Goal: Task Accomplishment & Management: Manage account settings

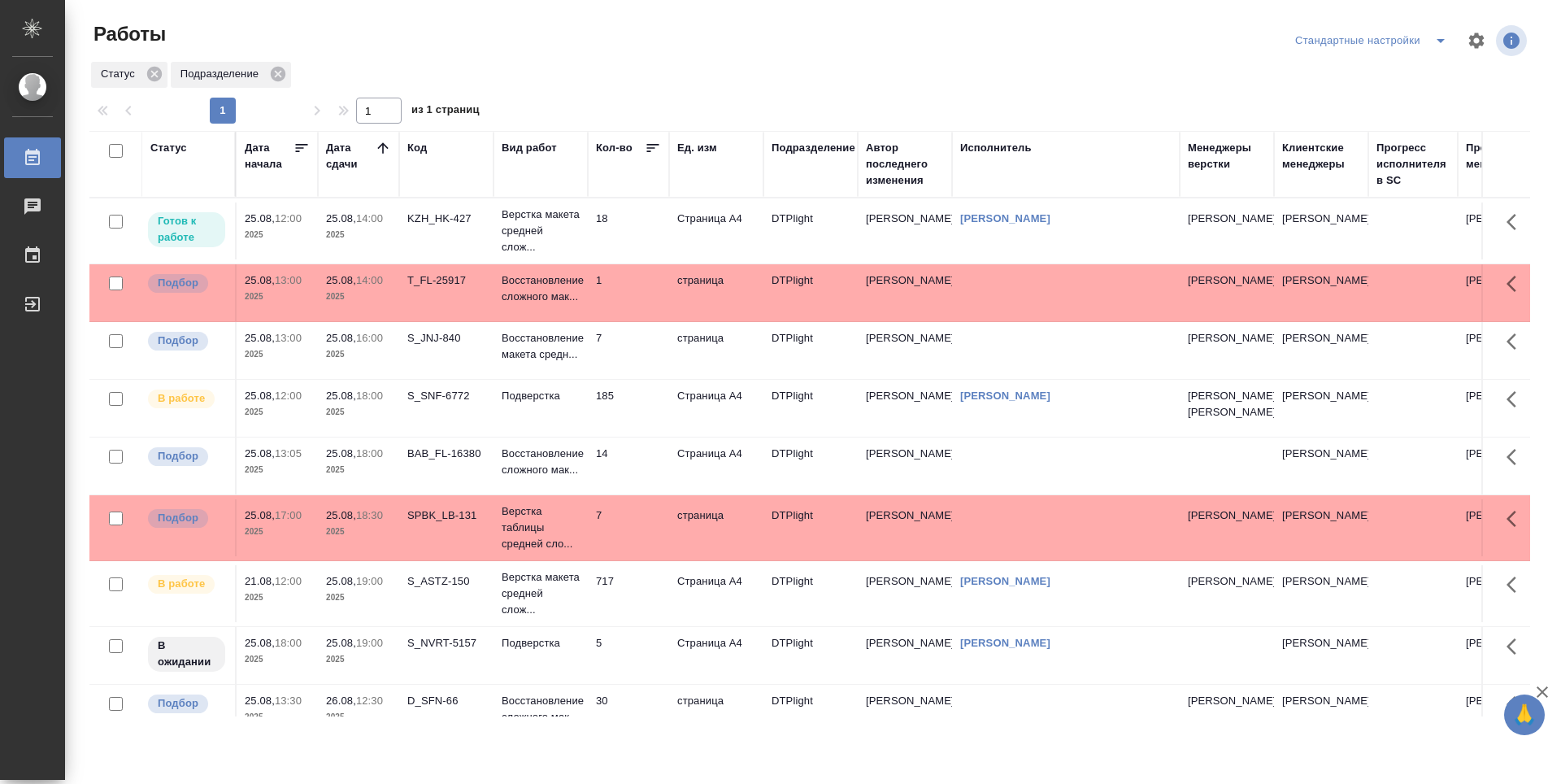
click at [648, 225] on td "18" at bounding box center [629, 230] width 82 height 57
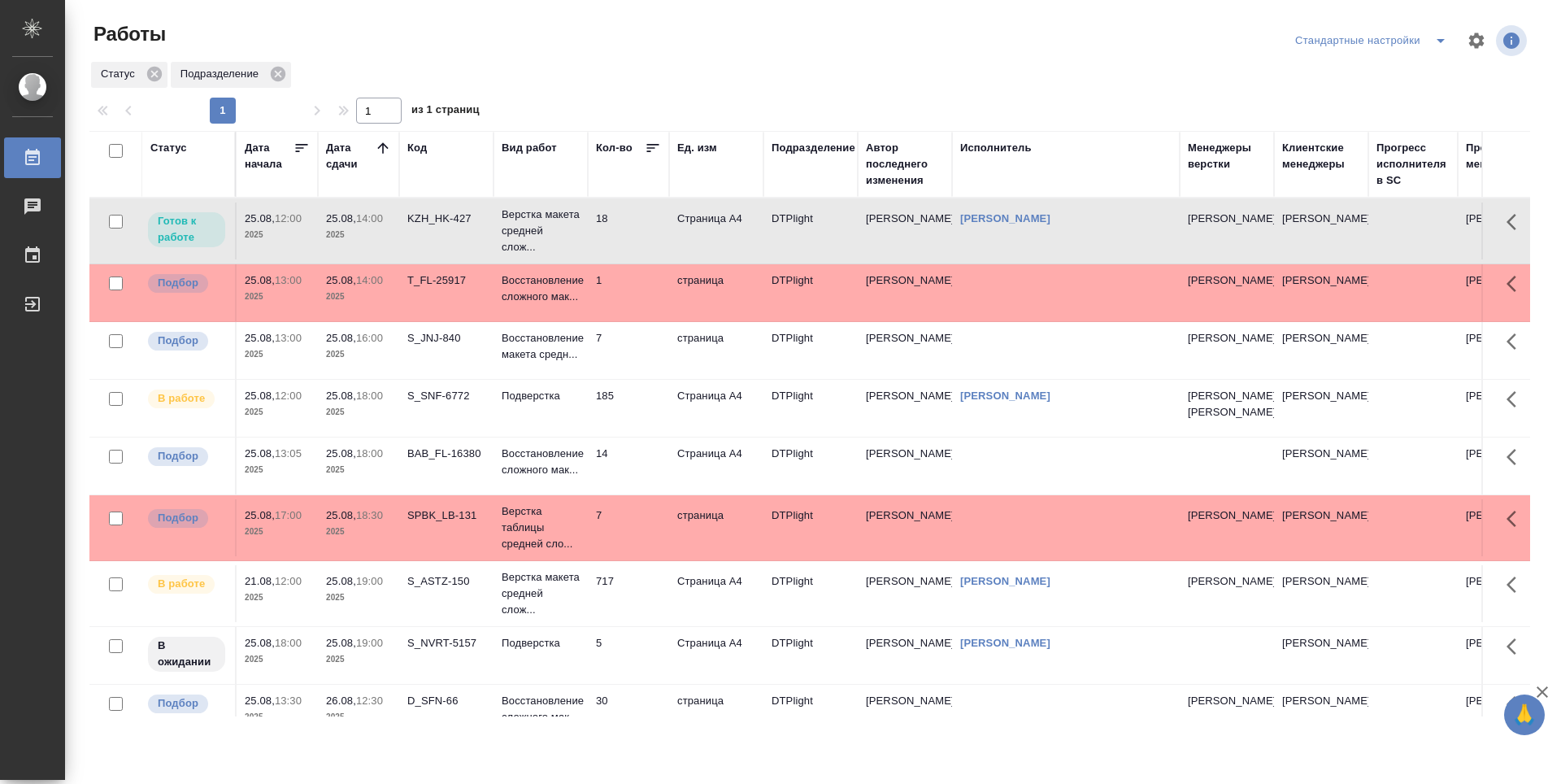
click at [648, 225] on td "18" at bounding box center [629, 230] width 82 height 57
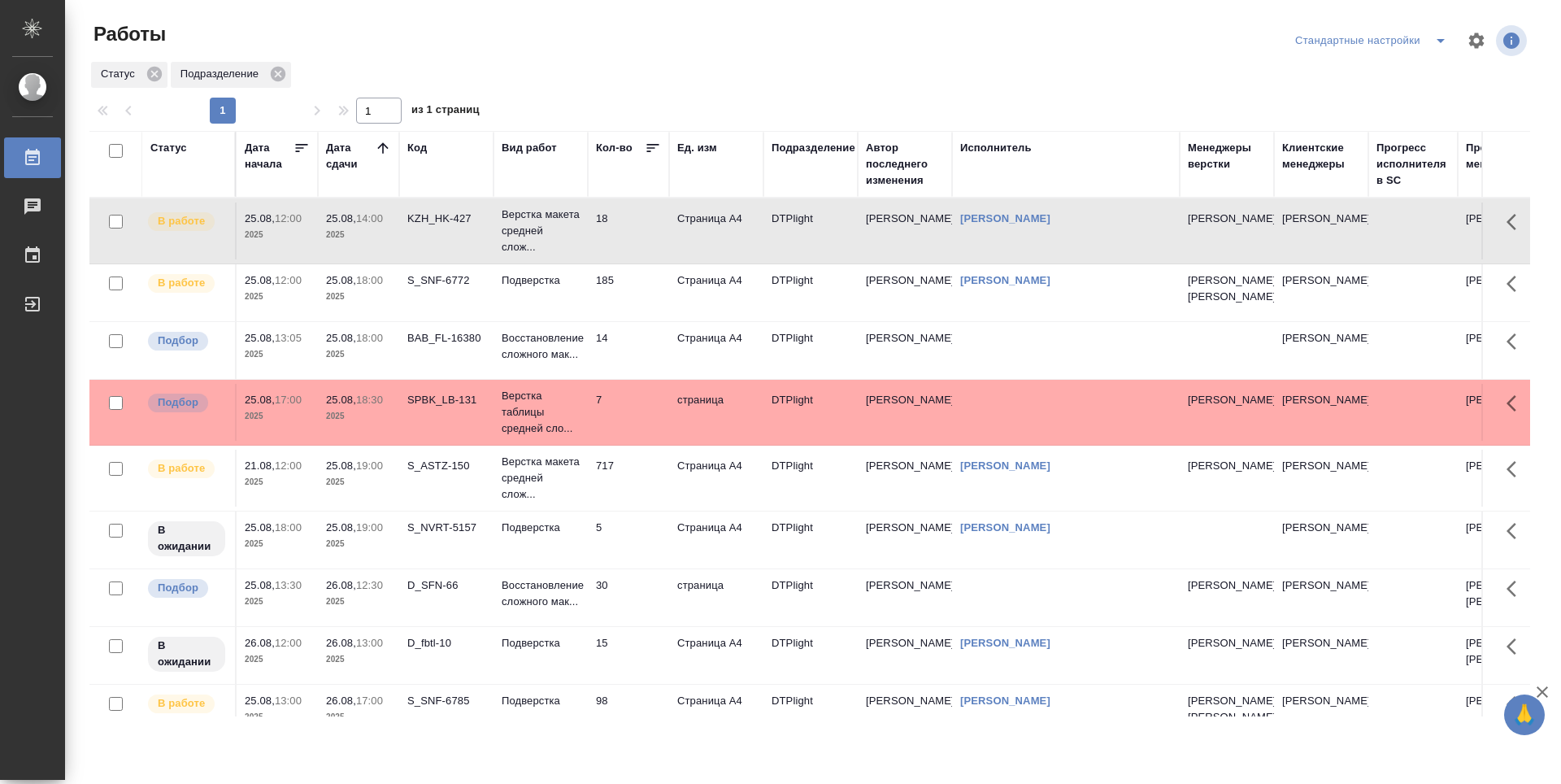
click at [452, 626] on td "D_SFN-66" at bounding box center [446, 597] width 94 height 57
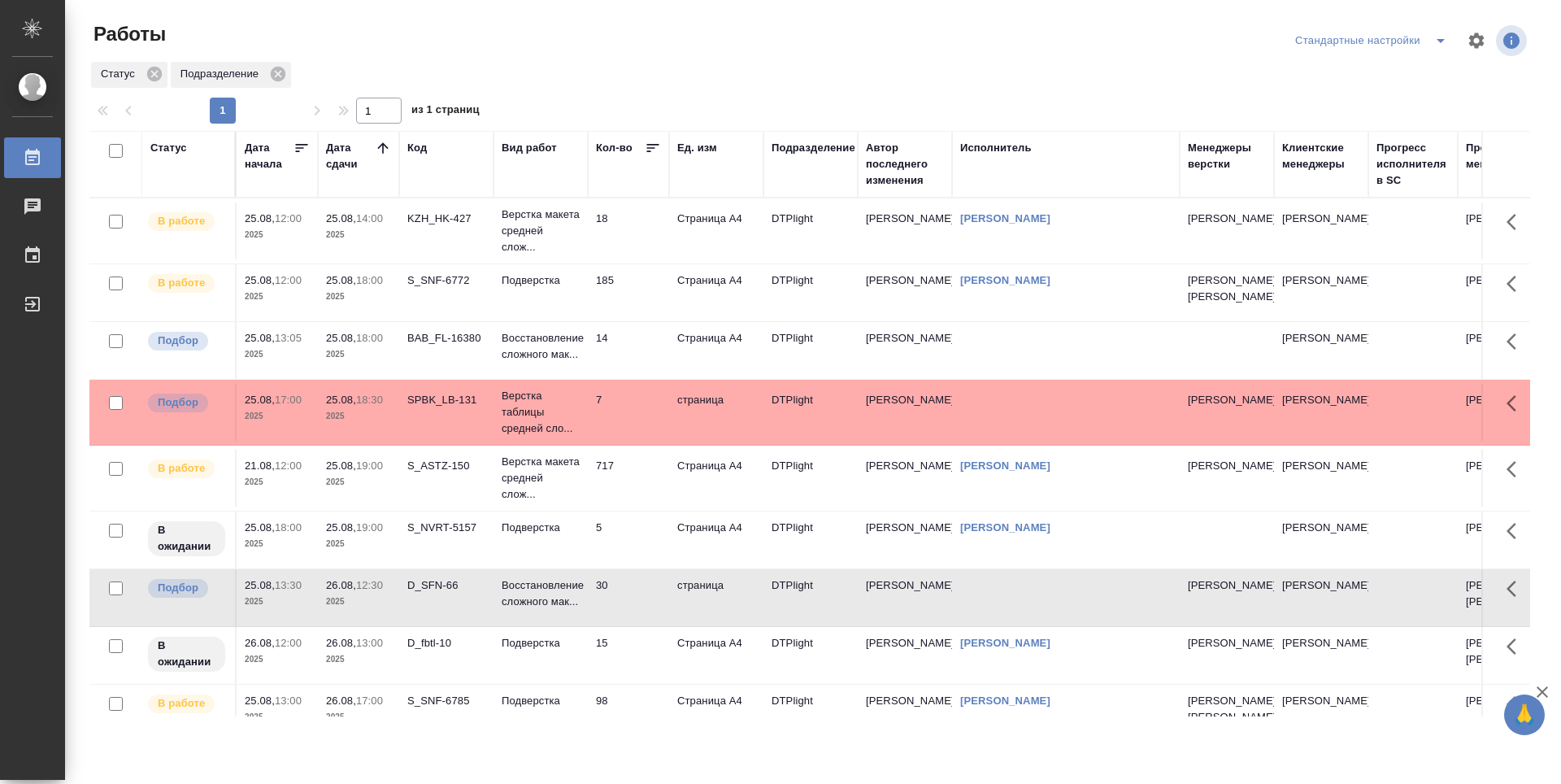
click at [442, 441] on td "SPBK_LB-131" at bounding box center [446, 411] width 94 height 57
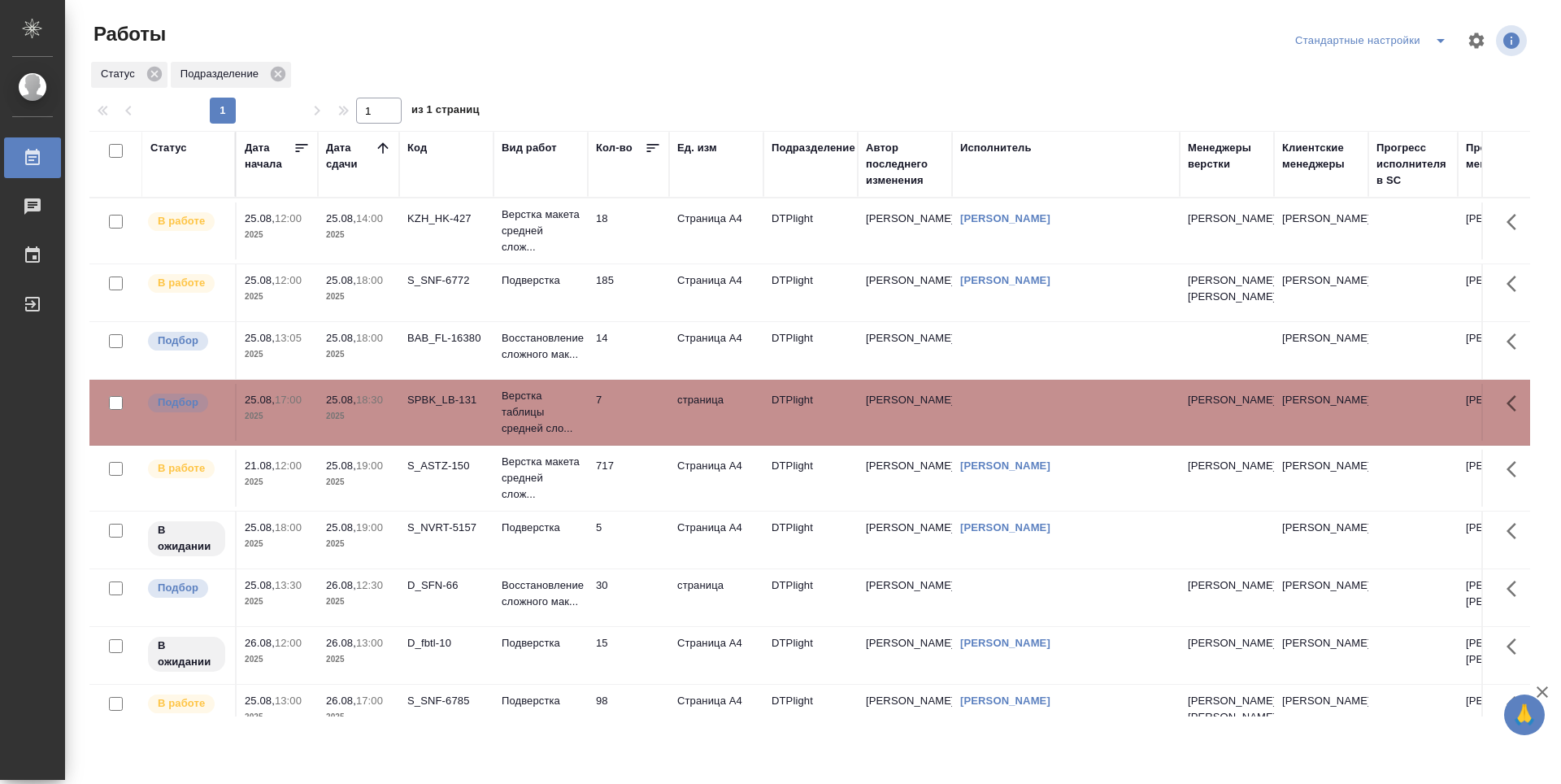
click at [431, 507] on td "S_ASTZ-150" at bounding box center [446, 478] width 94 height 57
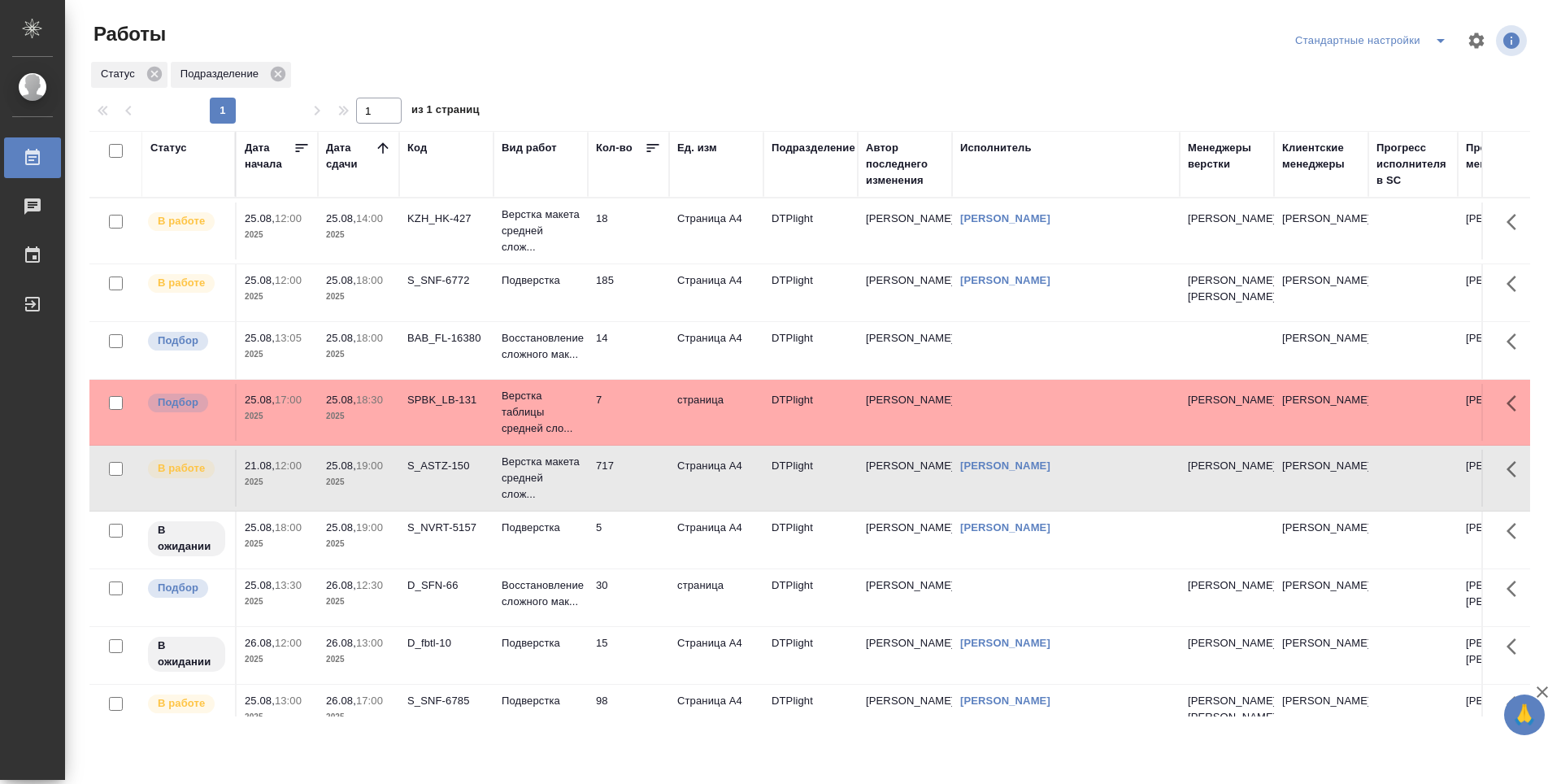
click at [443, 564] on td "S_NVRT-5157" at bounding box center [446, 540] width 94 height 57
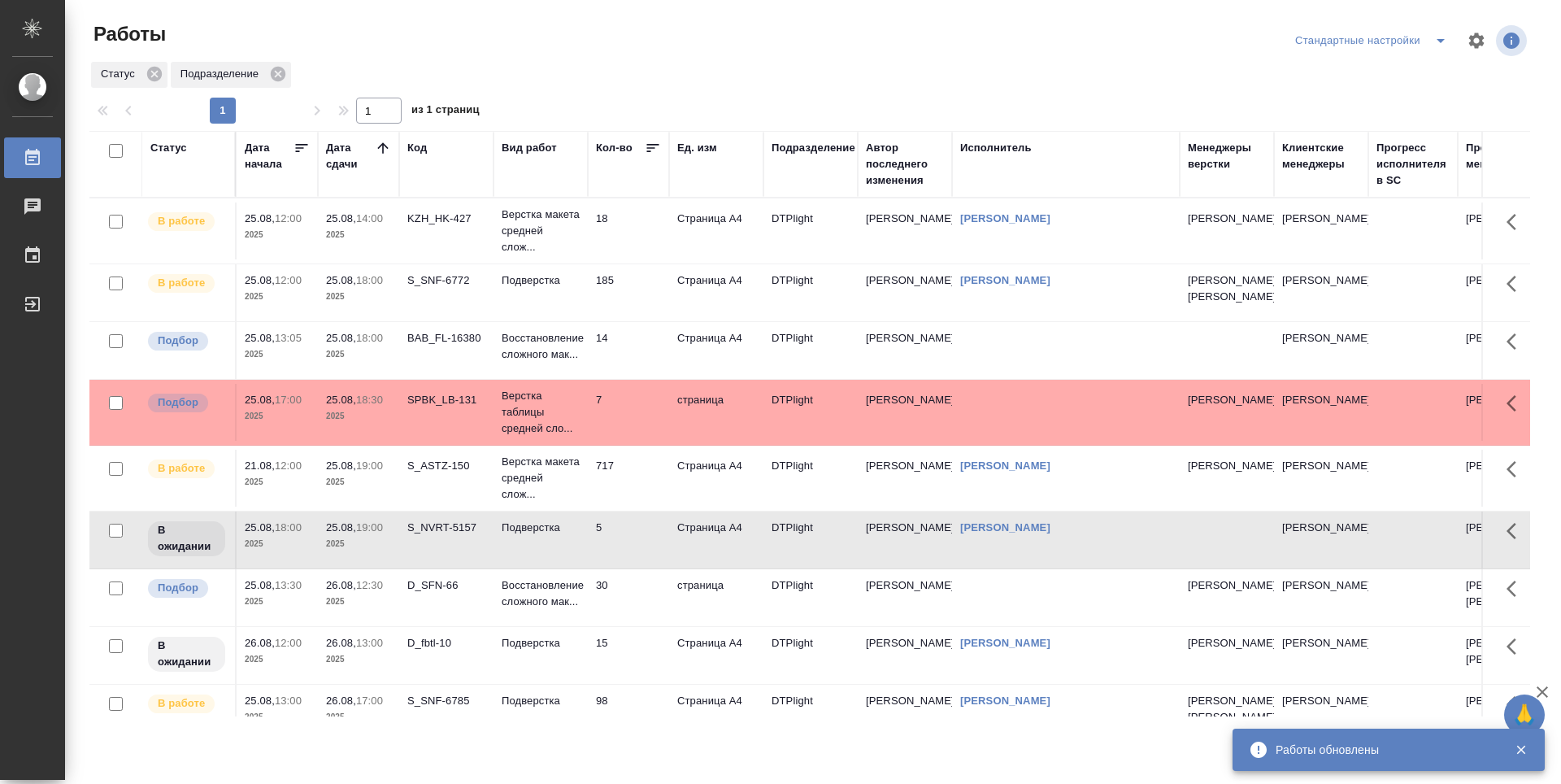
click at [636, 304] on td "185" at bounding box center [629, 292] width 82 height 57
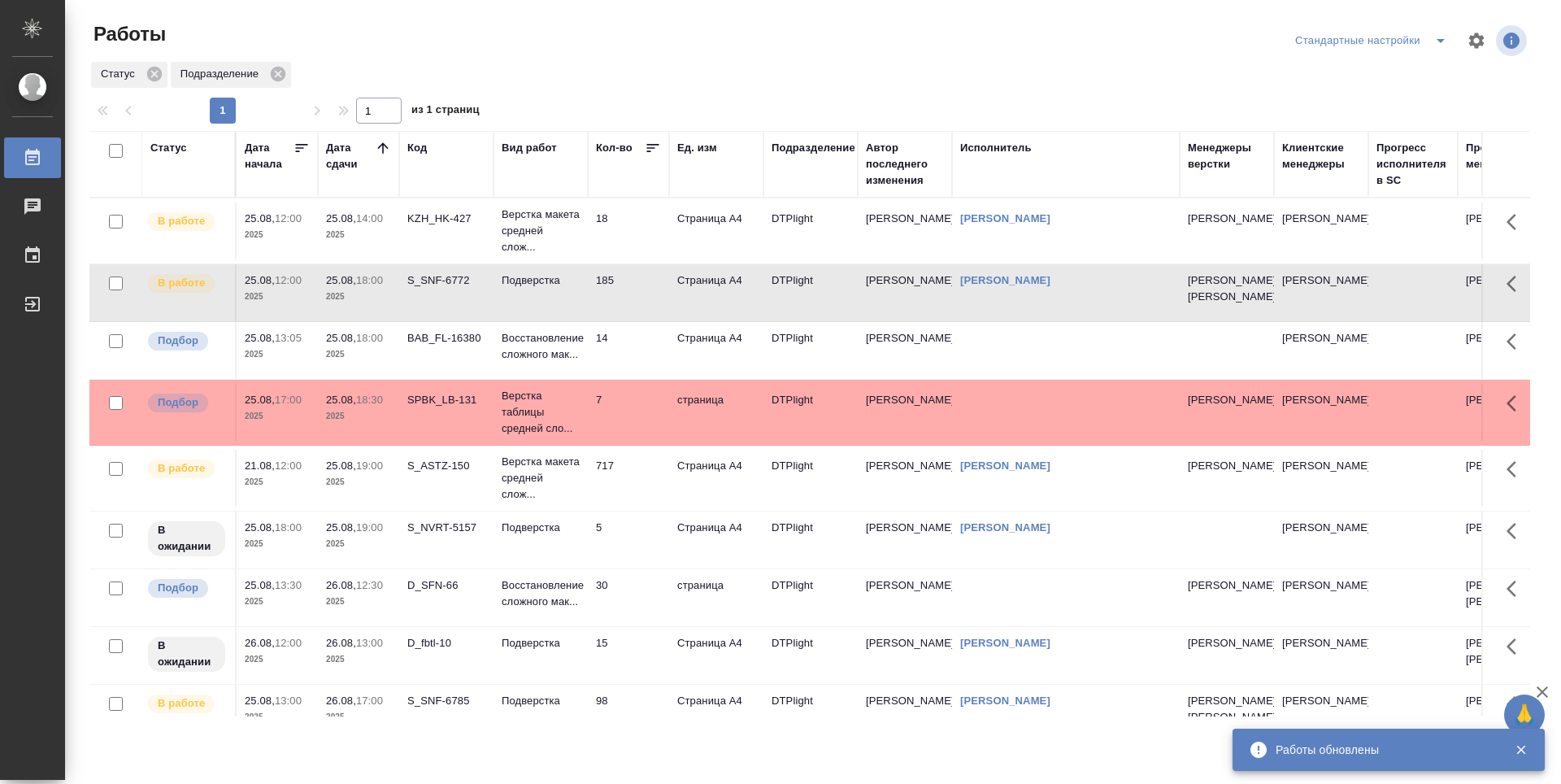
click at [636, 304] on td "185" at bounding box center [629, 292] width 82 height 57
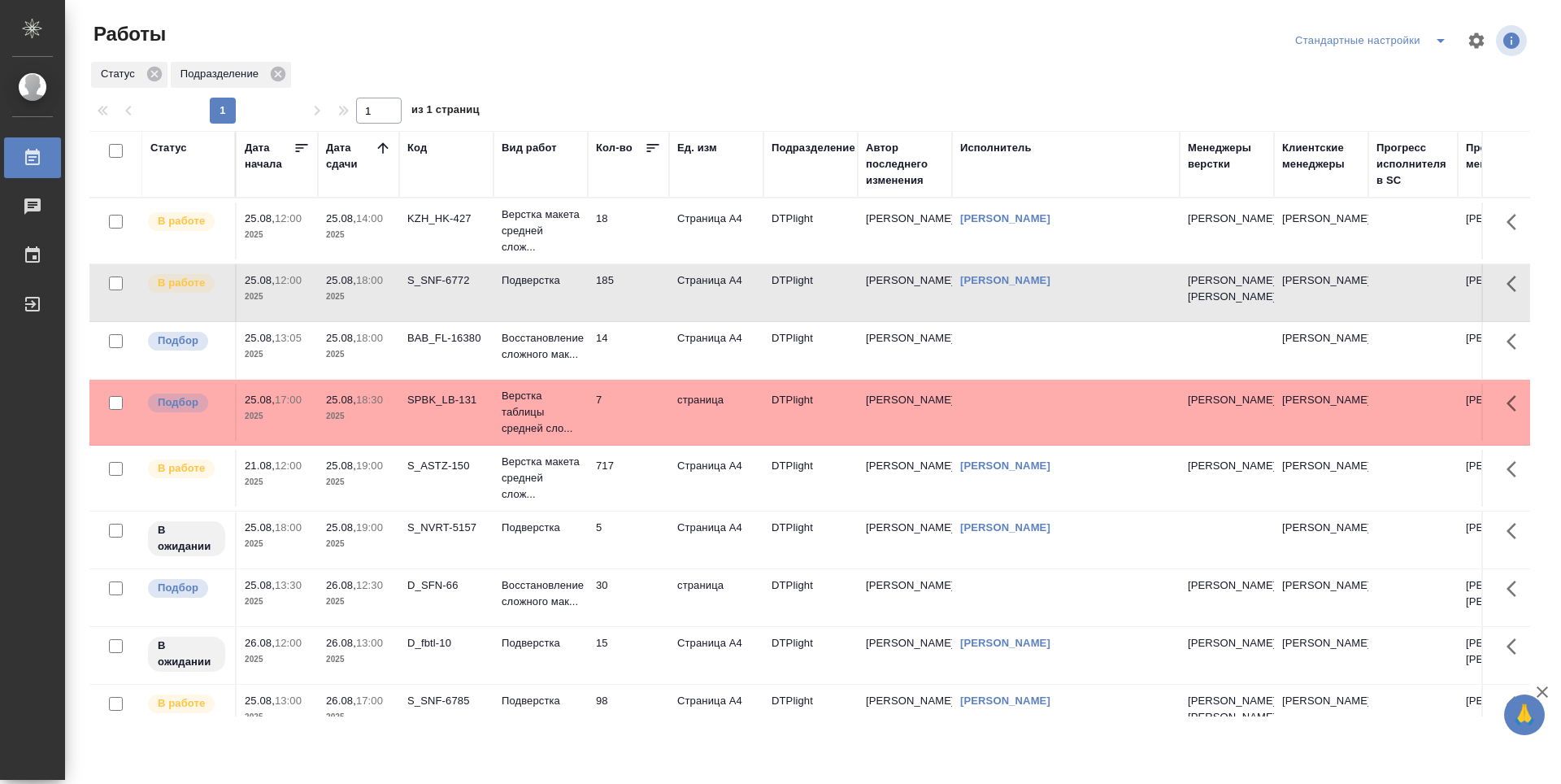
click at [624, 507] on td "717" at bounding box center [629, 478] width 82 height 57
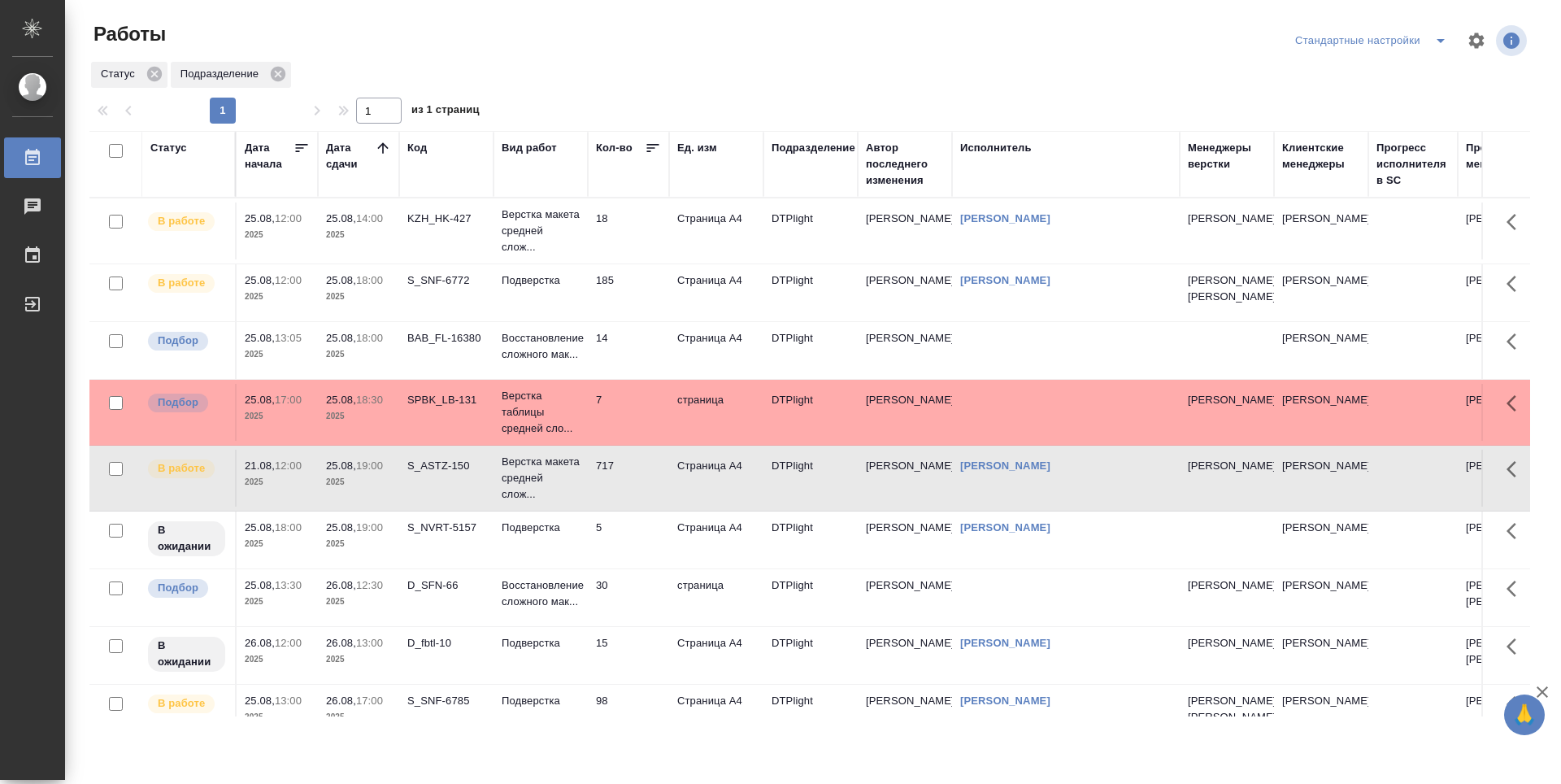
click at [624, 507] on td "717" at bounding box center [629, 478] width 82 height 57
click at [616, 322] on td "185" at bounding box center [629, 292] width 82 height 57
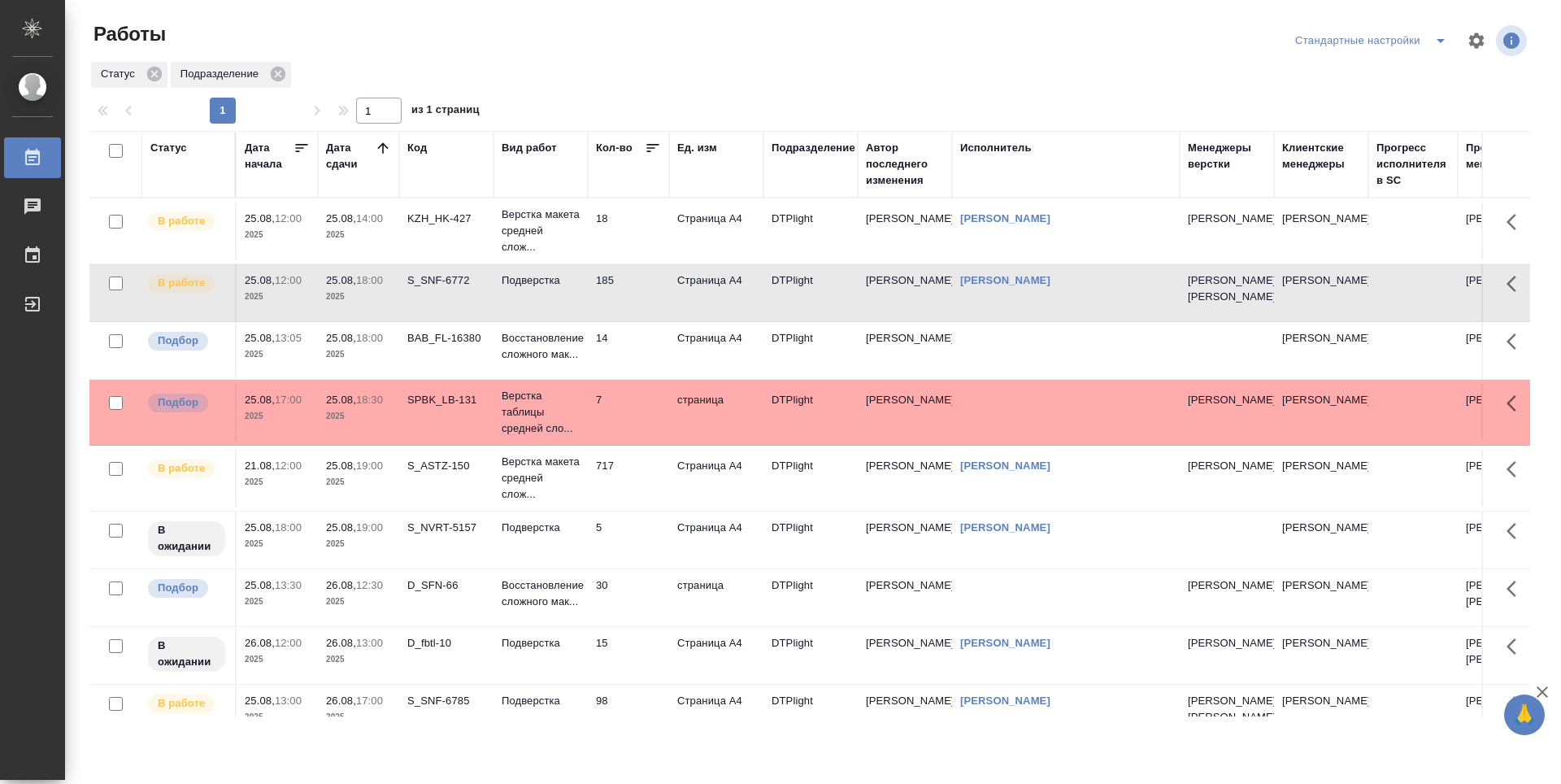
click at [632, 379] on td "14" at bounding box center [629, 350] width 82 height 57
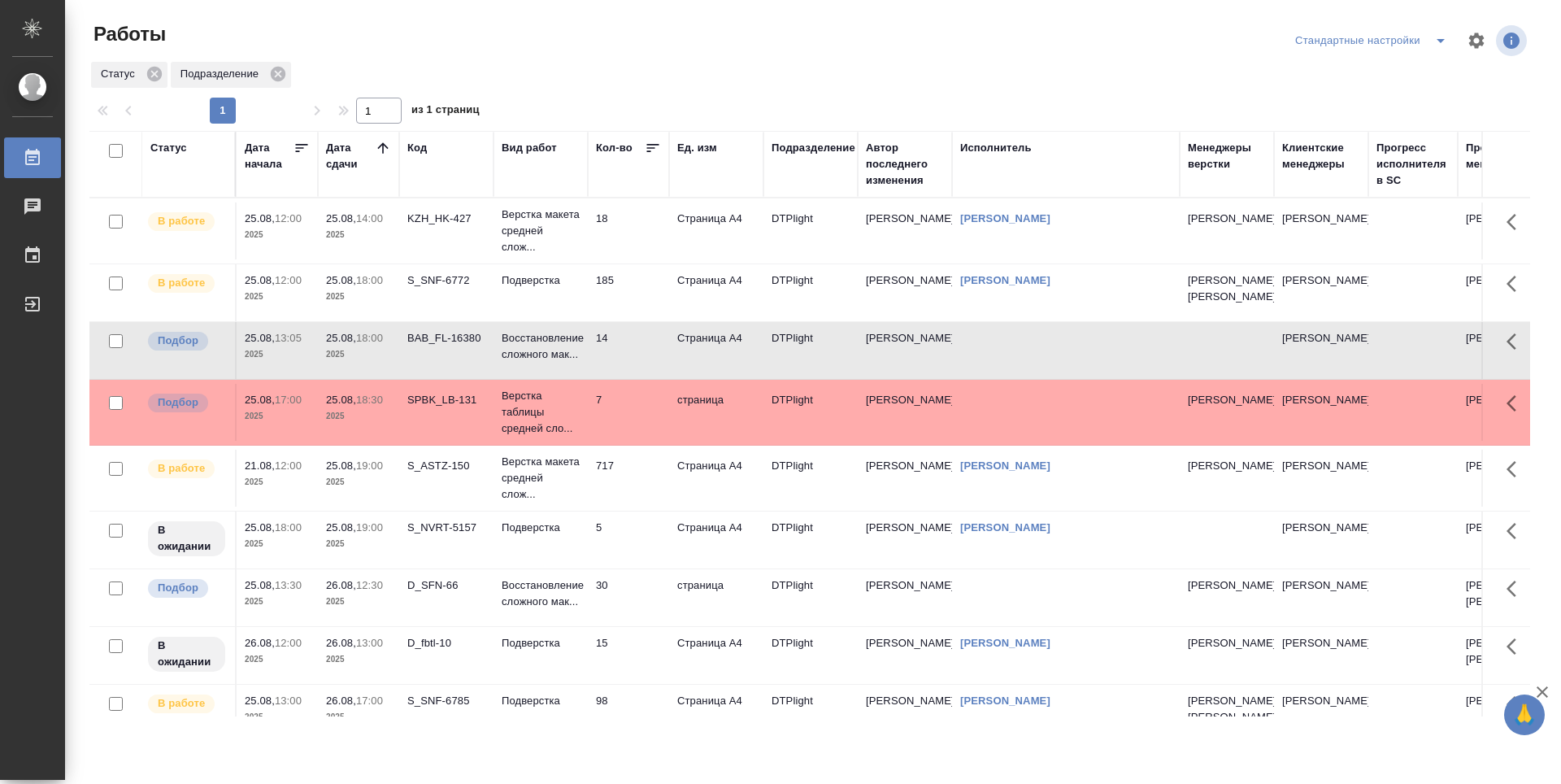
click at [642, 539] on td "5" at bounding box center [629, 540] width 82 height 57
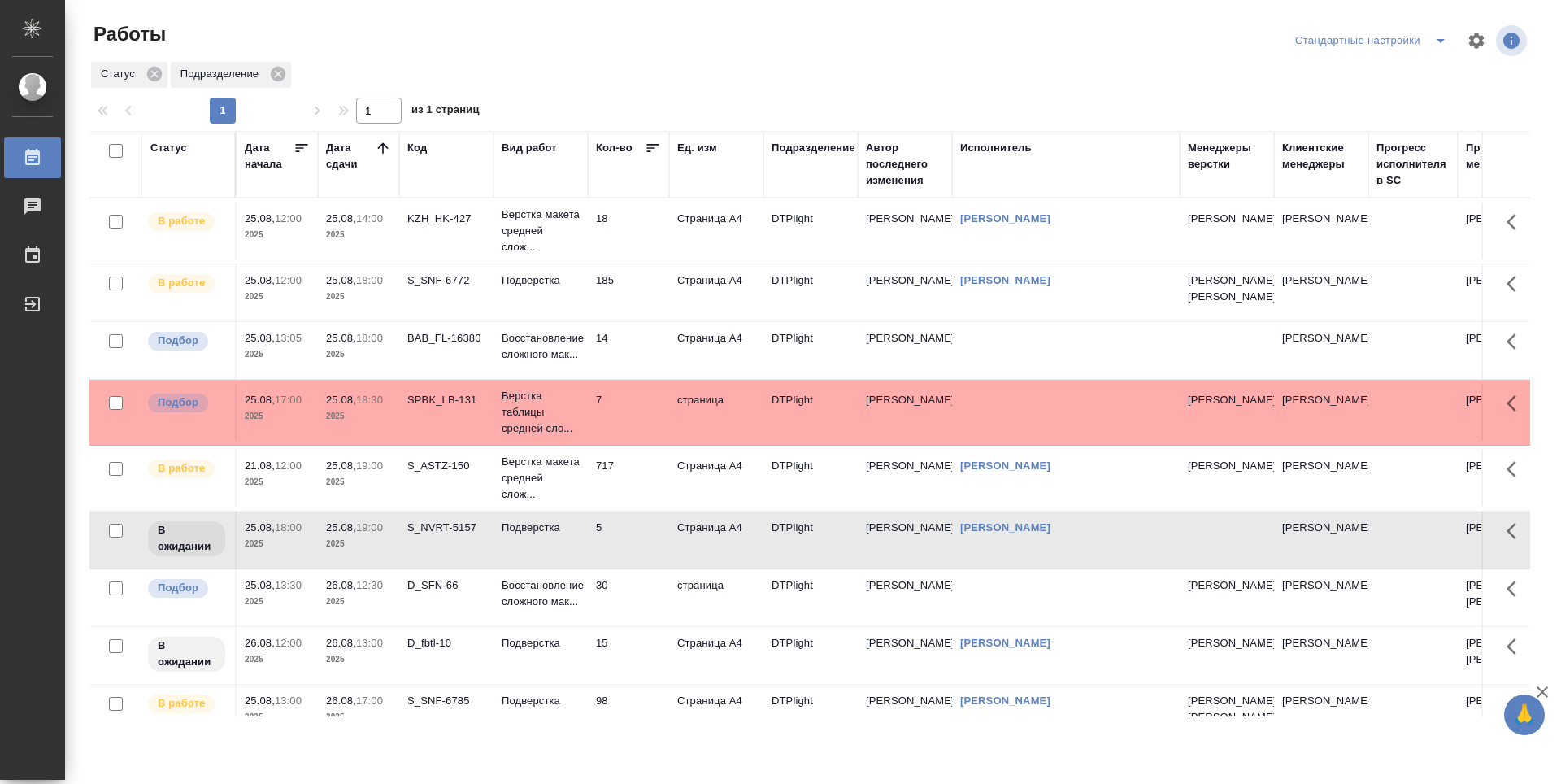
click at [650, 490] on td "717" at bounding box center [629, 478] width 82 height 57
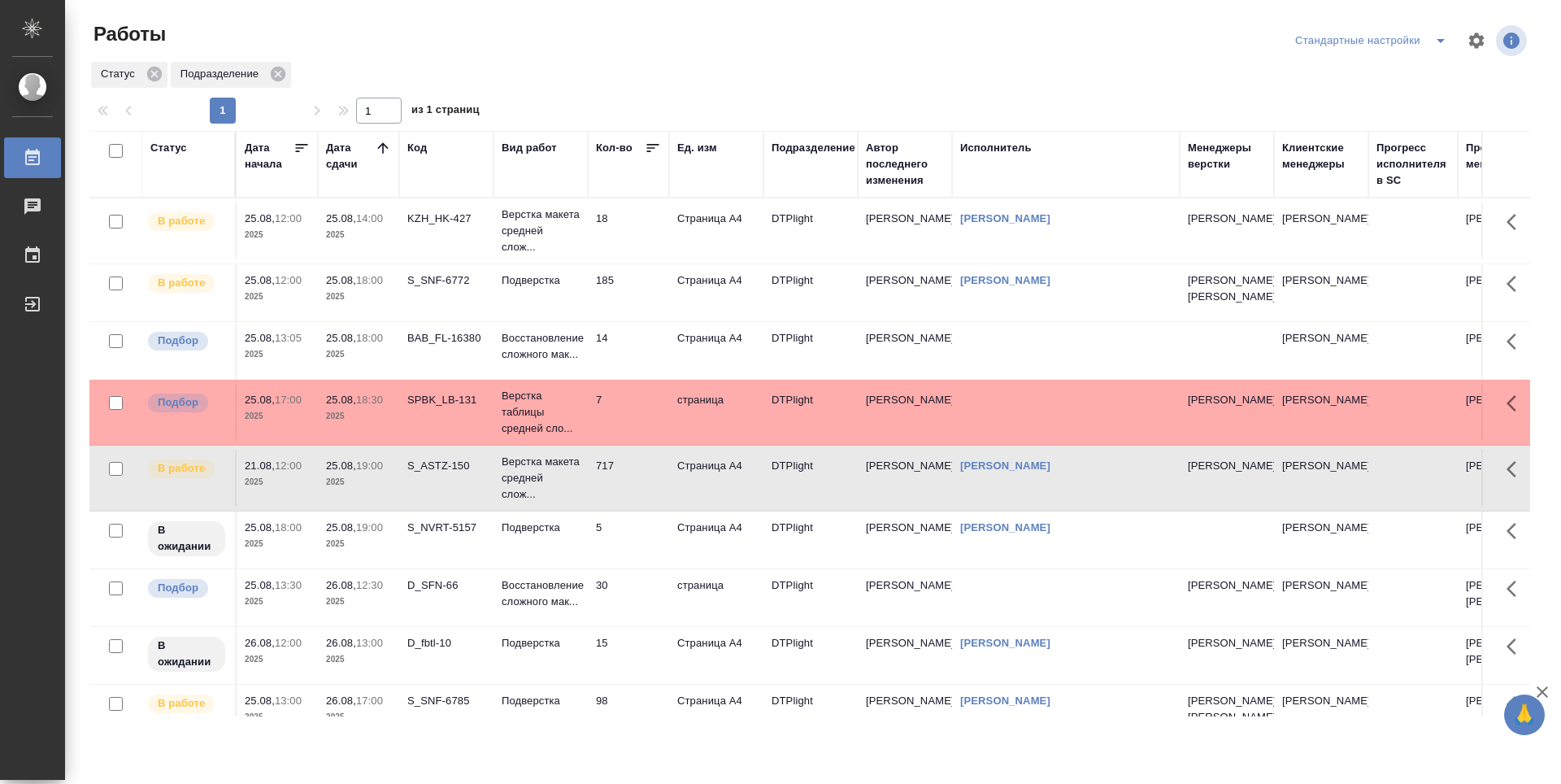
click at [640, 542] on td "5" at bounding box center [629, 540] width 82 height 57
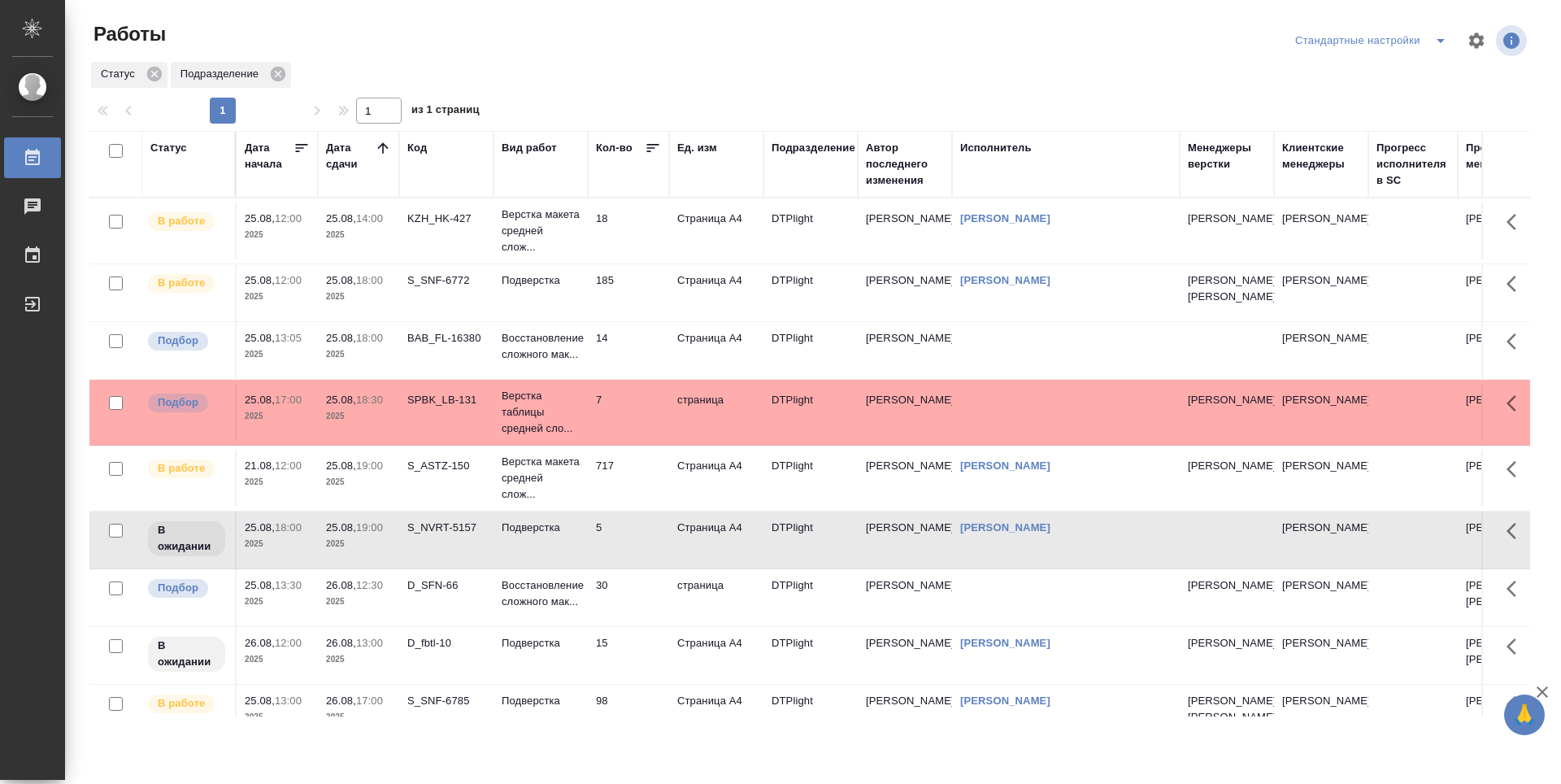
click at [641, 434] on td "7" at bounding box center [629, 411] width 82 height 57
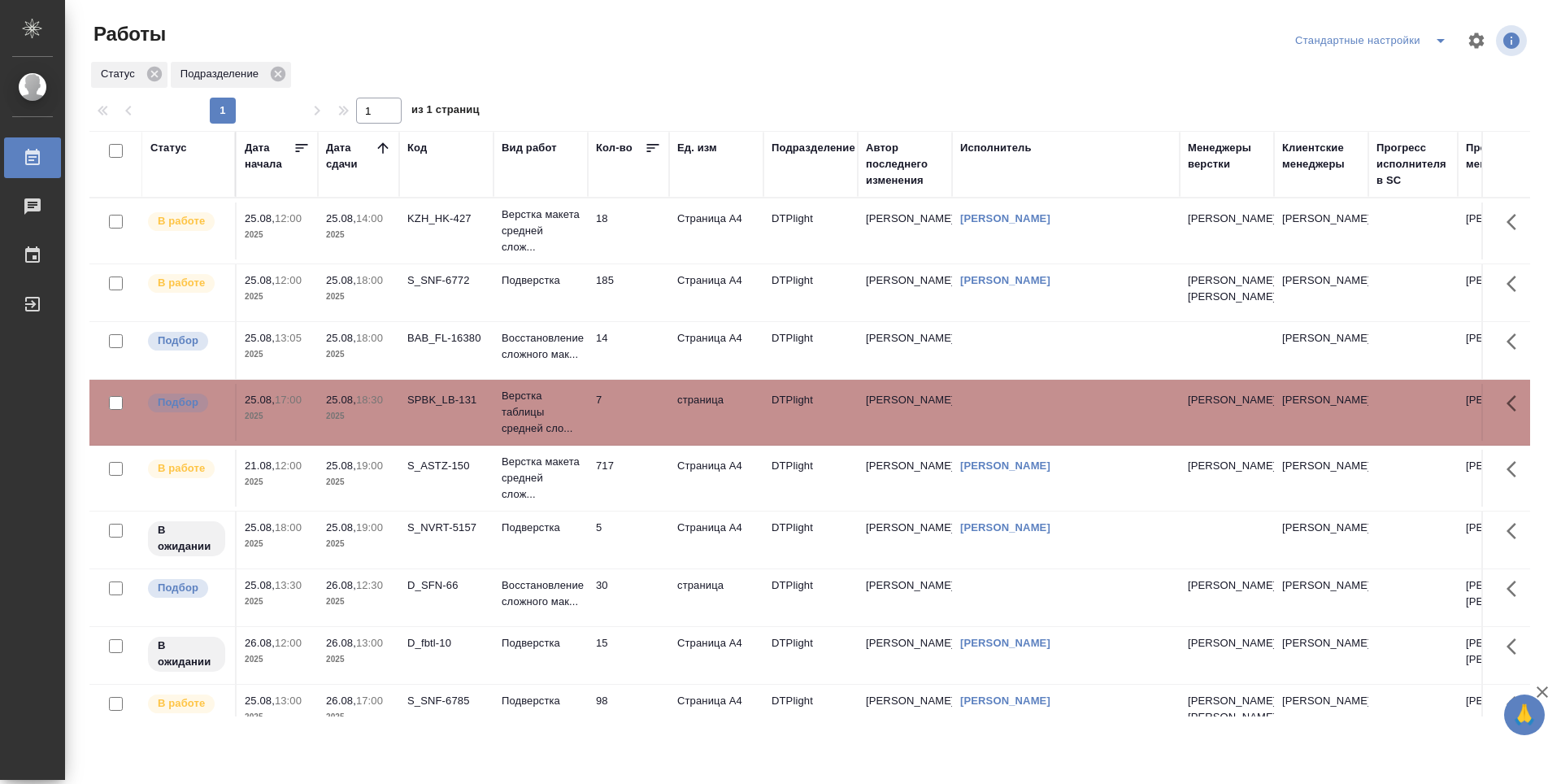
click at [641, 434] on td "7" at bounding box center [629, 411] width 82 height 57
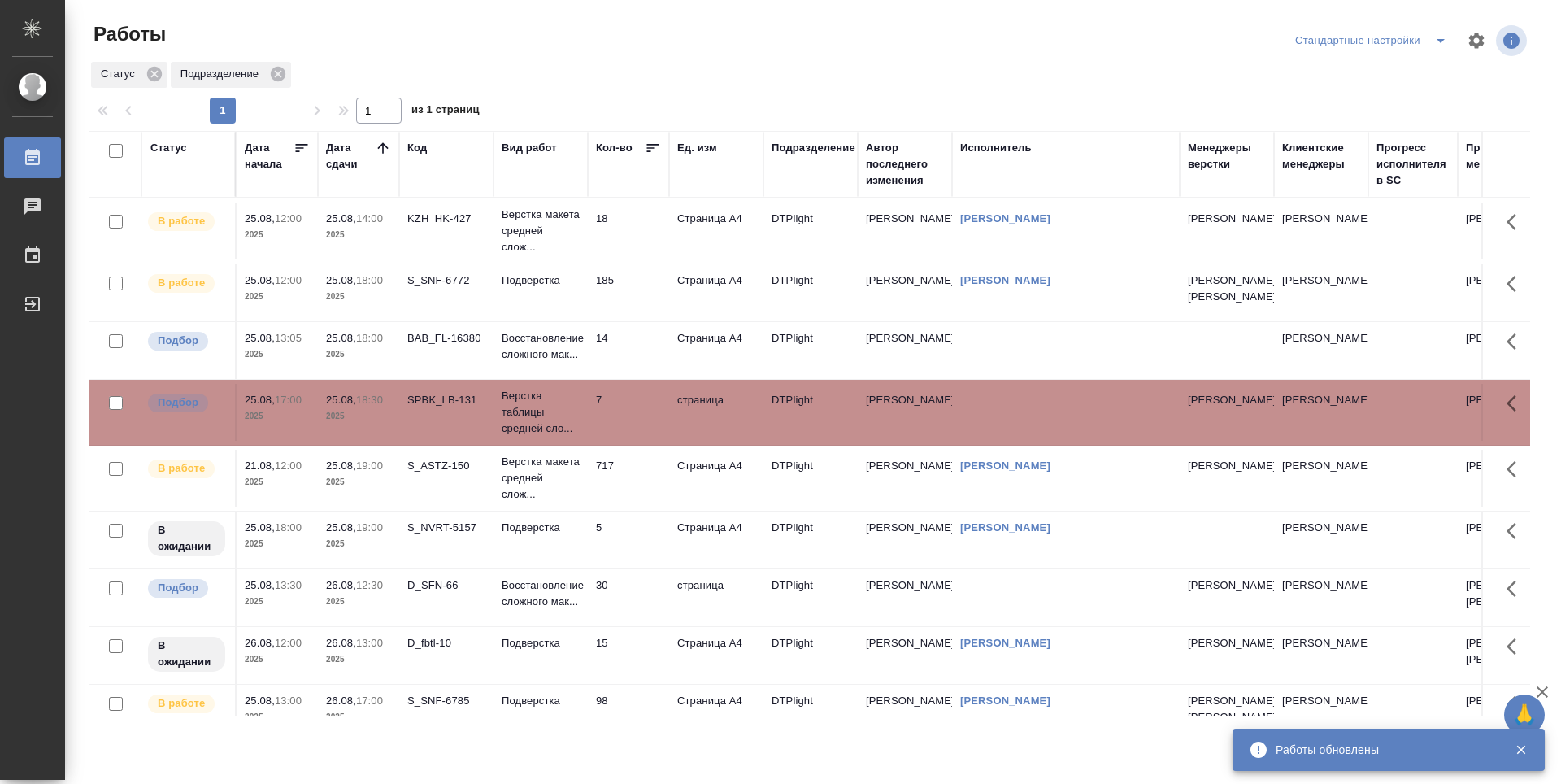
click at [719, 436] on td "страница" at bounding box center [716, 411] width 94 height 57
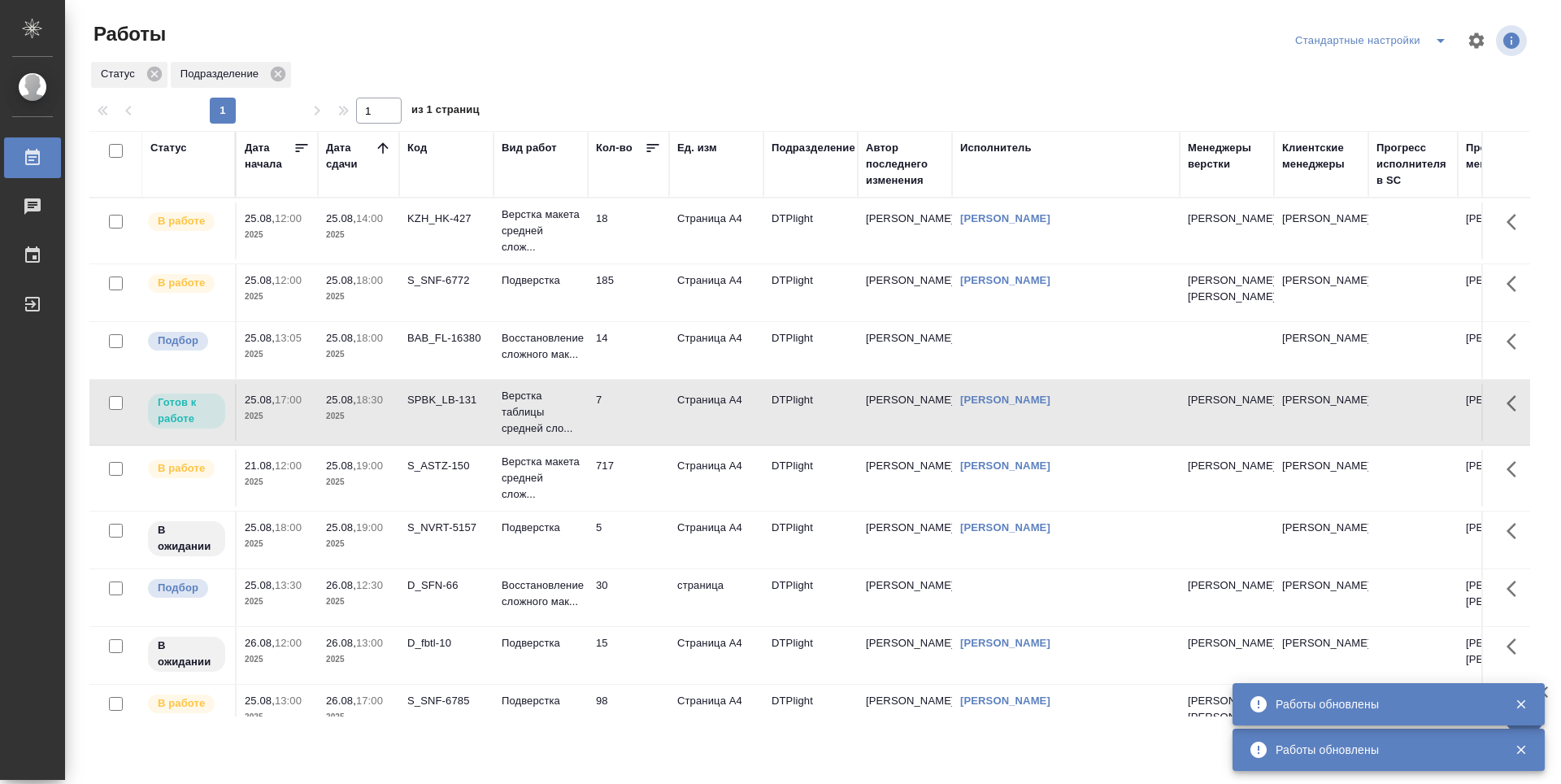
click at [626, 224] on td "18" at bounding box center [629, 230] width 82 height 57
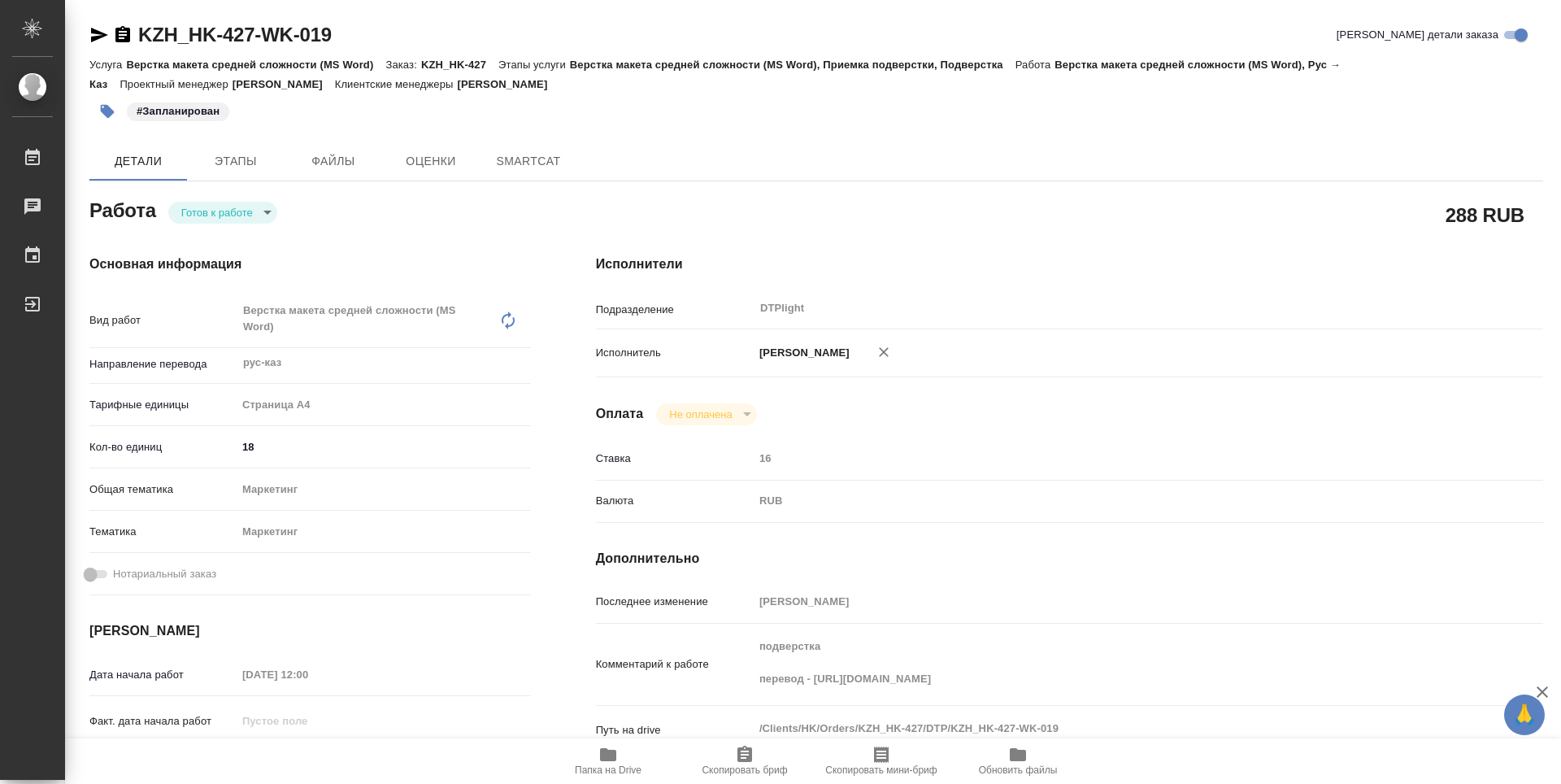
type textarea "x"
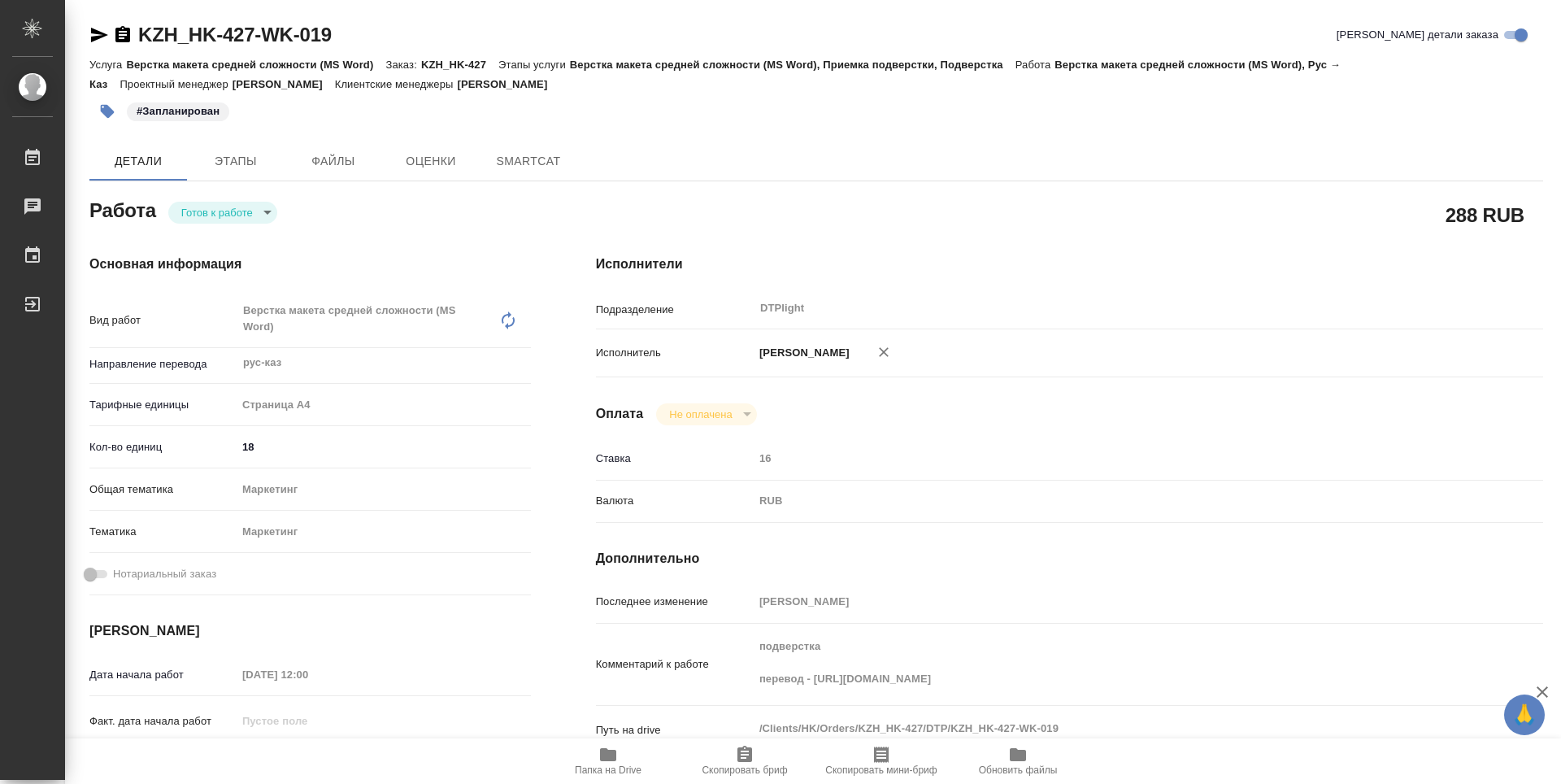
type textarea "x"
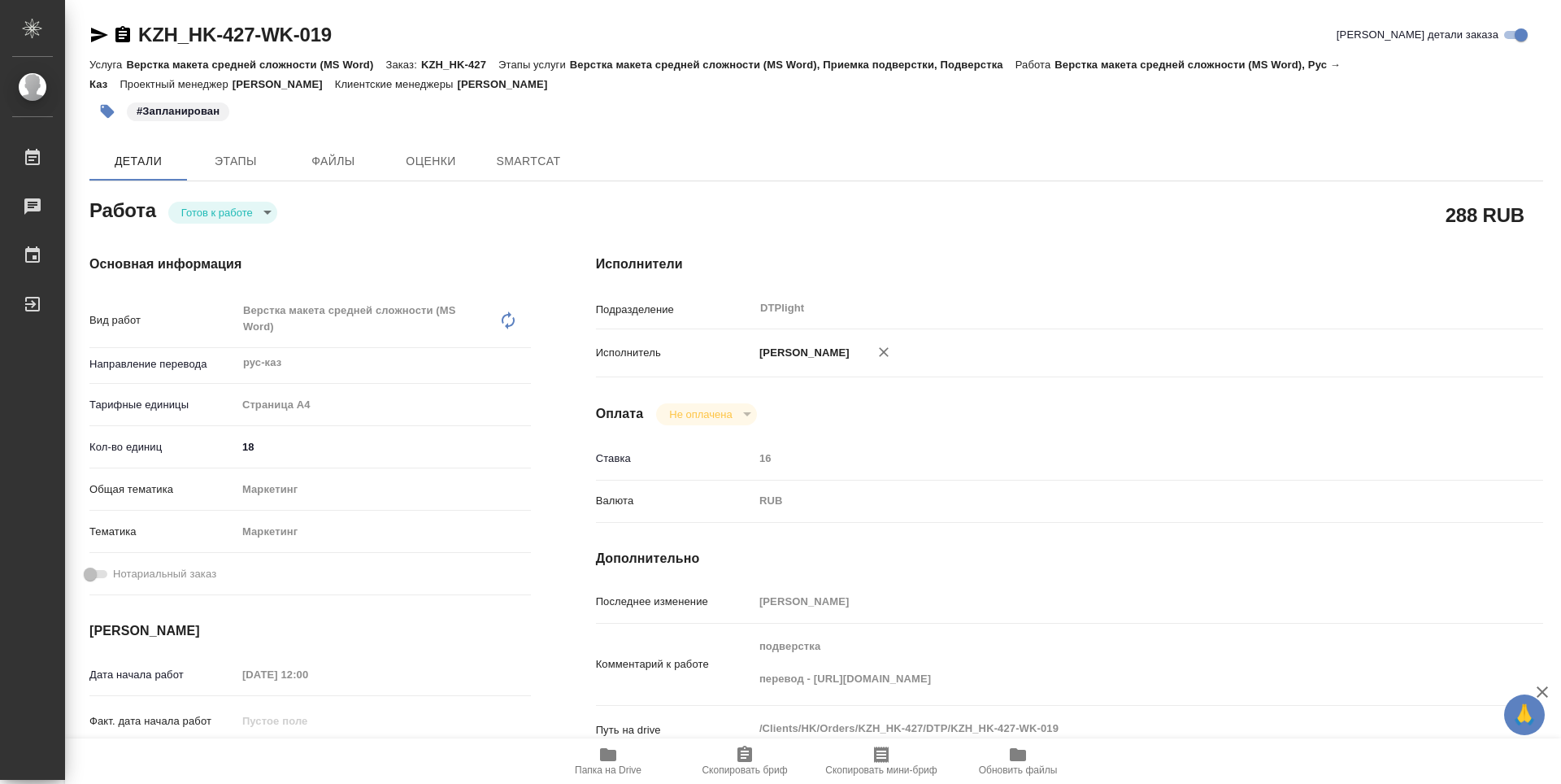
type textarea "x"
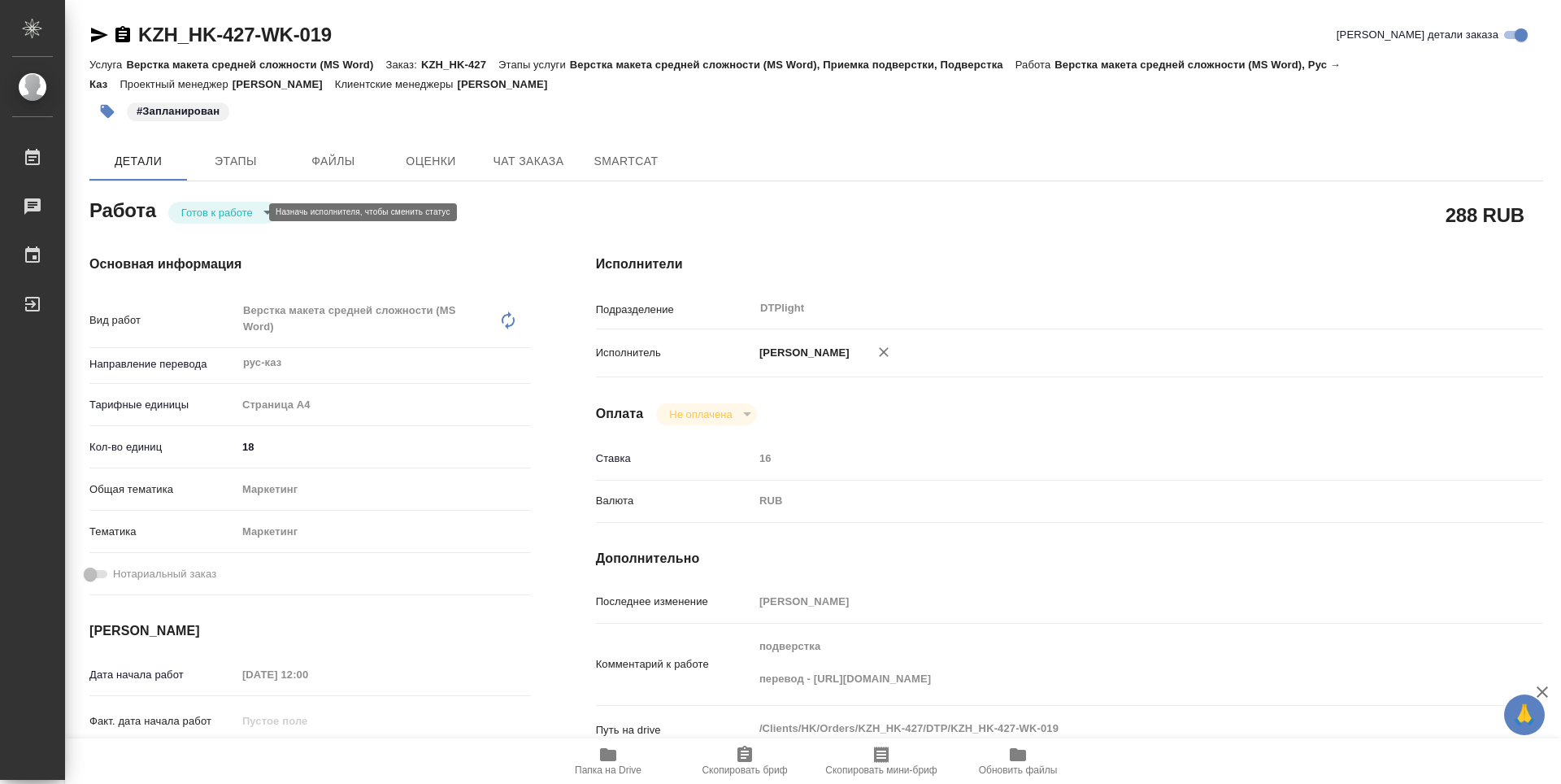
click at [232, 211] on body "🙏 .cls-1 fill:#fff; AWATERA Guselnikov Roman Работы Чаты График Выйти KZH_HK-42…" at bounding box center [780, 392] width 1561 height 784
click at [215, 212] on button "В работе" at bounding box center [208, 212] width 54 height 18
type textarea "x"
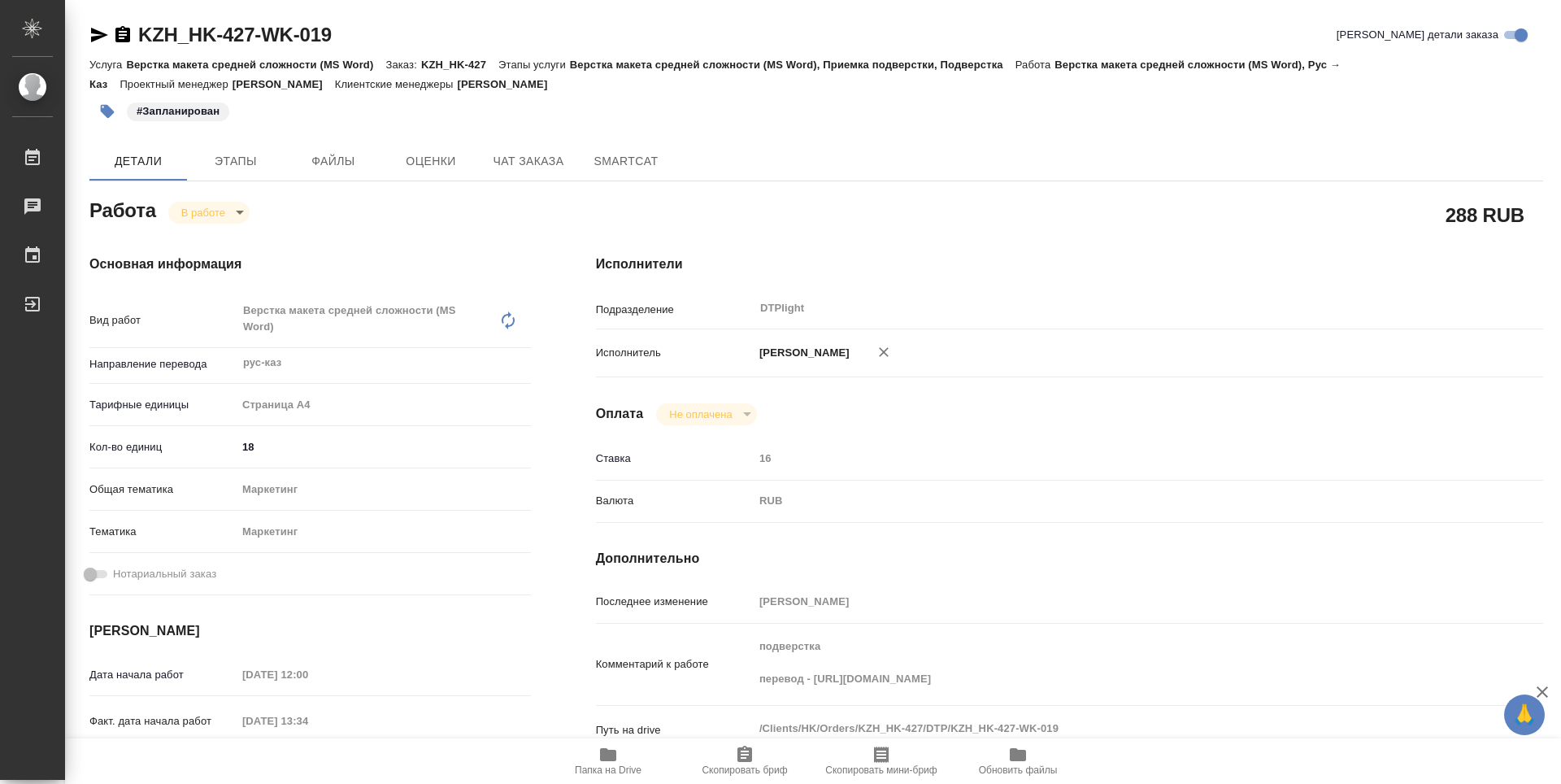
type textarea "x"
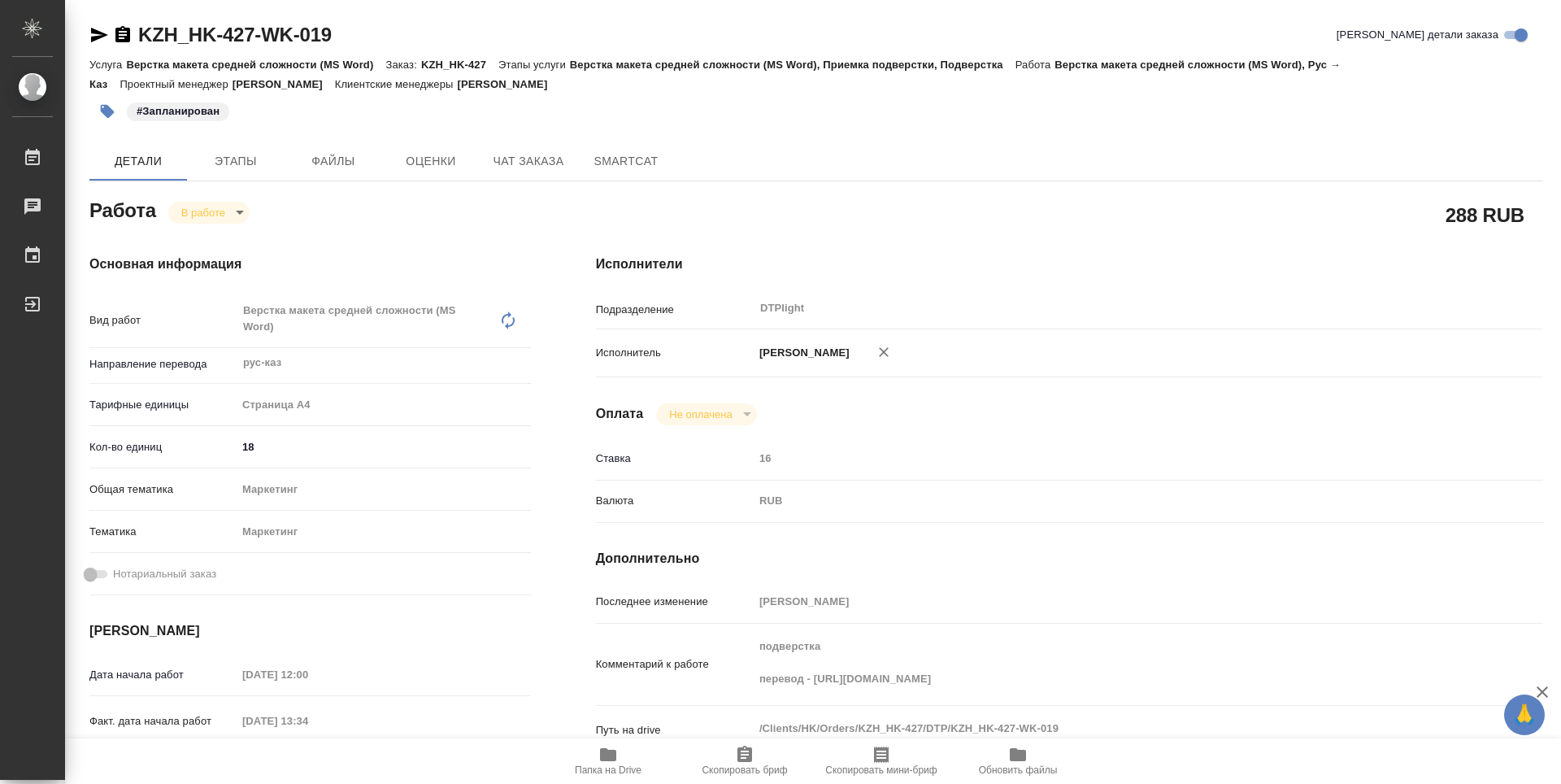
type textarea "x"
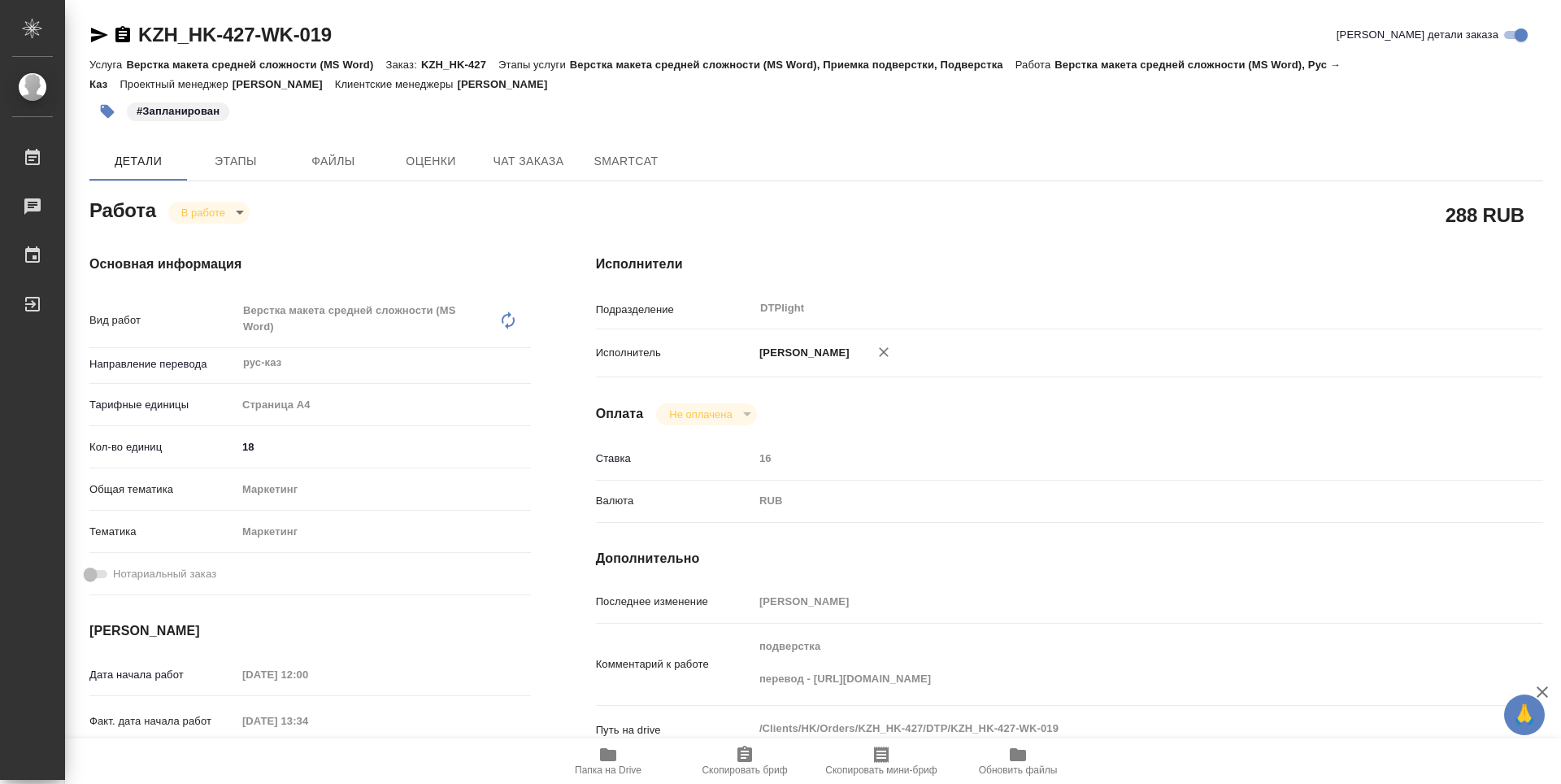
type textarea "x"
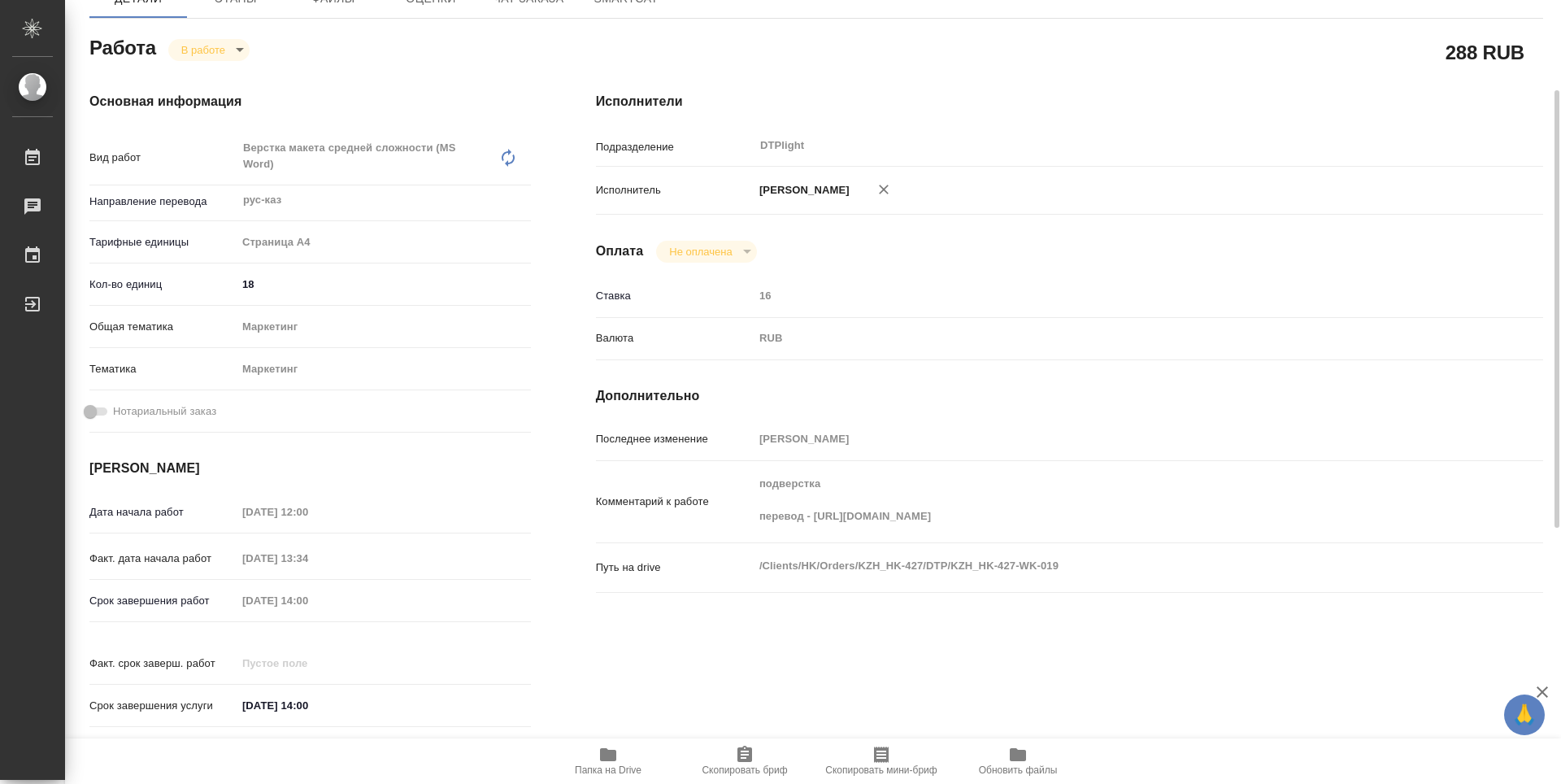
type textarea "x"
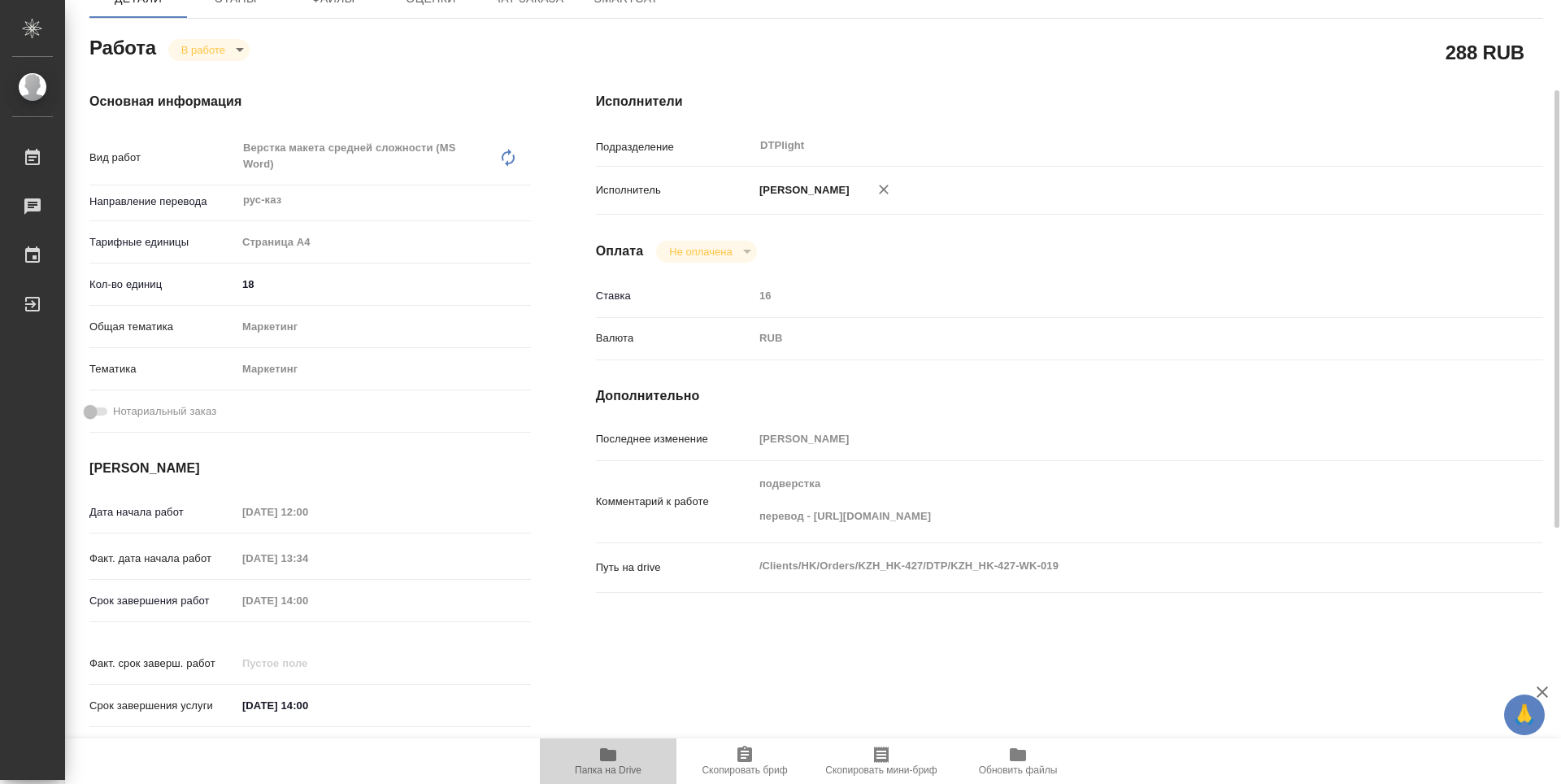
click at [617, 749] on icon "button" at bounding box center [608, 754] width 20 height 20
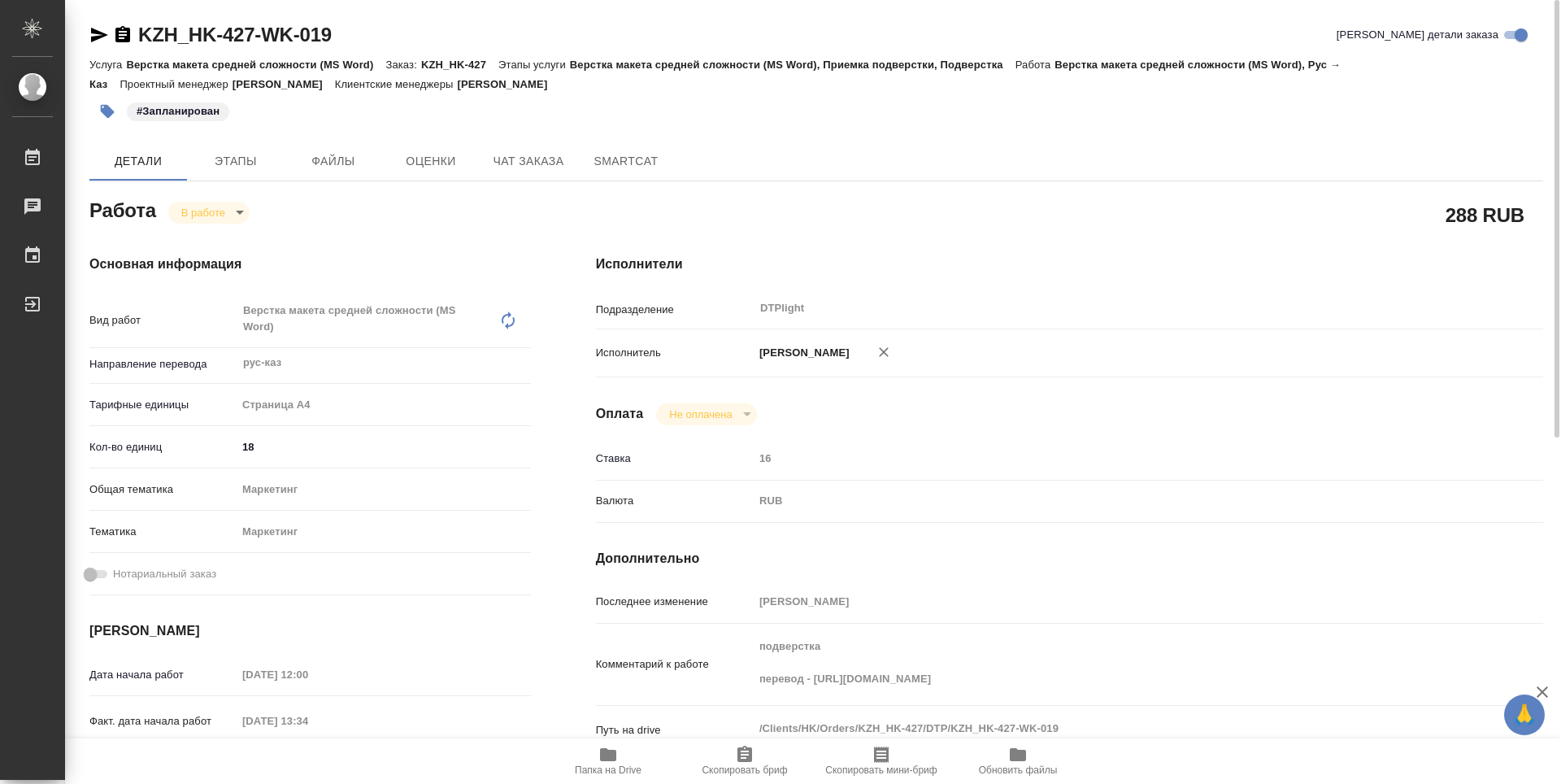
click at [127, 29] on icon "button" at bounding box center [123, 34] width 14 height 16
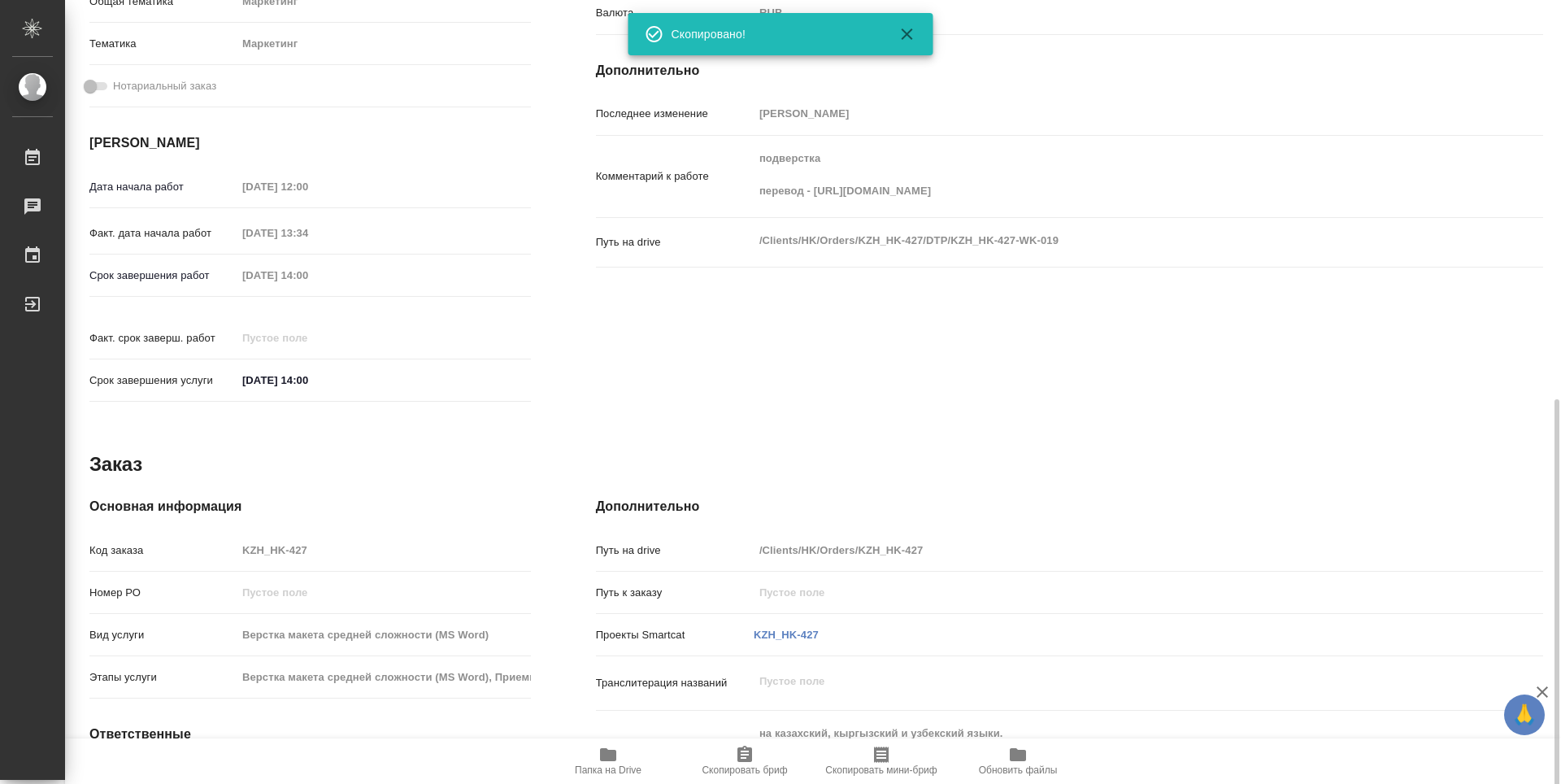
scroll to position [620, 0]
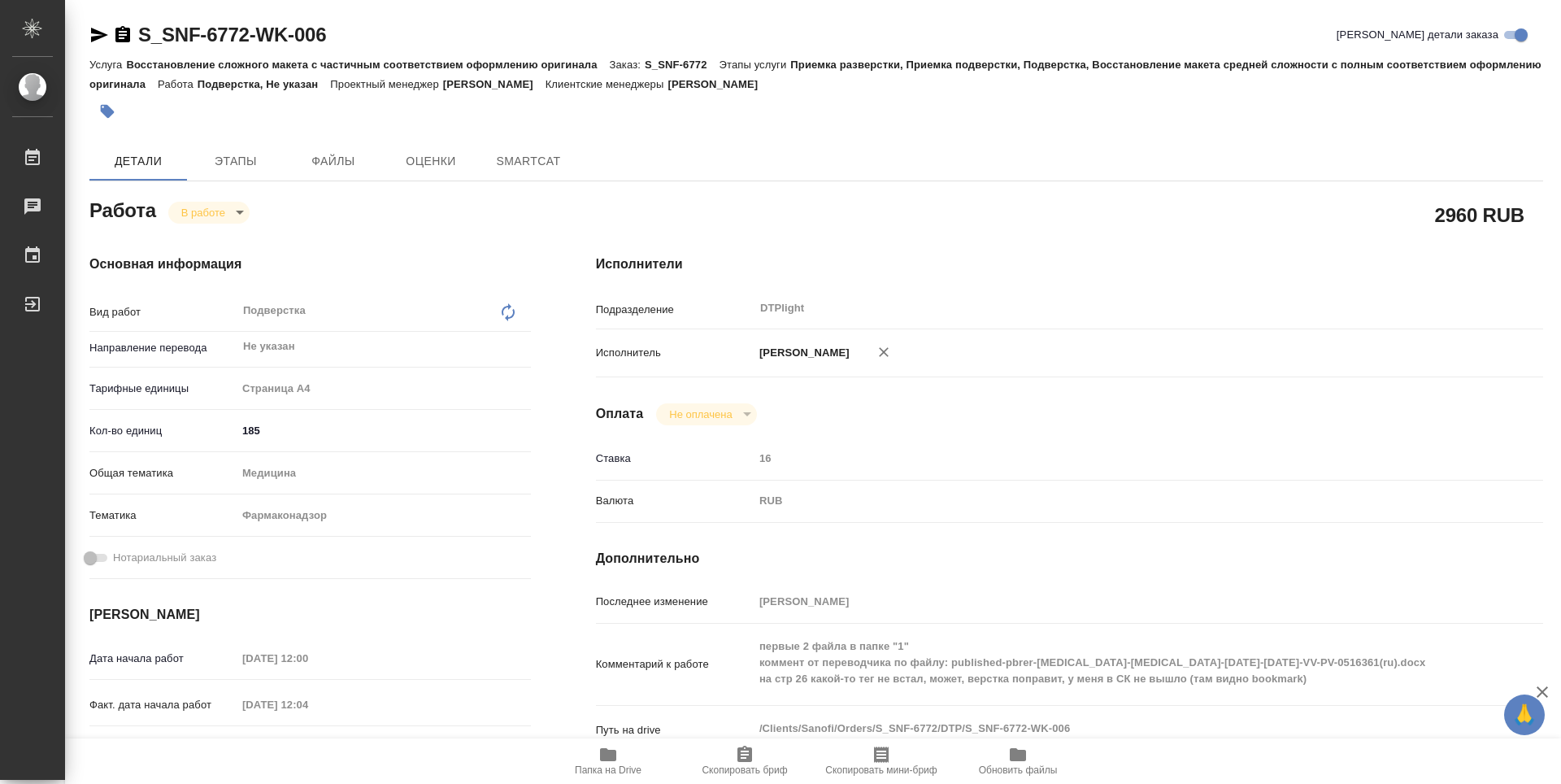
type textarea "x"
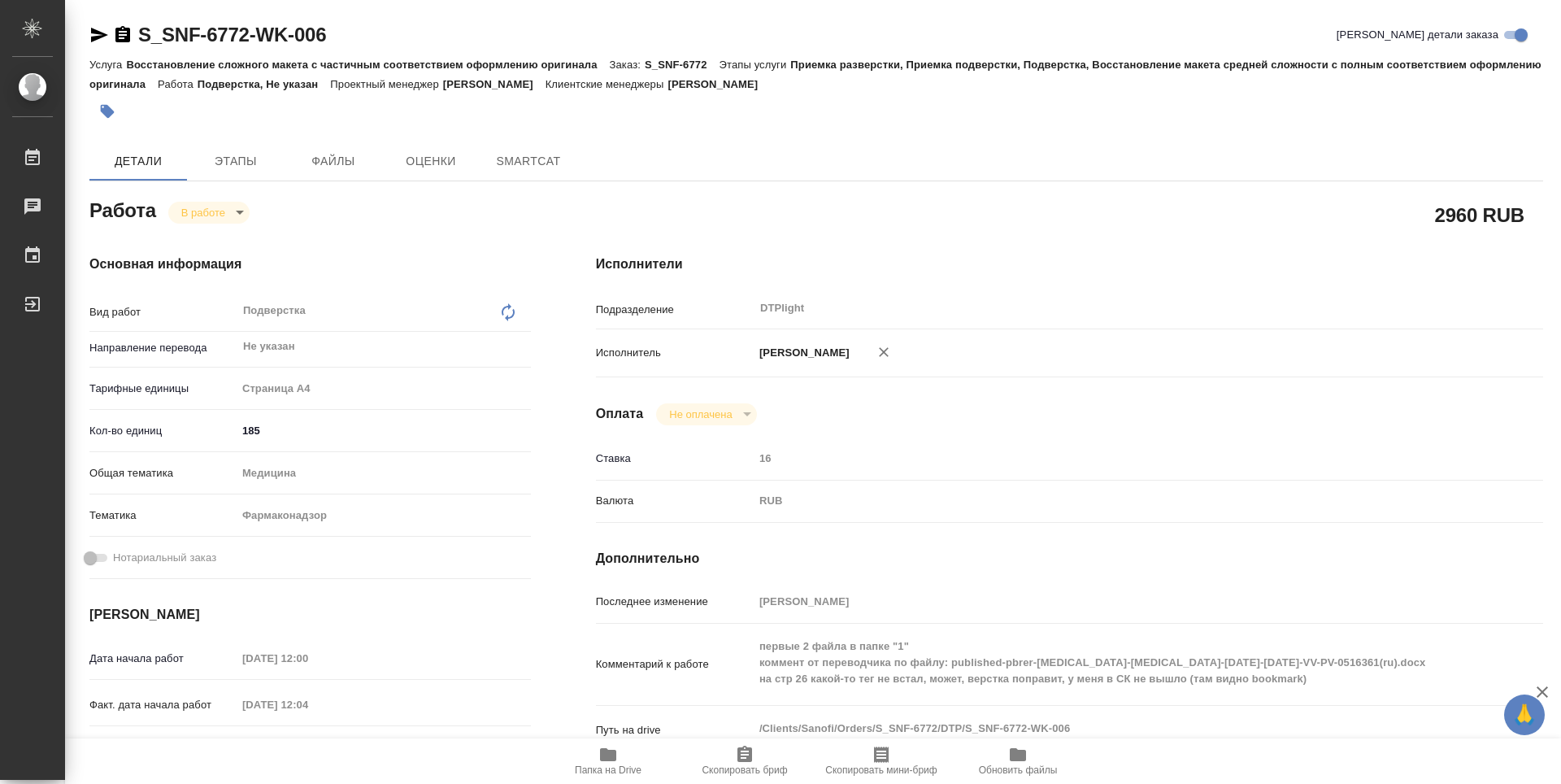
type textarea "x"
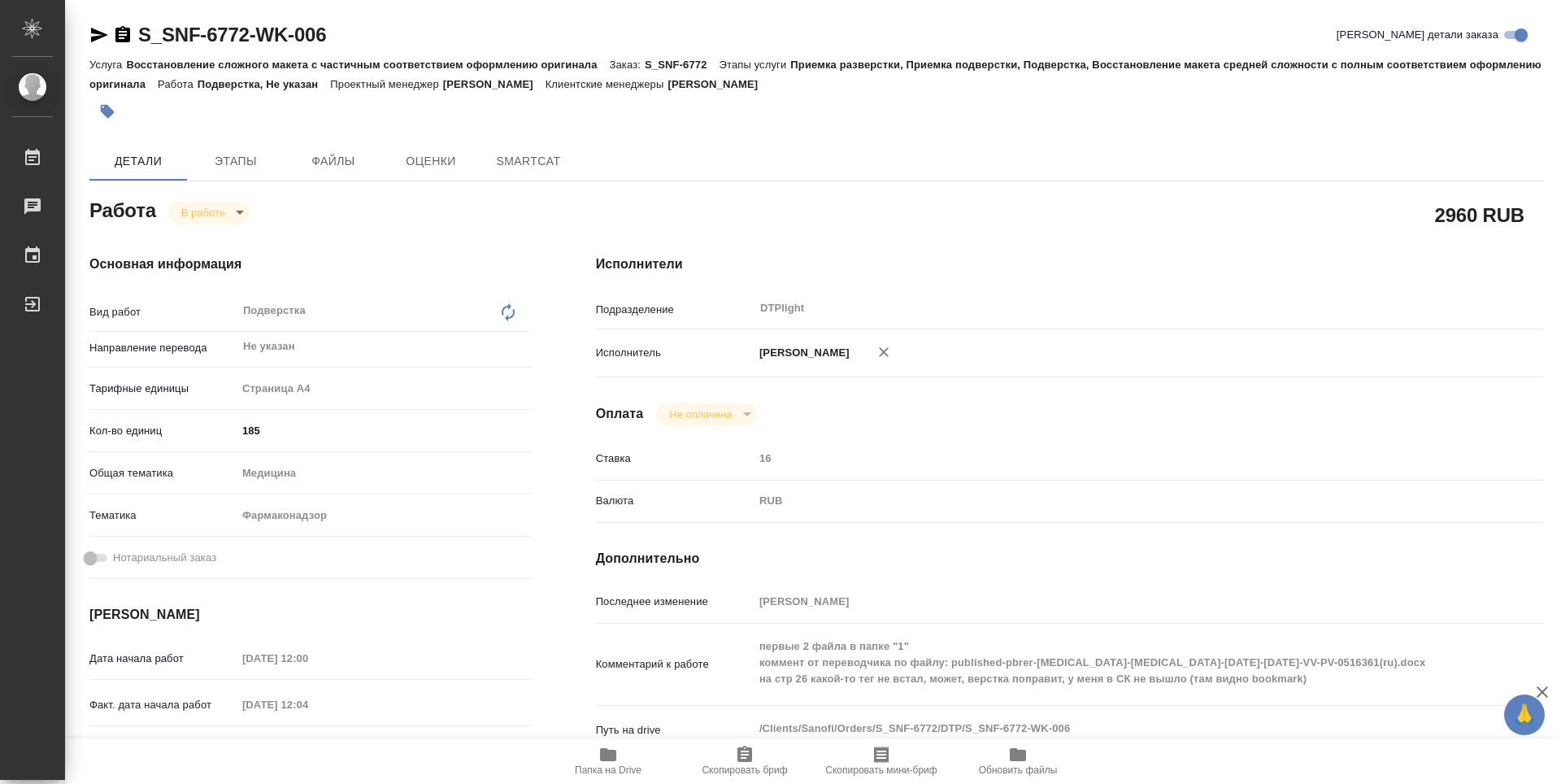
type textarea "x"
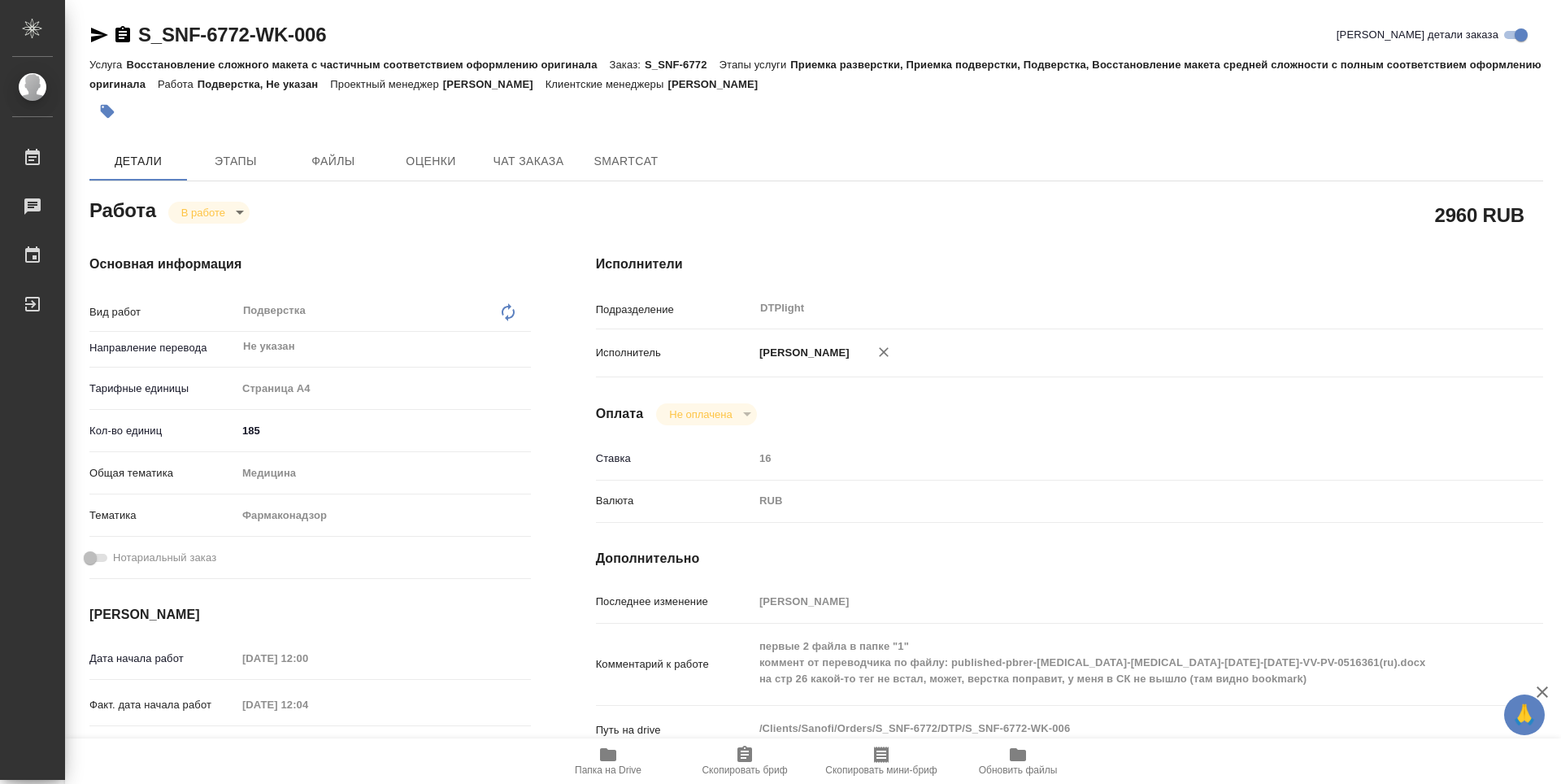
type textarea "x"
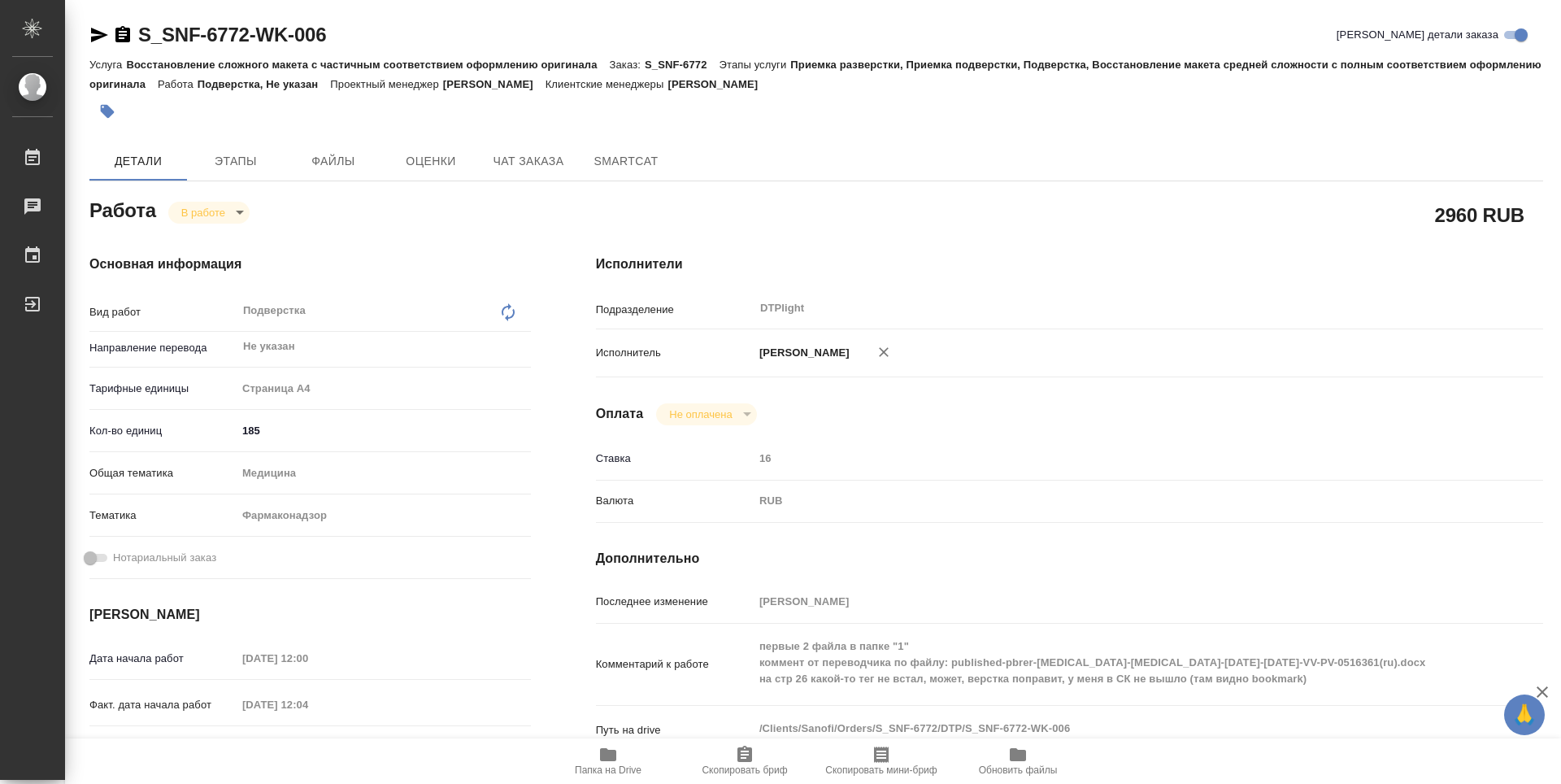
scroll to position [163, 0]
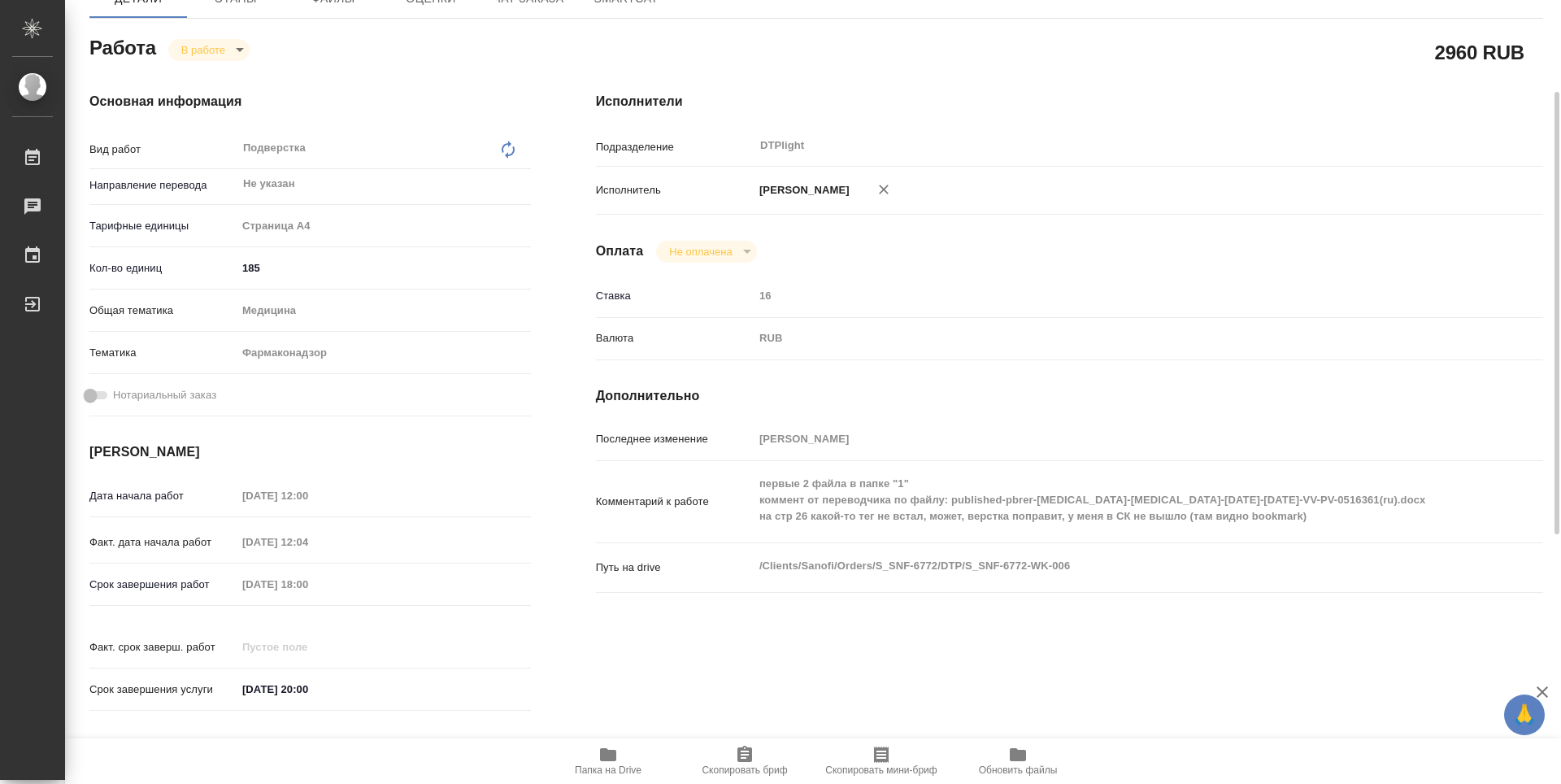
type textarea "x"
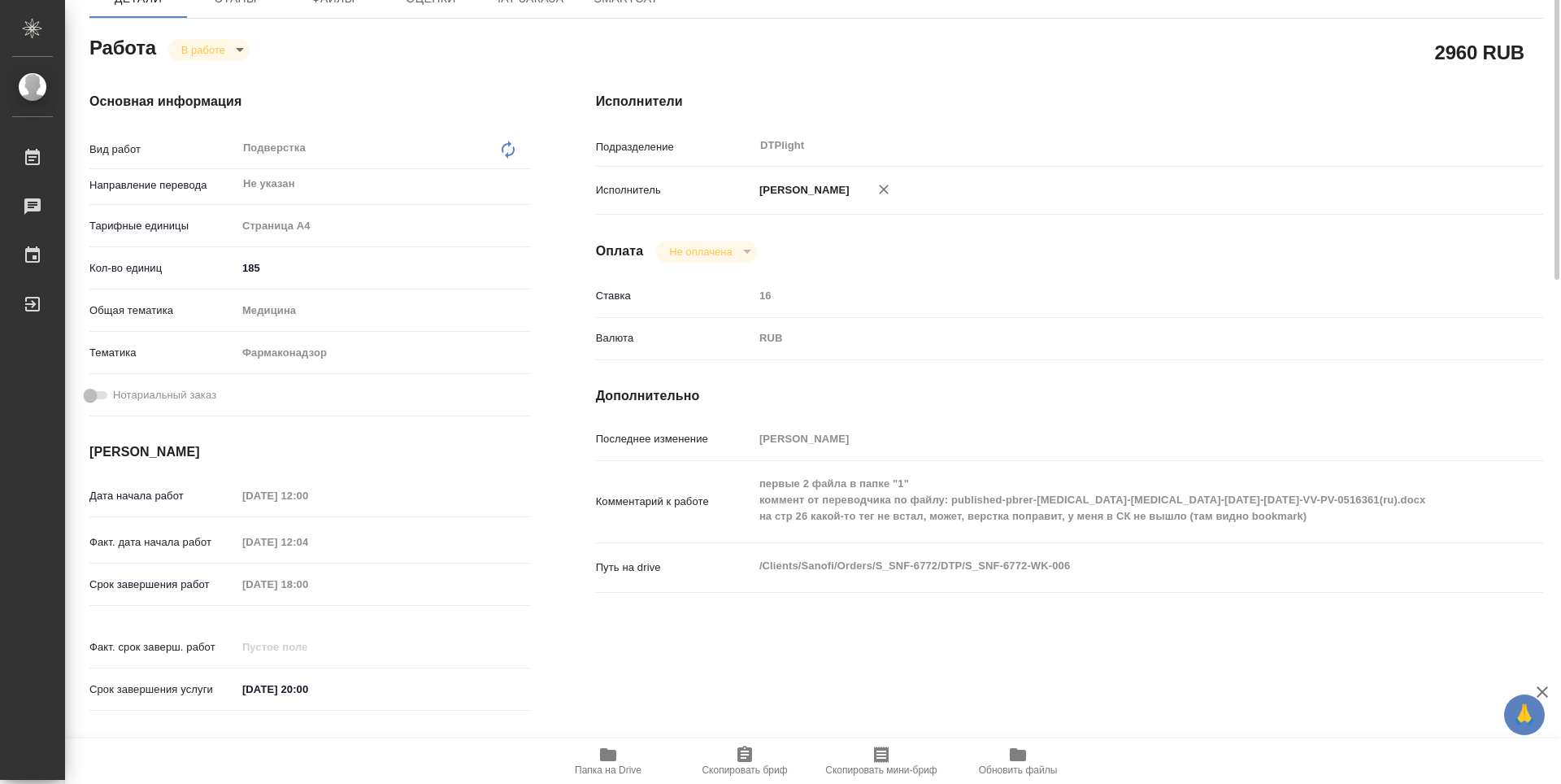
scroll to position [0, 0]
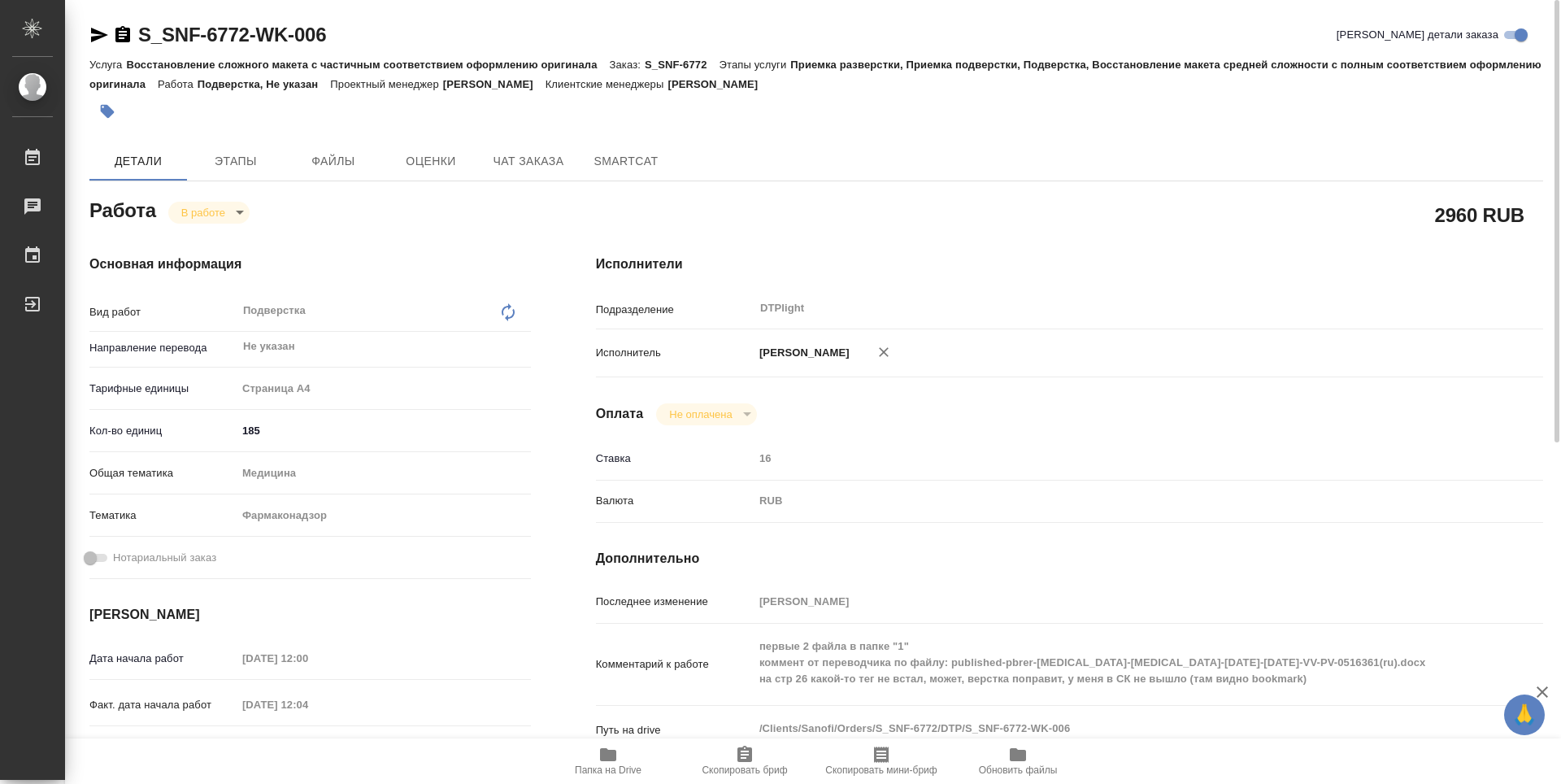
click at [615, 755] on icon "button" at bounding box center [608, 754] width 16 height 13
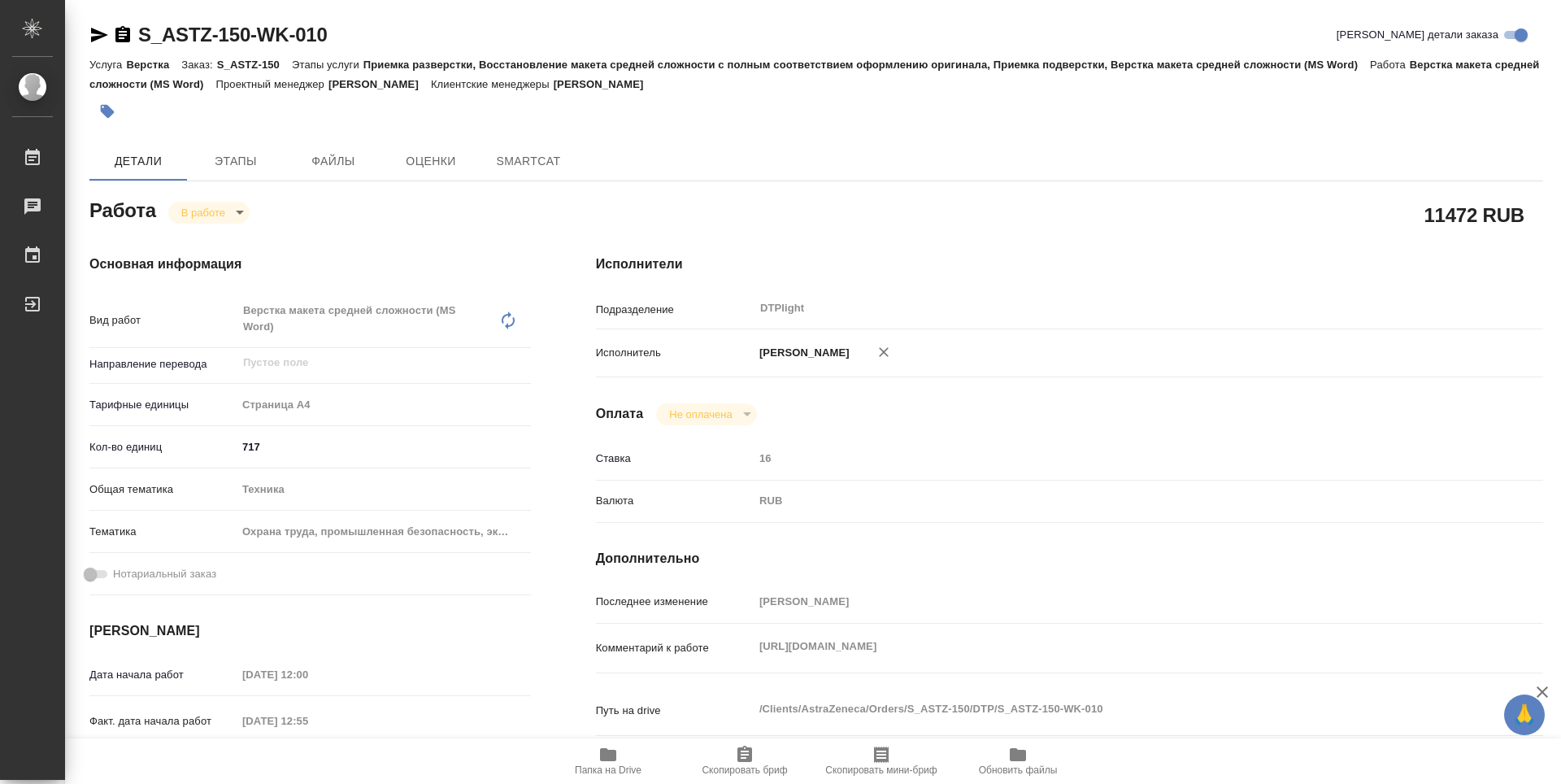
type textarea "x"
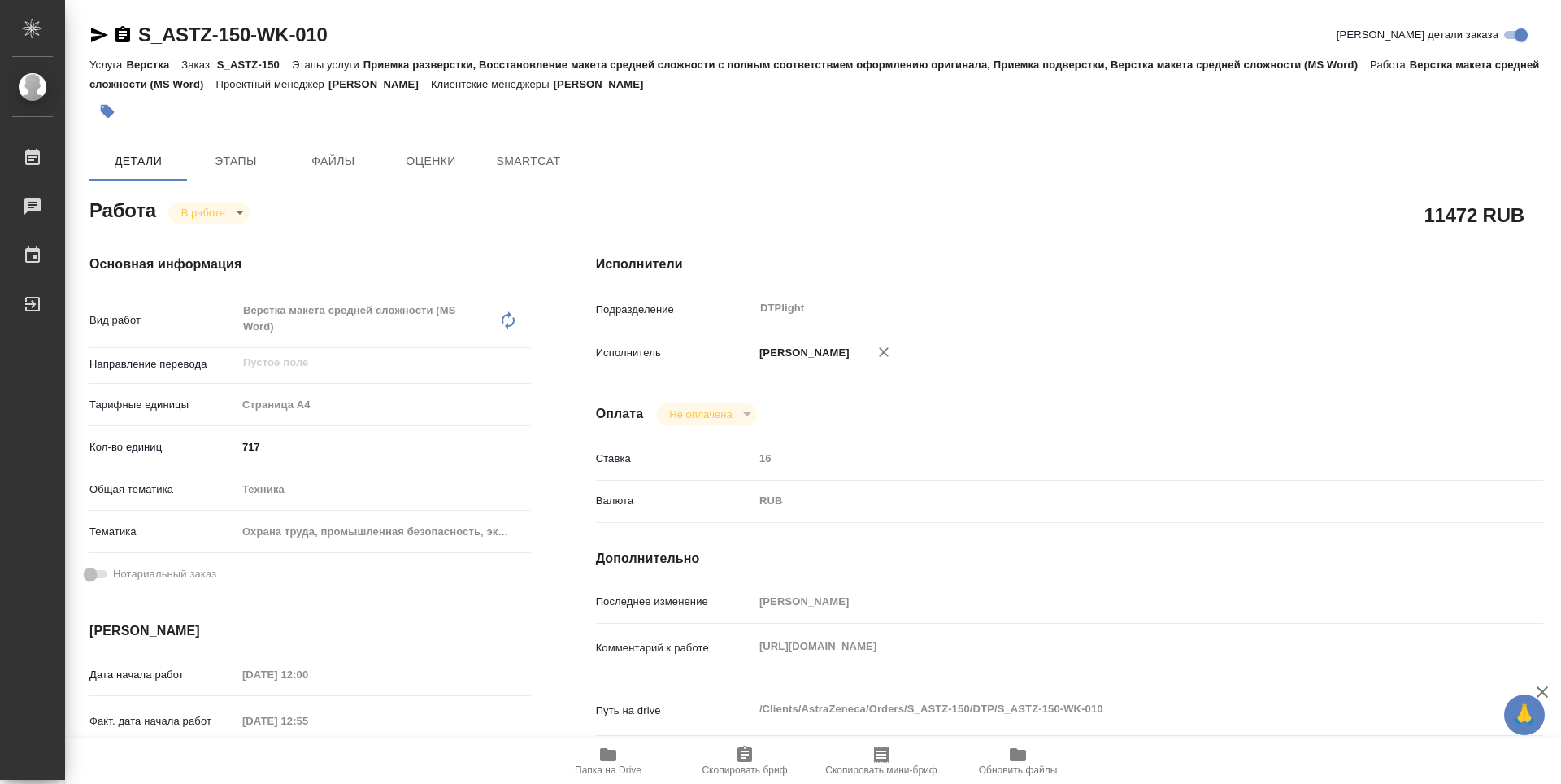
type textarea "x"
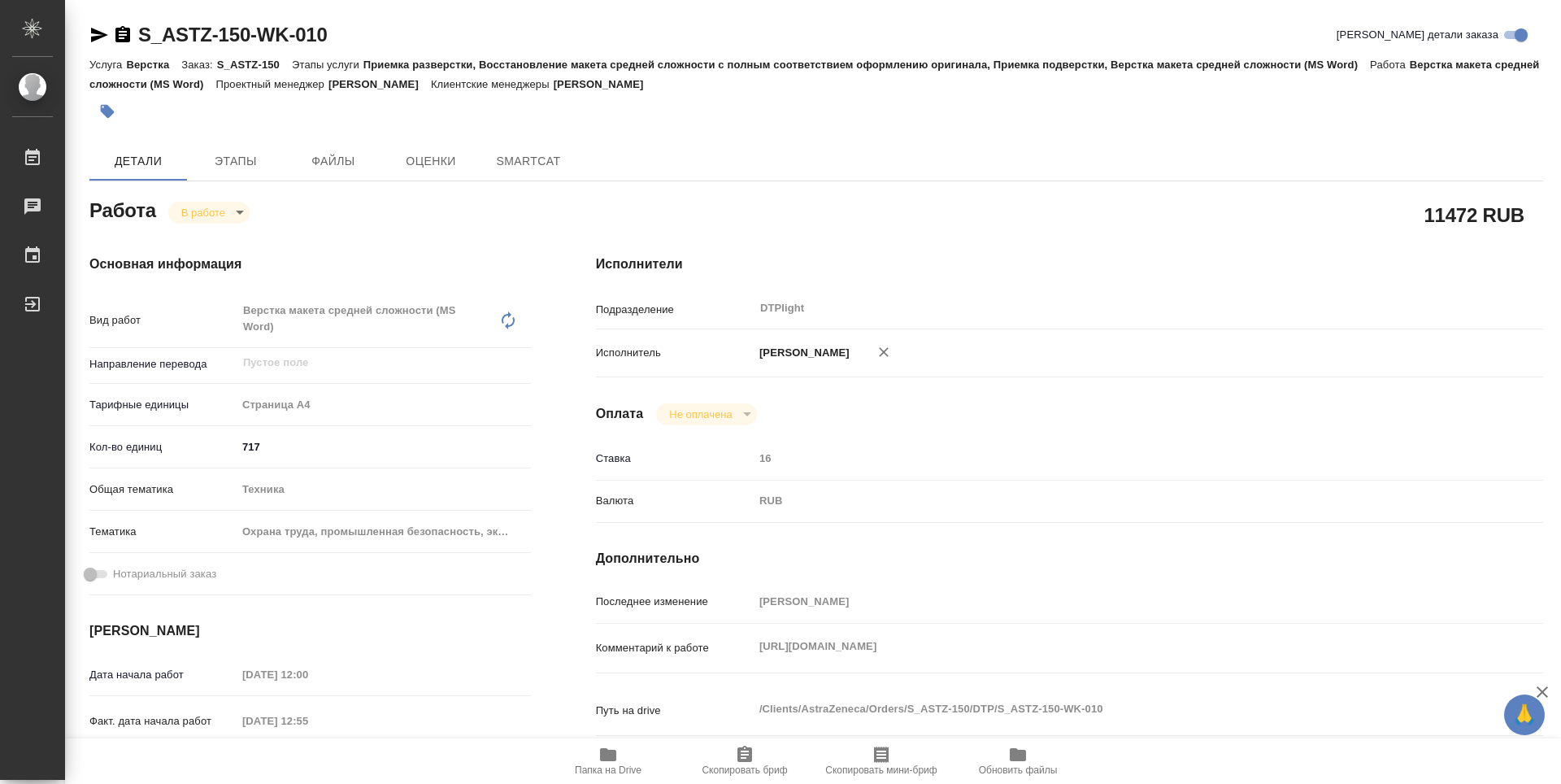
scroll to position [82, 0]
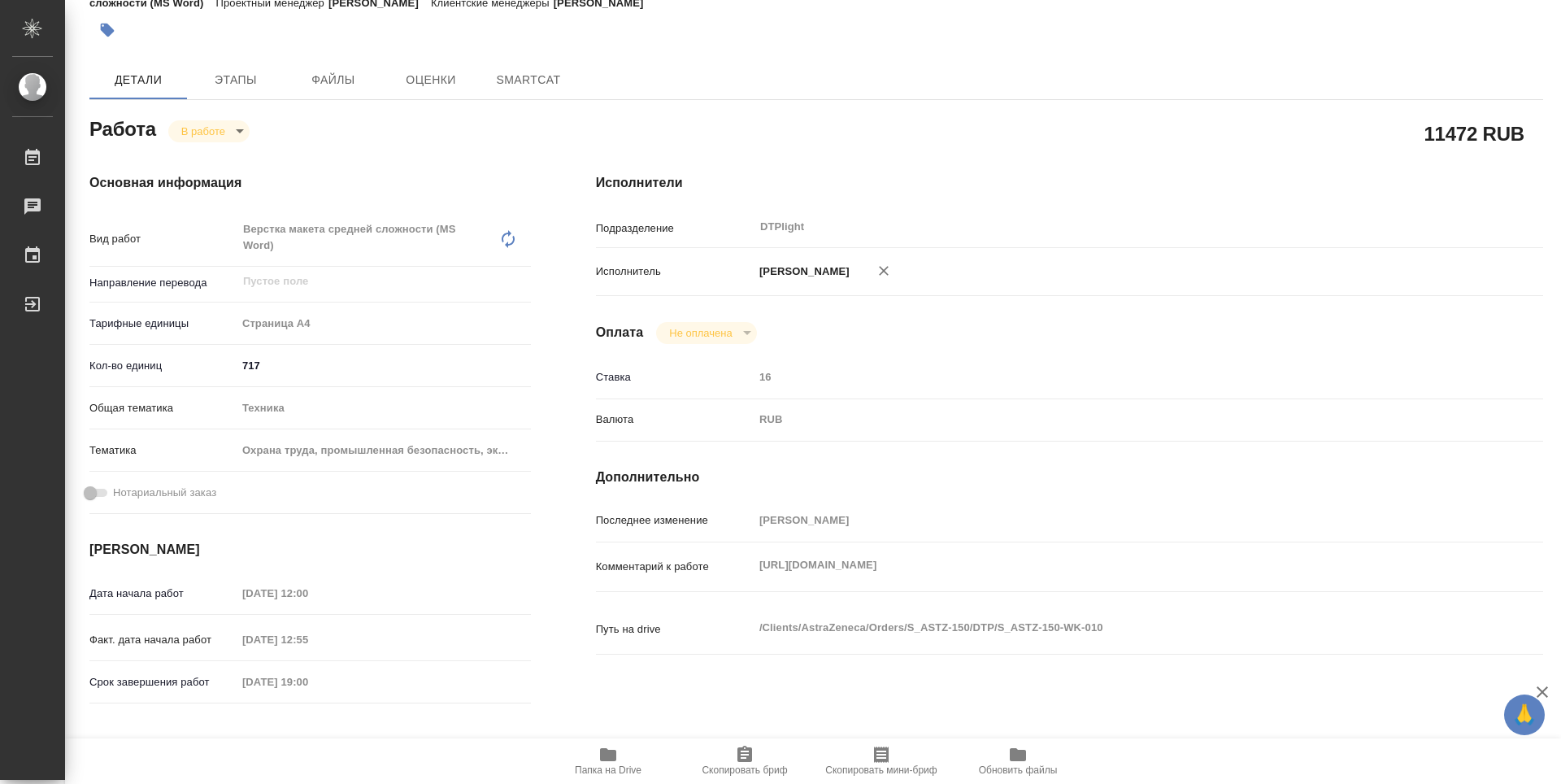
type textarea "x"
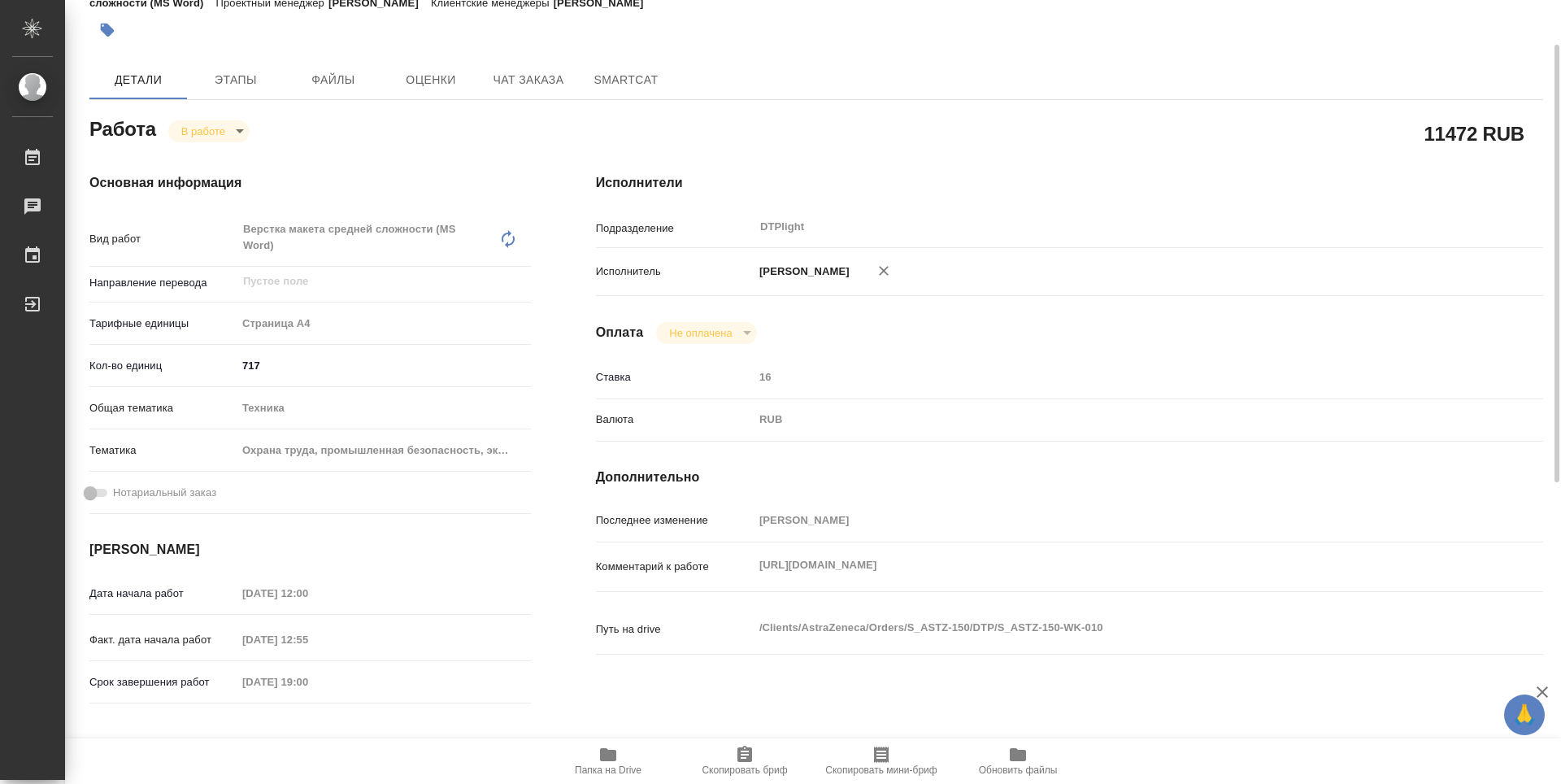
type textarea "x"
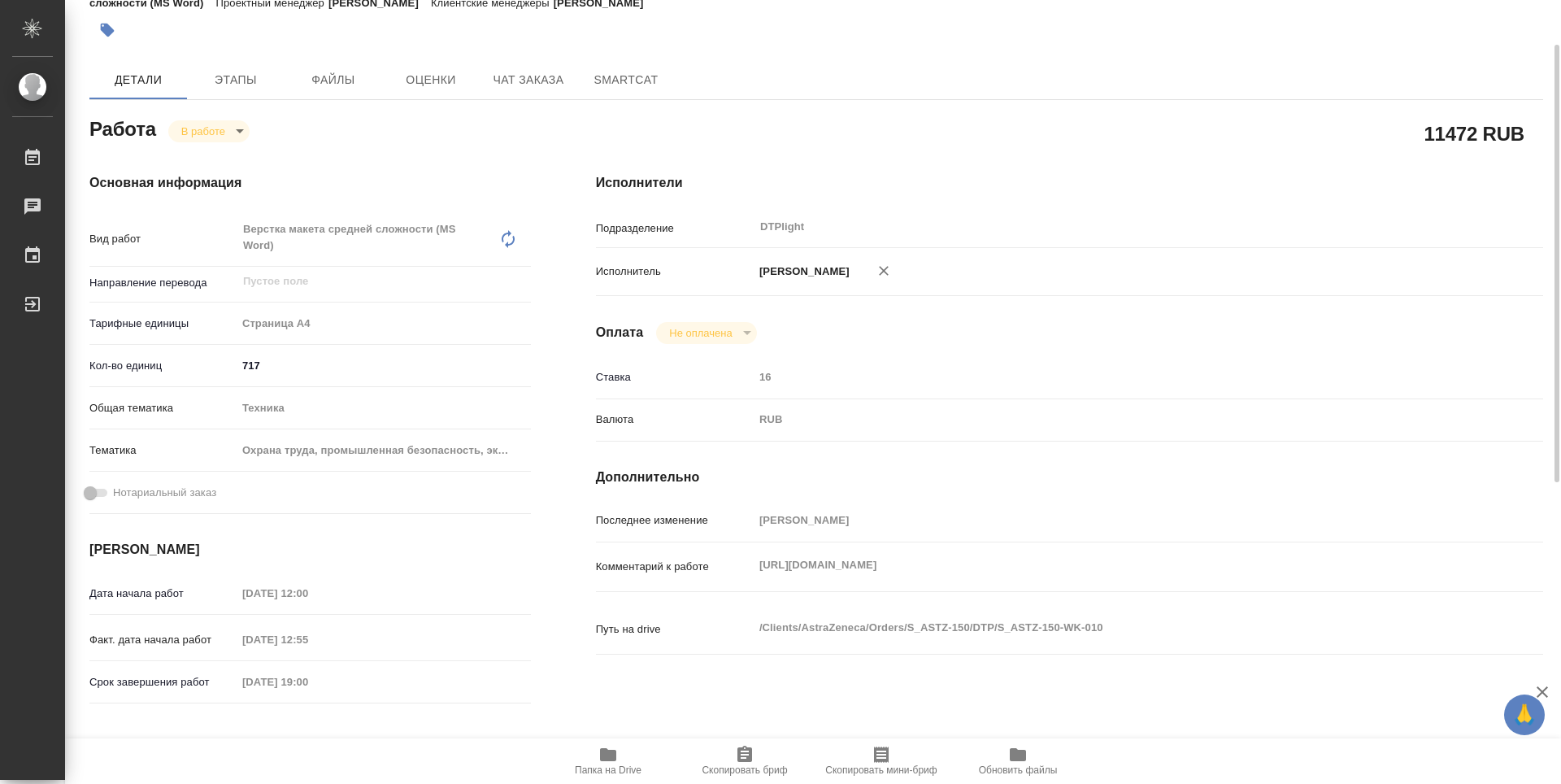
click at [756, 549] on div "[URL][DOMAIN_NAME] x" at bounding box center [1108, 567] width 710 height 36
type textarea "x"
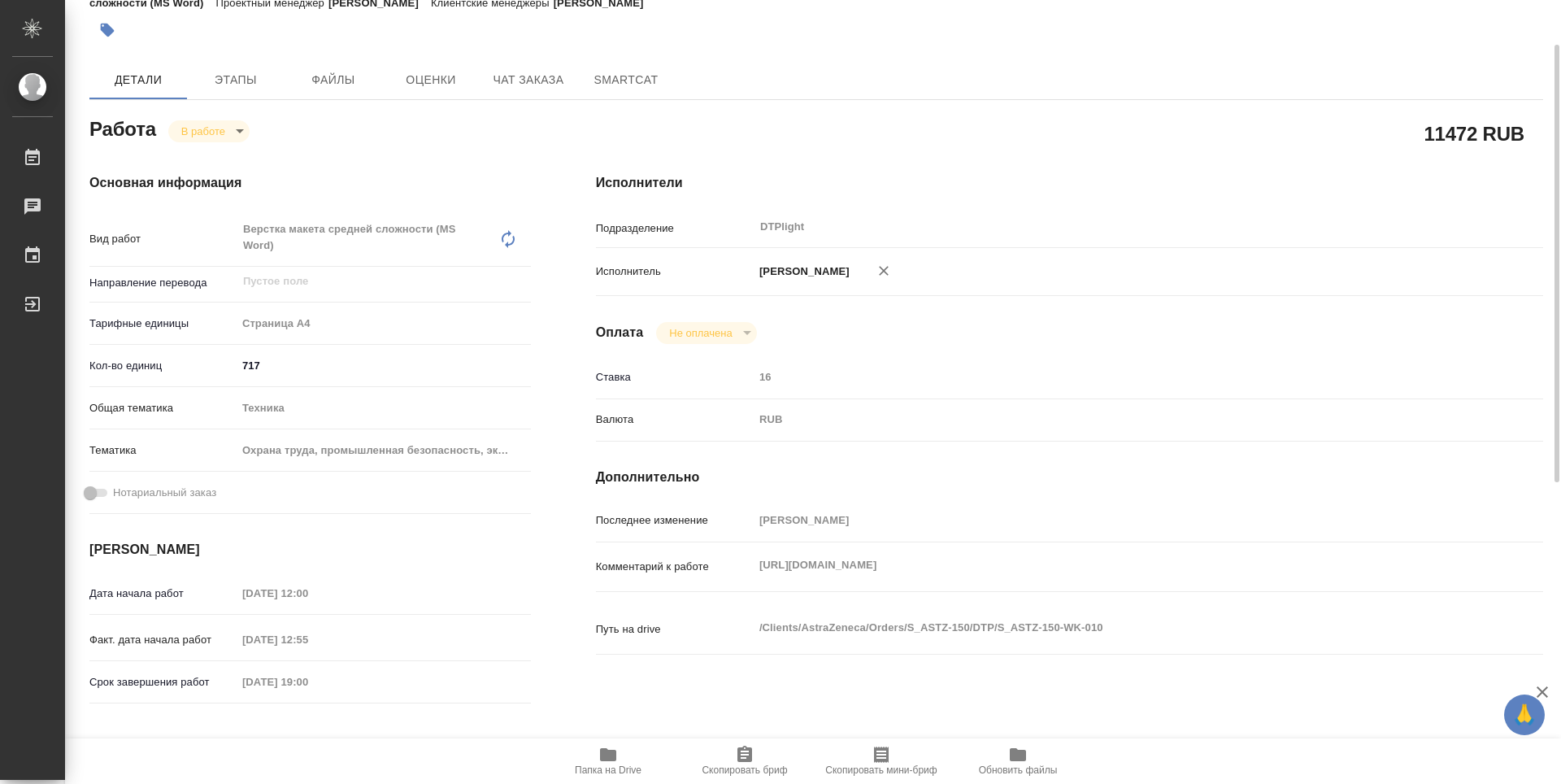
type textarea "x"
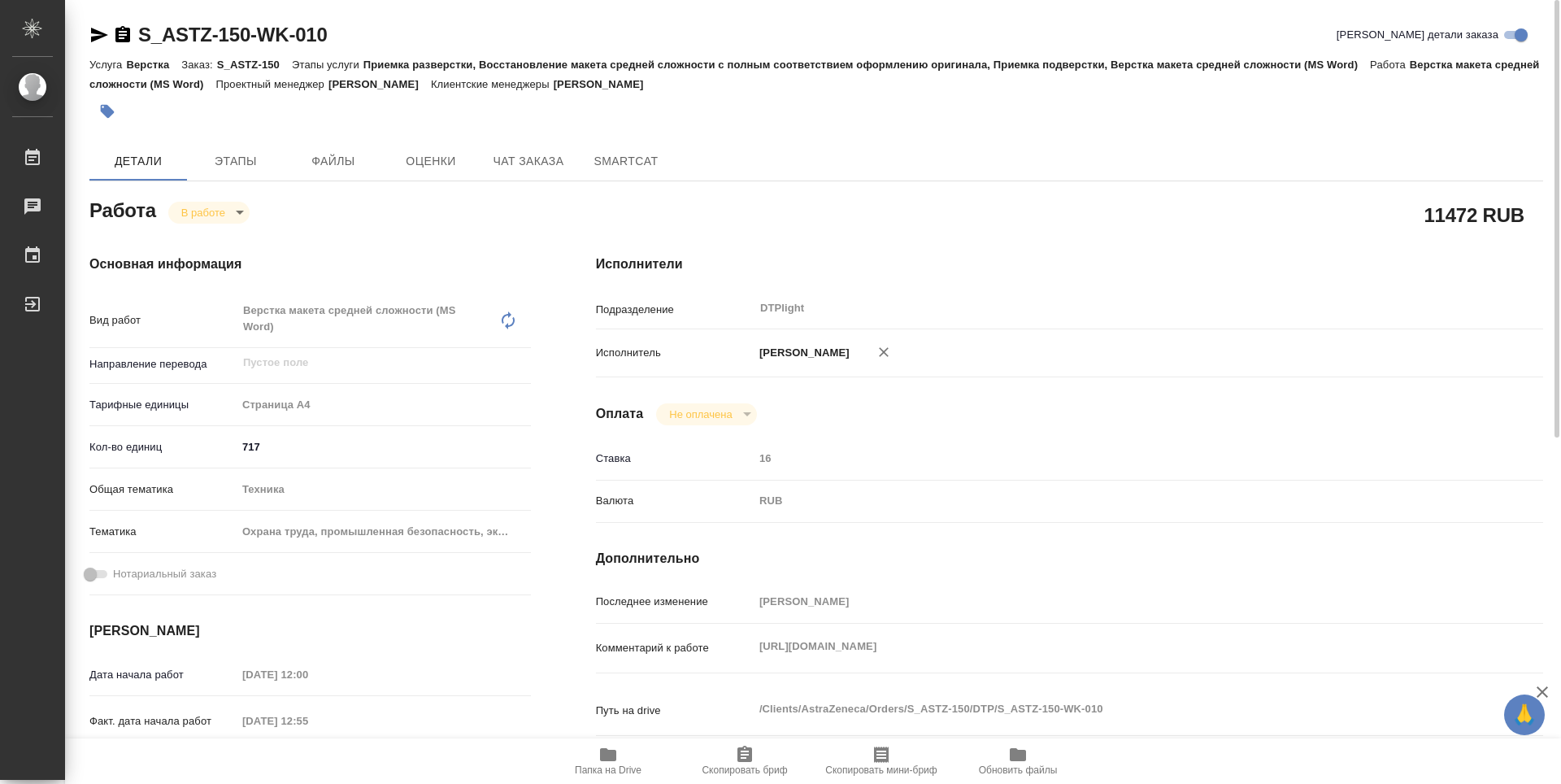
click at [833, 557] on h4 "Дополнительно" at bounding box center [1070, 559] width 948 height 20
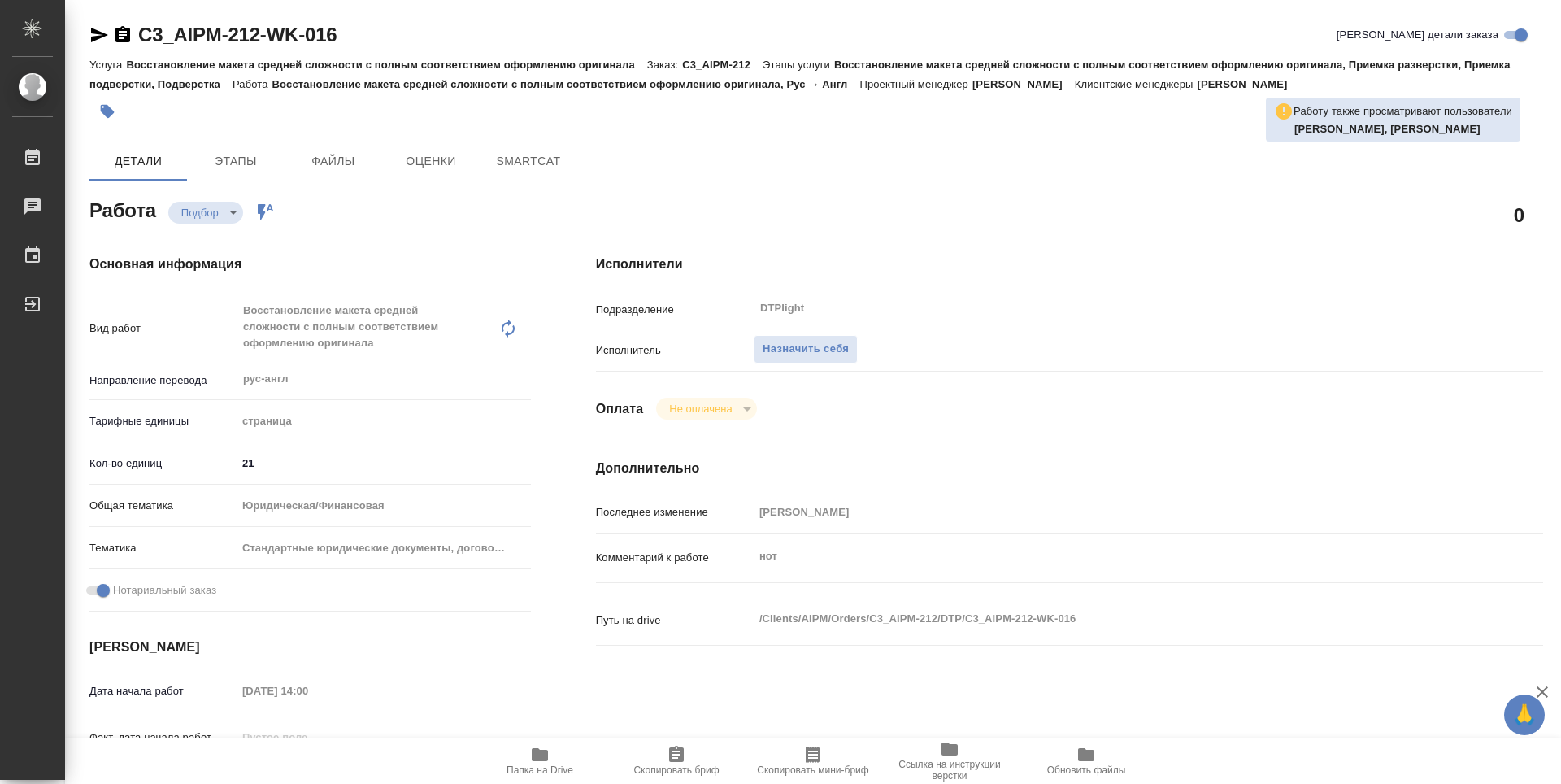
type textarea "x"
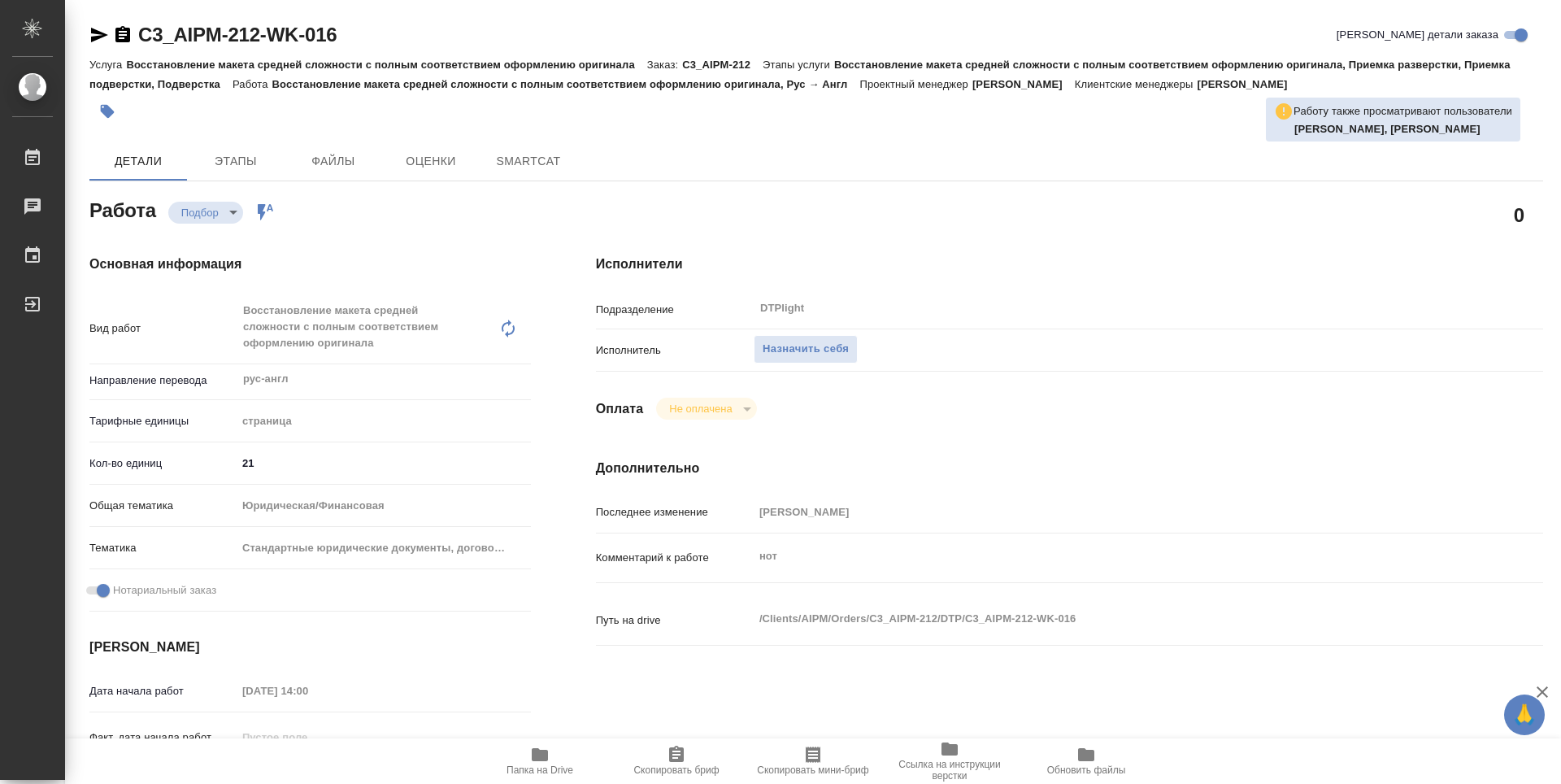
type textarea "x"
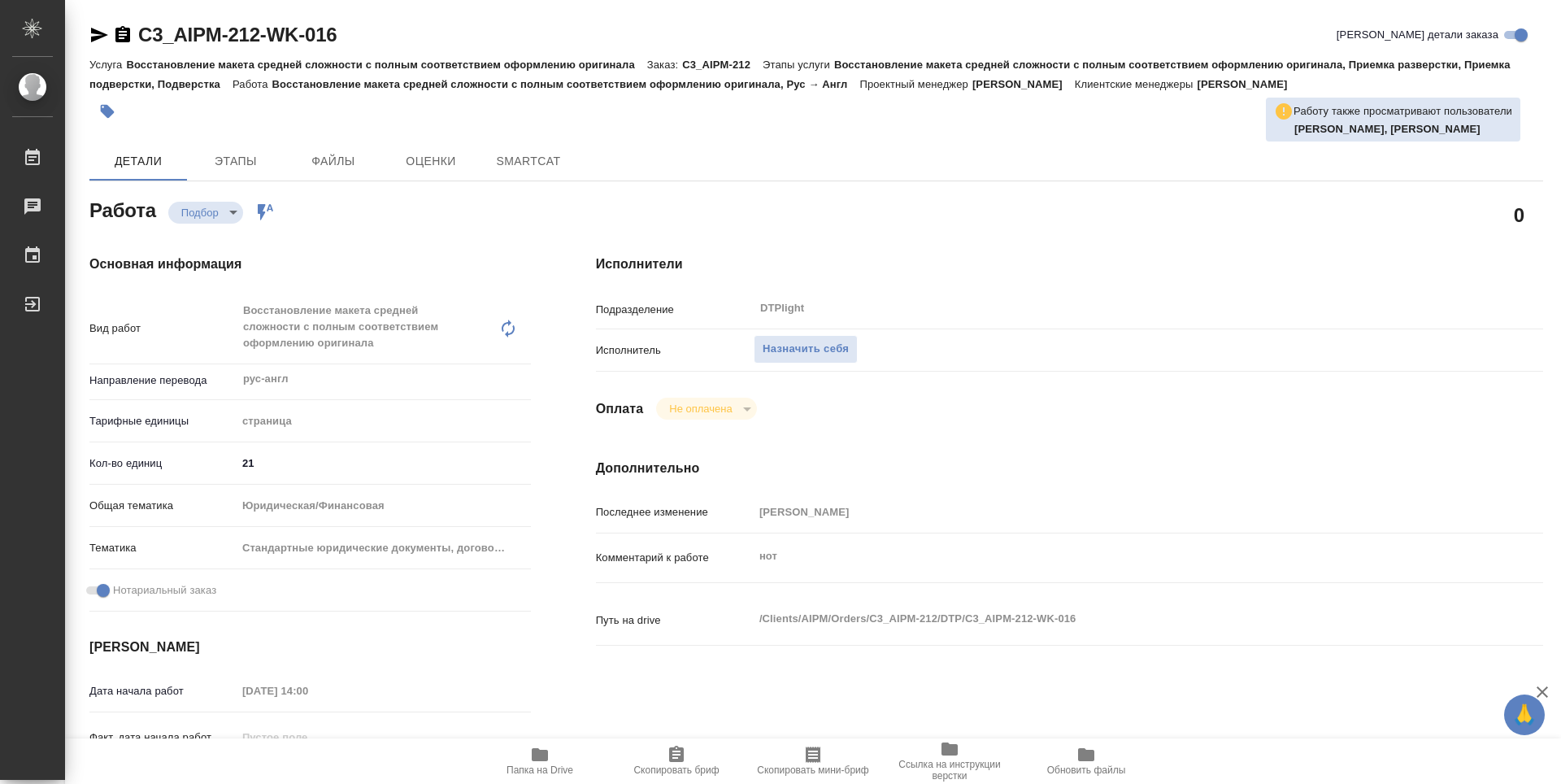
type textarea "x"
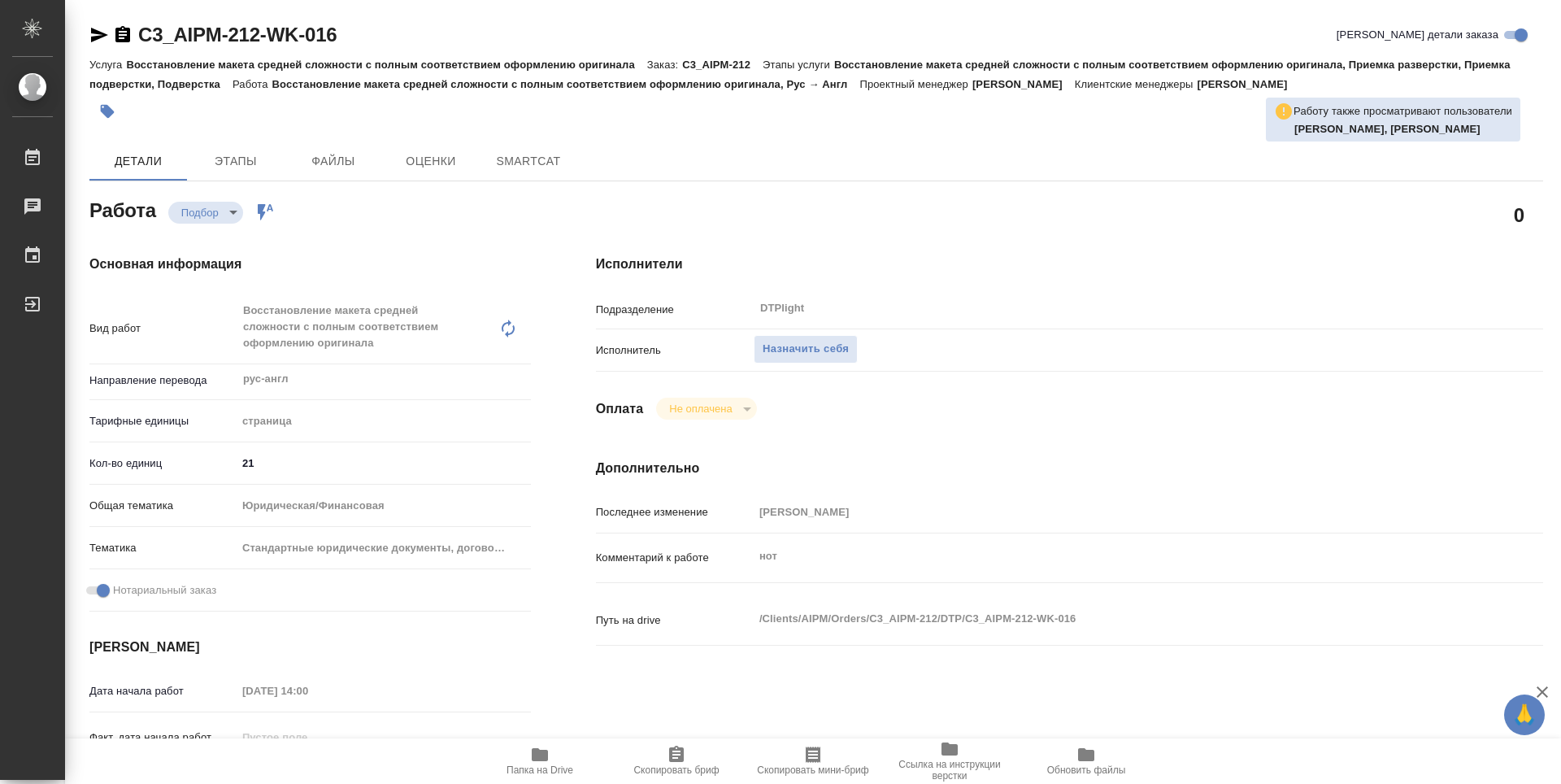
type textarea "x"
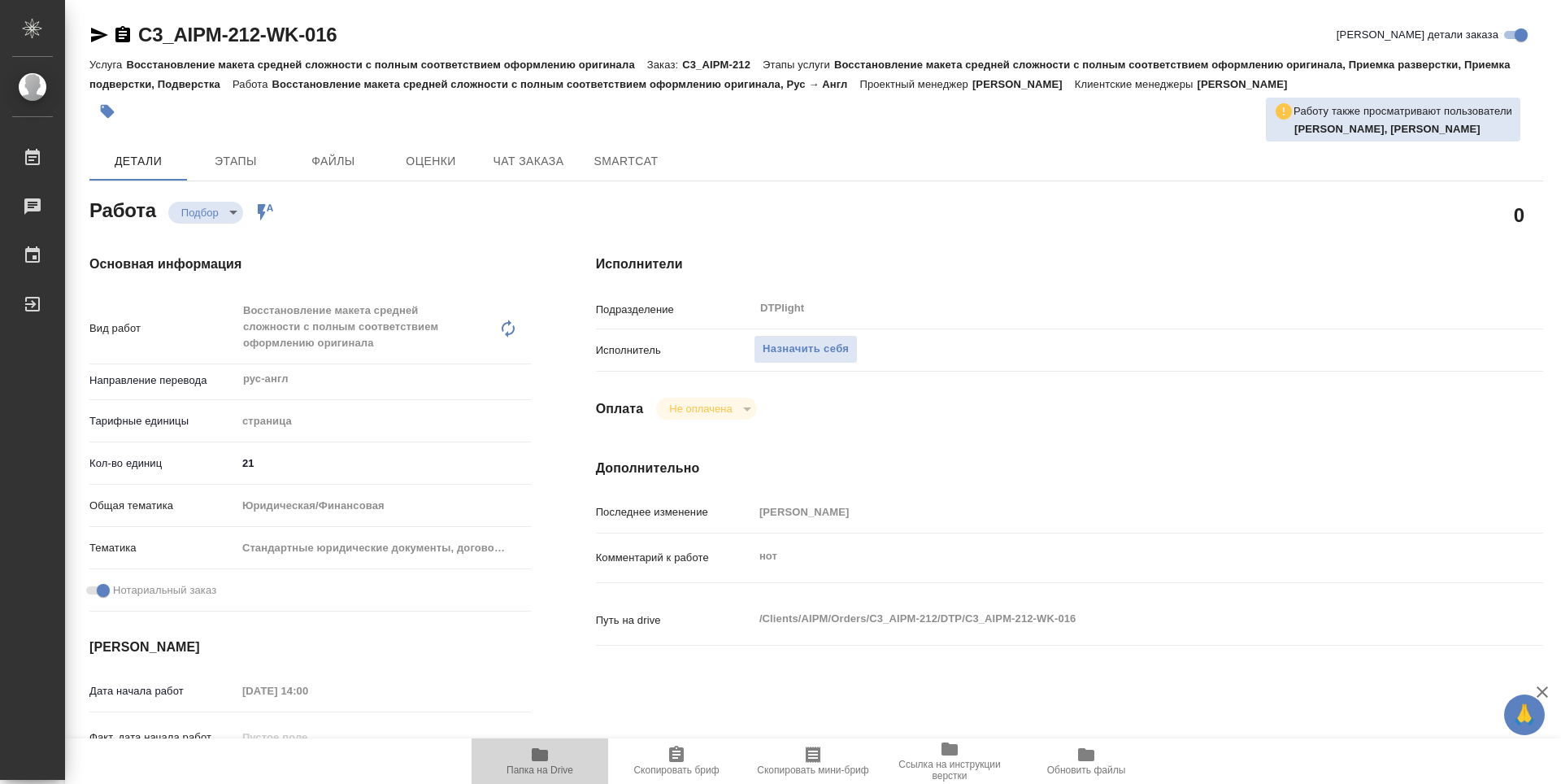
click at [525, 762] on span "Папка на Drive" at bounding box center [540, 760] width 117 height 31
type textarea "x"
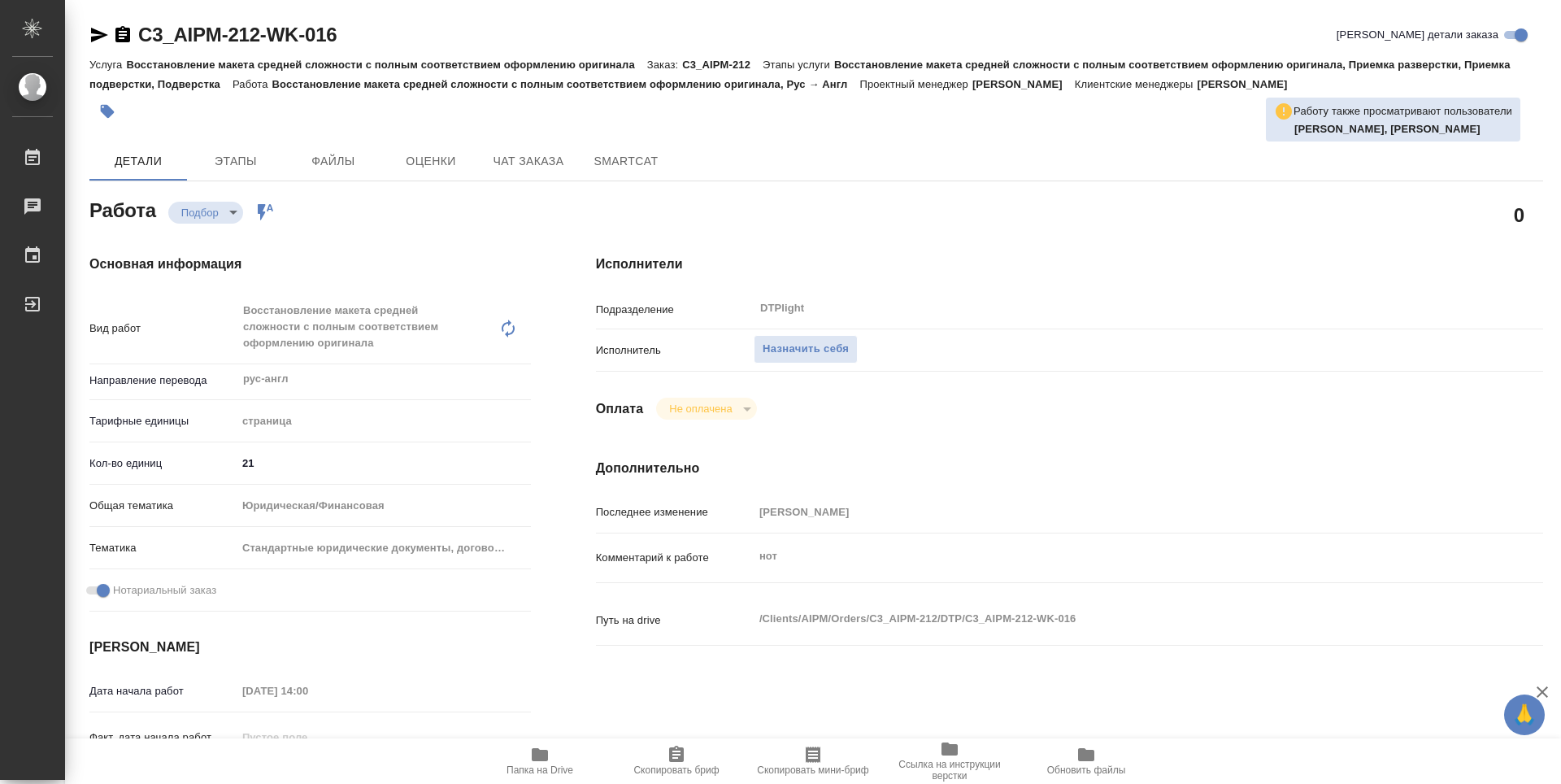
type textarea "x"
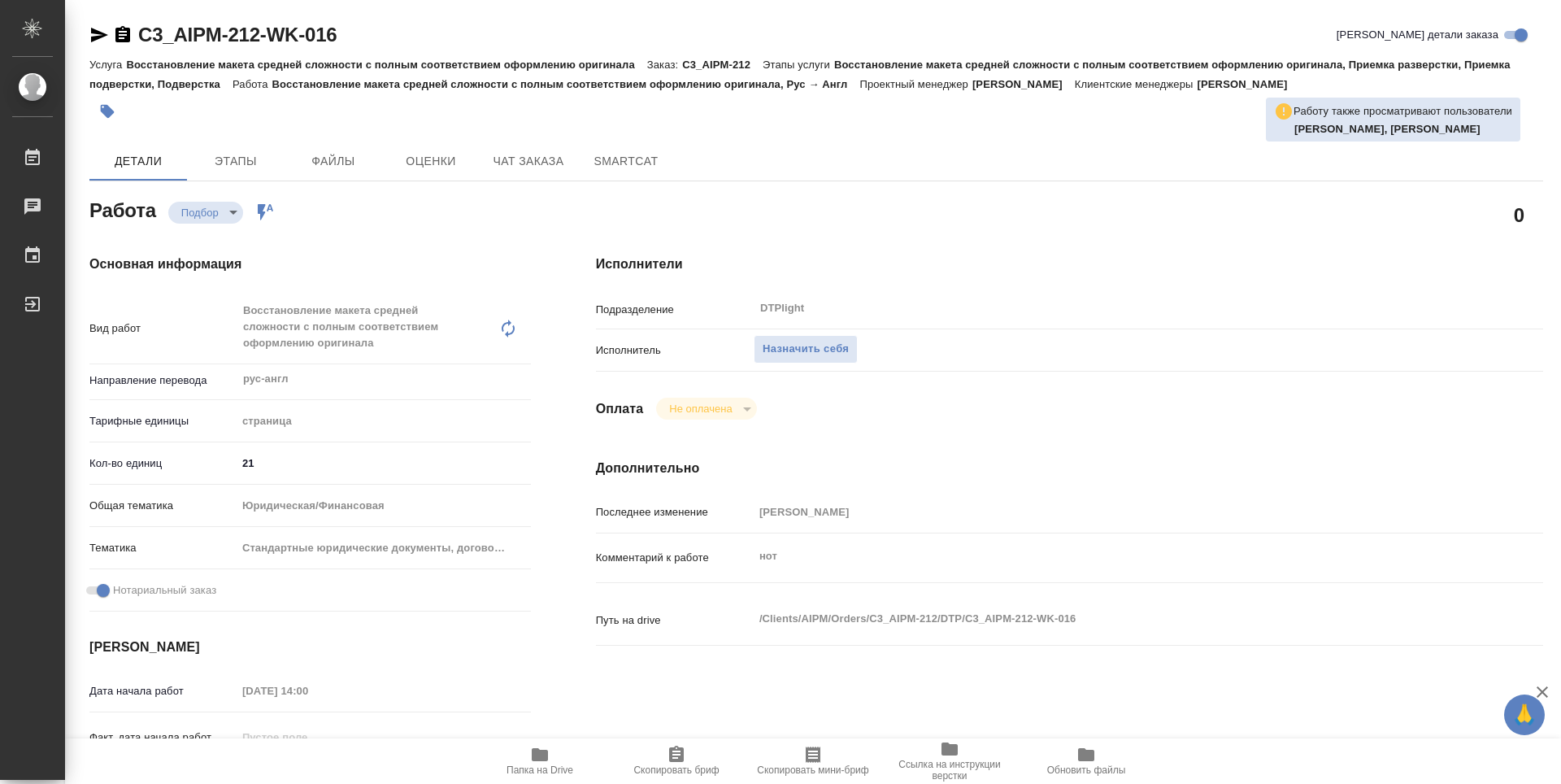
type textarea "x"
click at [814, 336] on button "Назначить себя" at bounding box center [806, 349] width 104 height 29
type textarea "x"
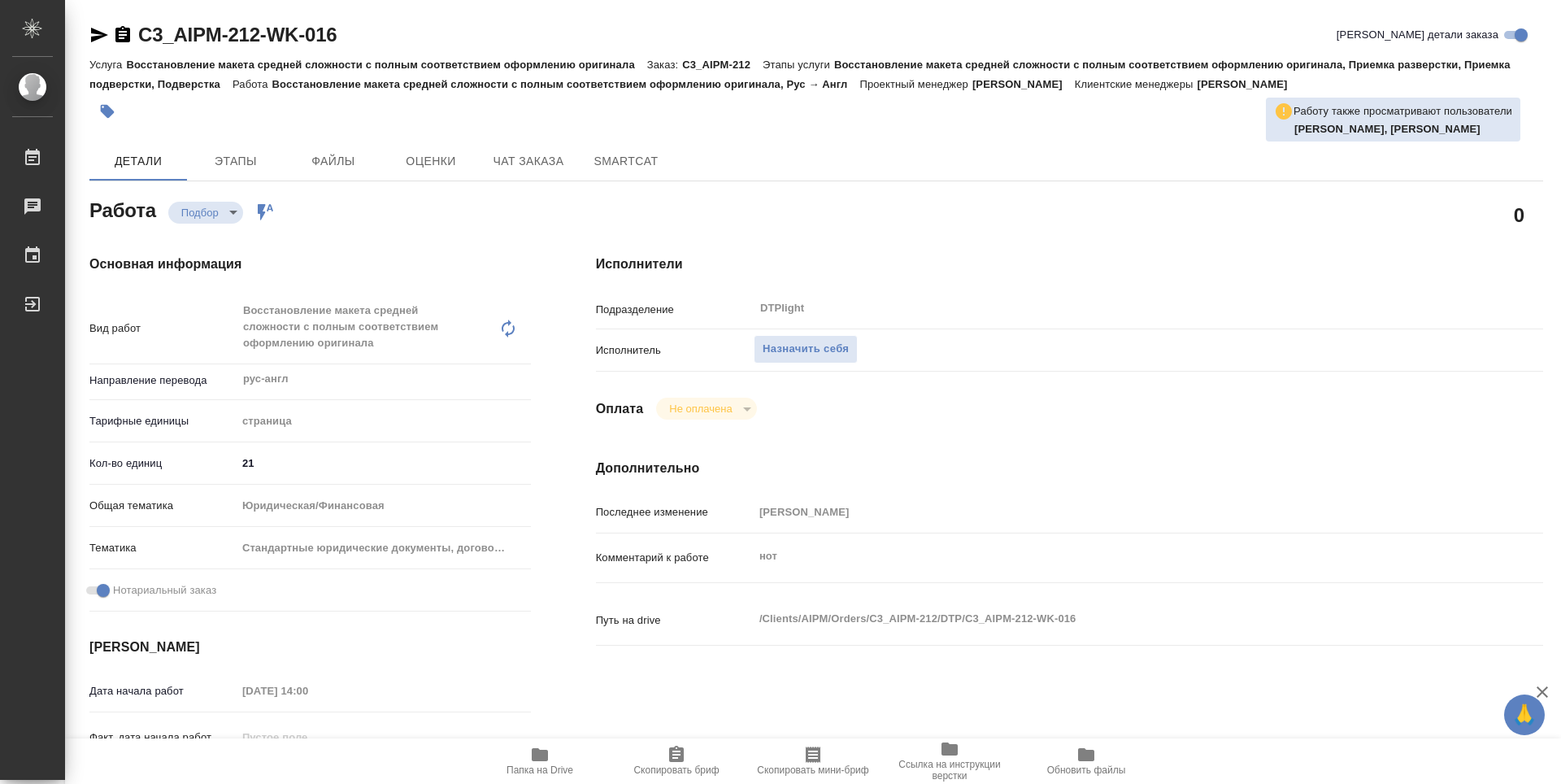
type textarea "x"
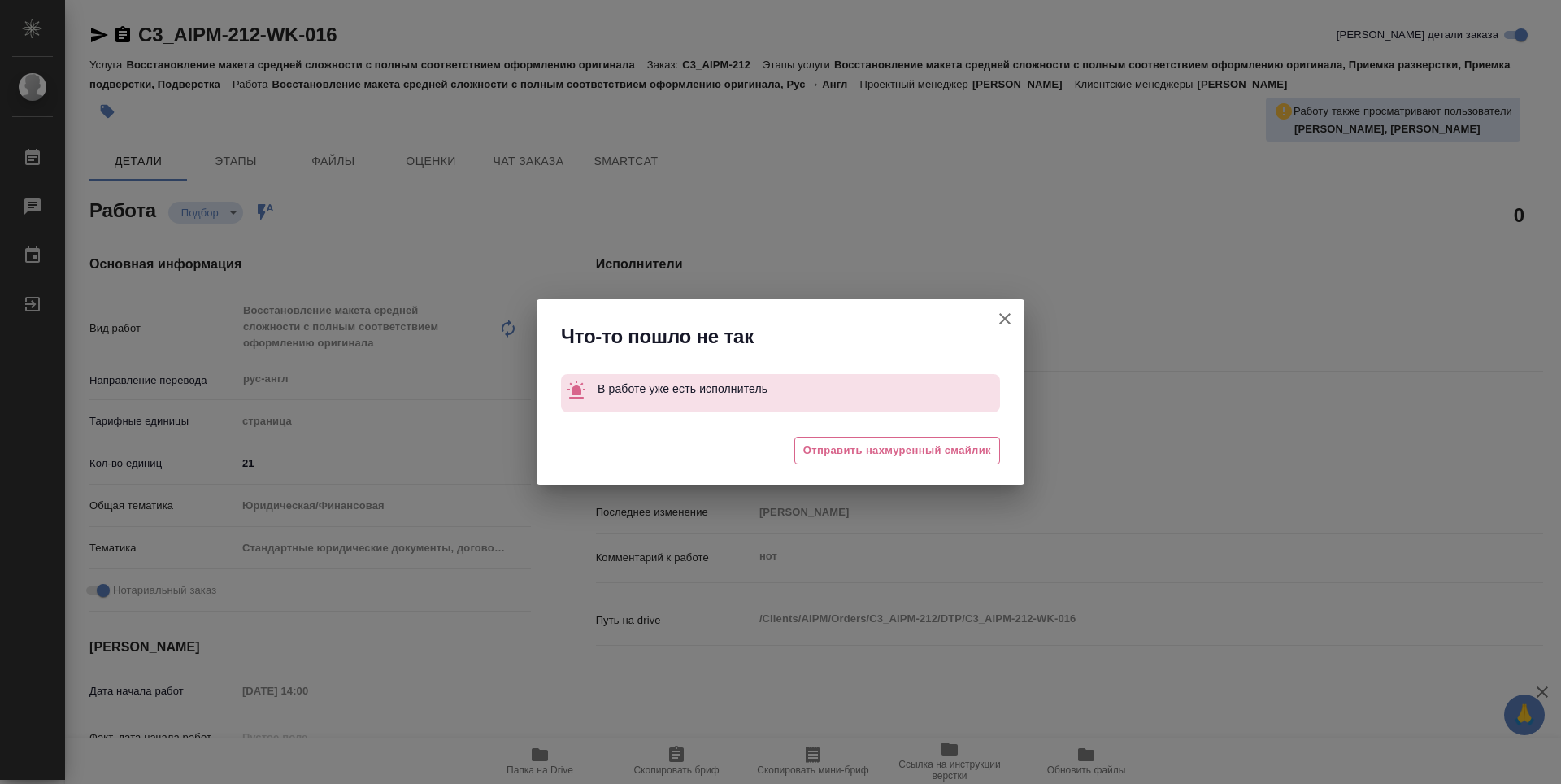
click at [1010, 316] on icon "button" at bounding box center [1005, 319] width 20 height 20
type textarea "x"
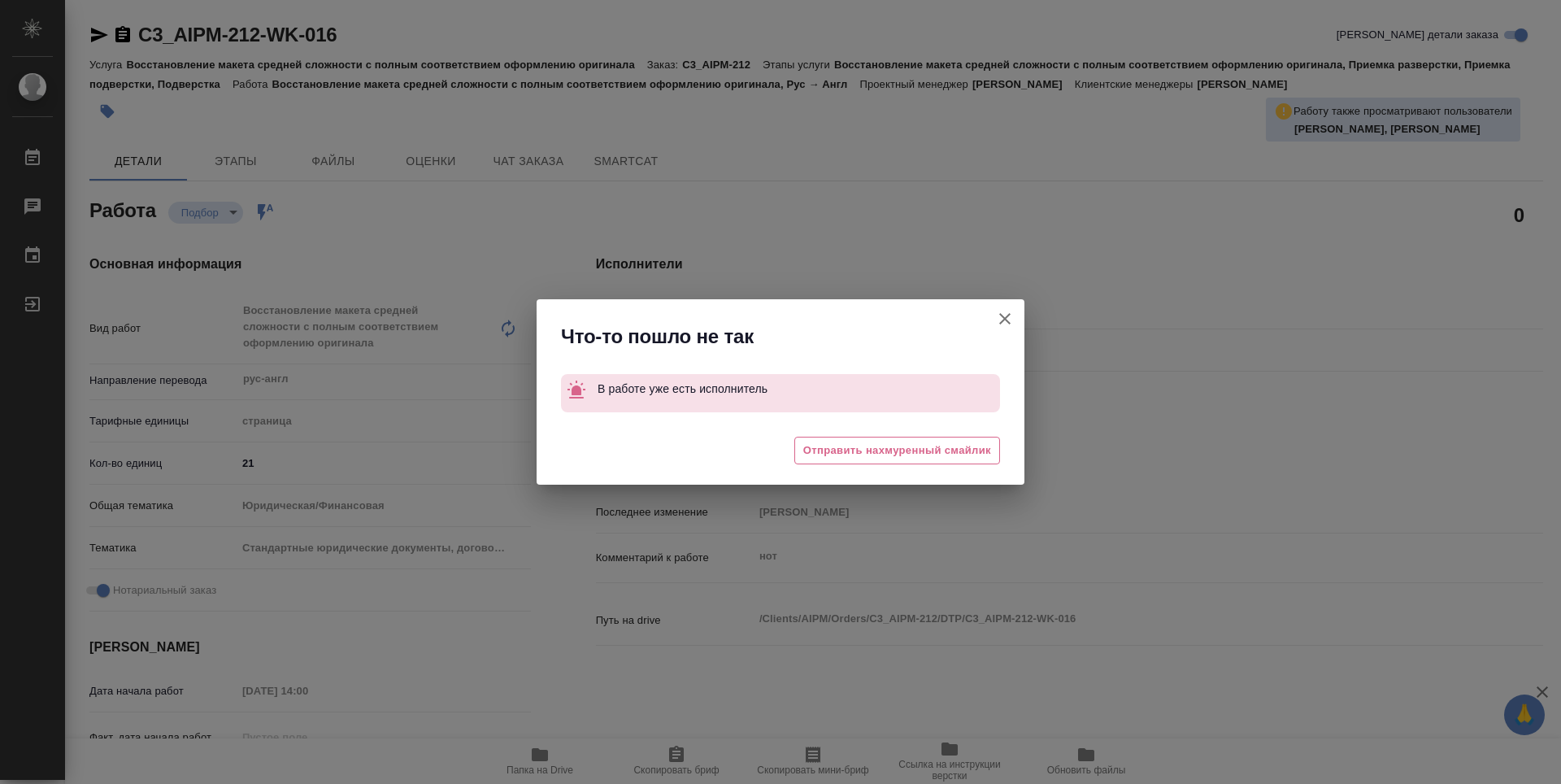
type textarea "x"
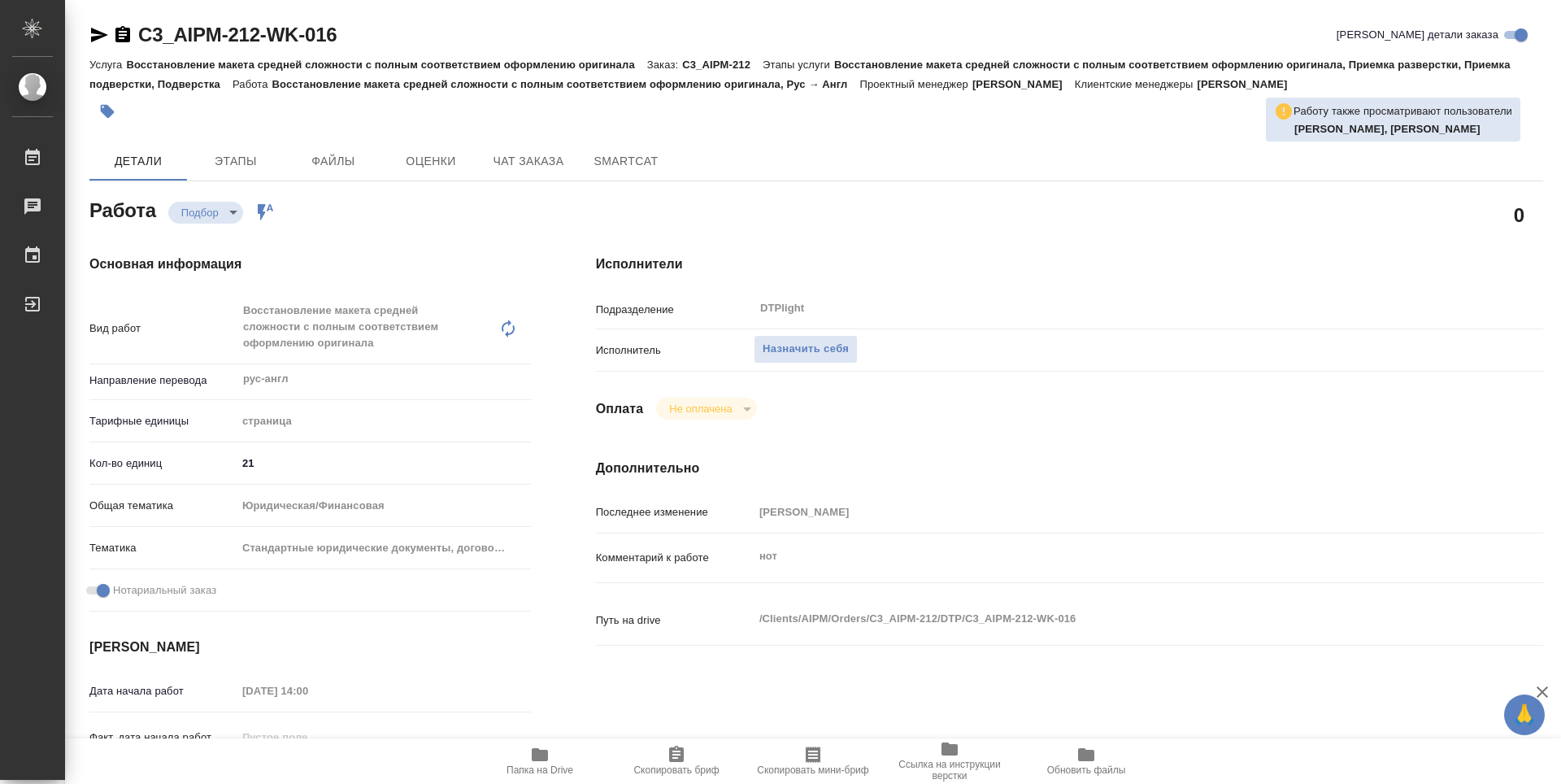
type textarea "x"
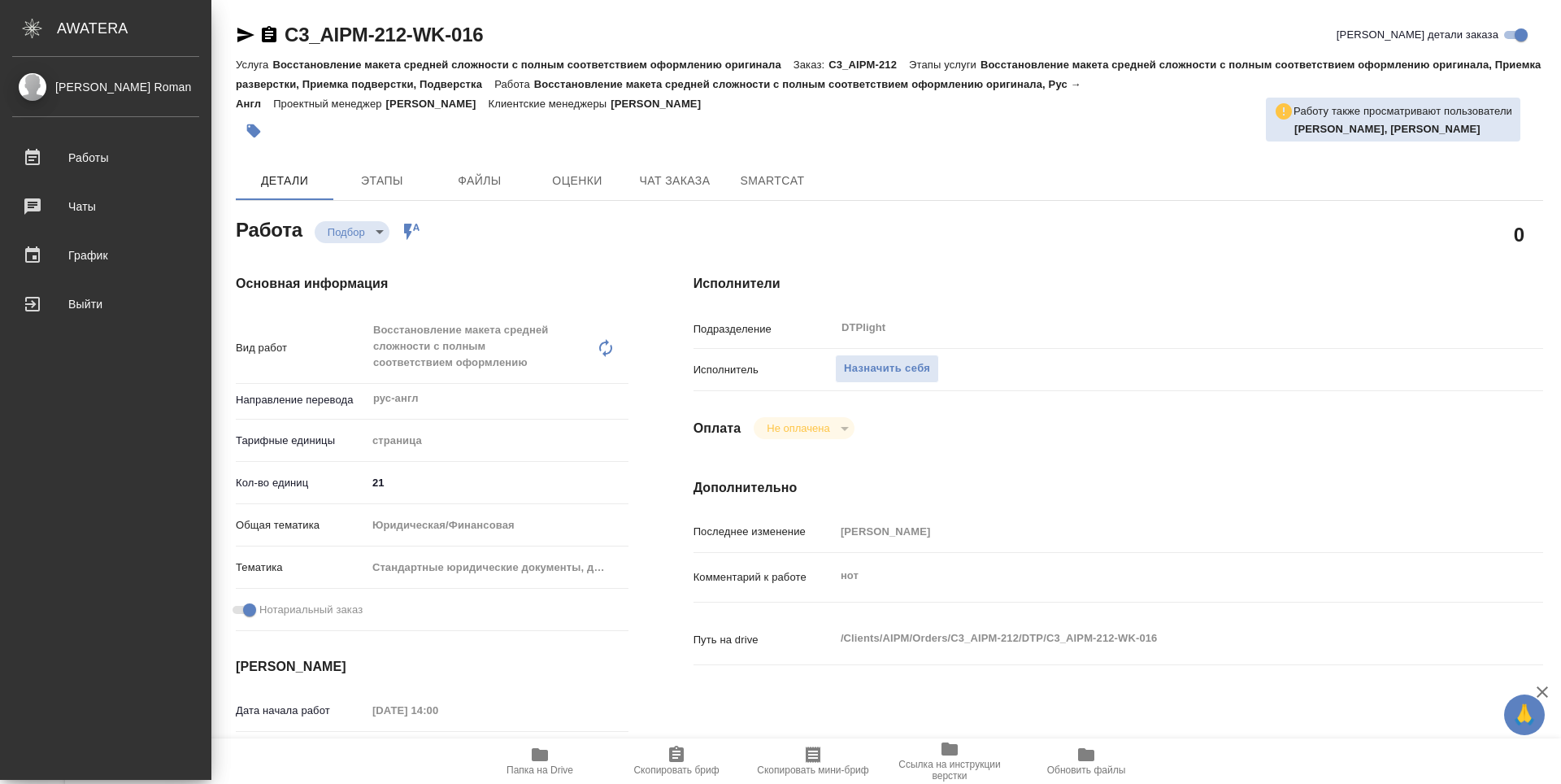
type textarea "x"
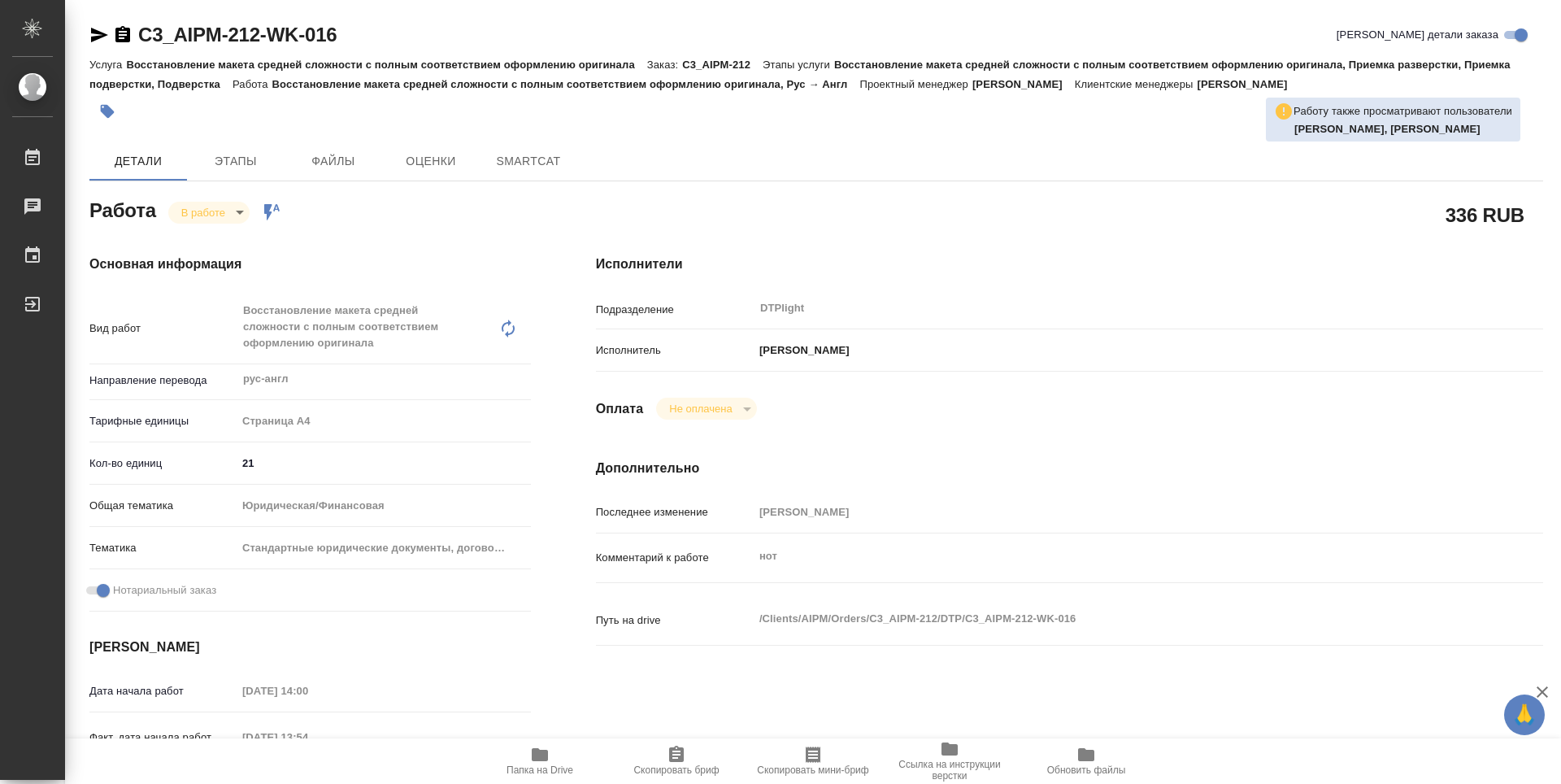
type textarea "x"
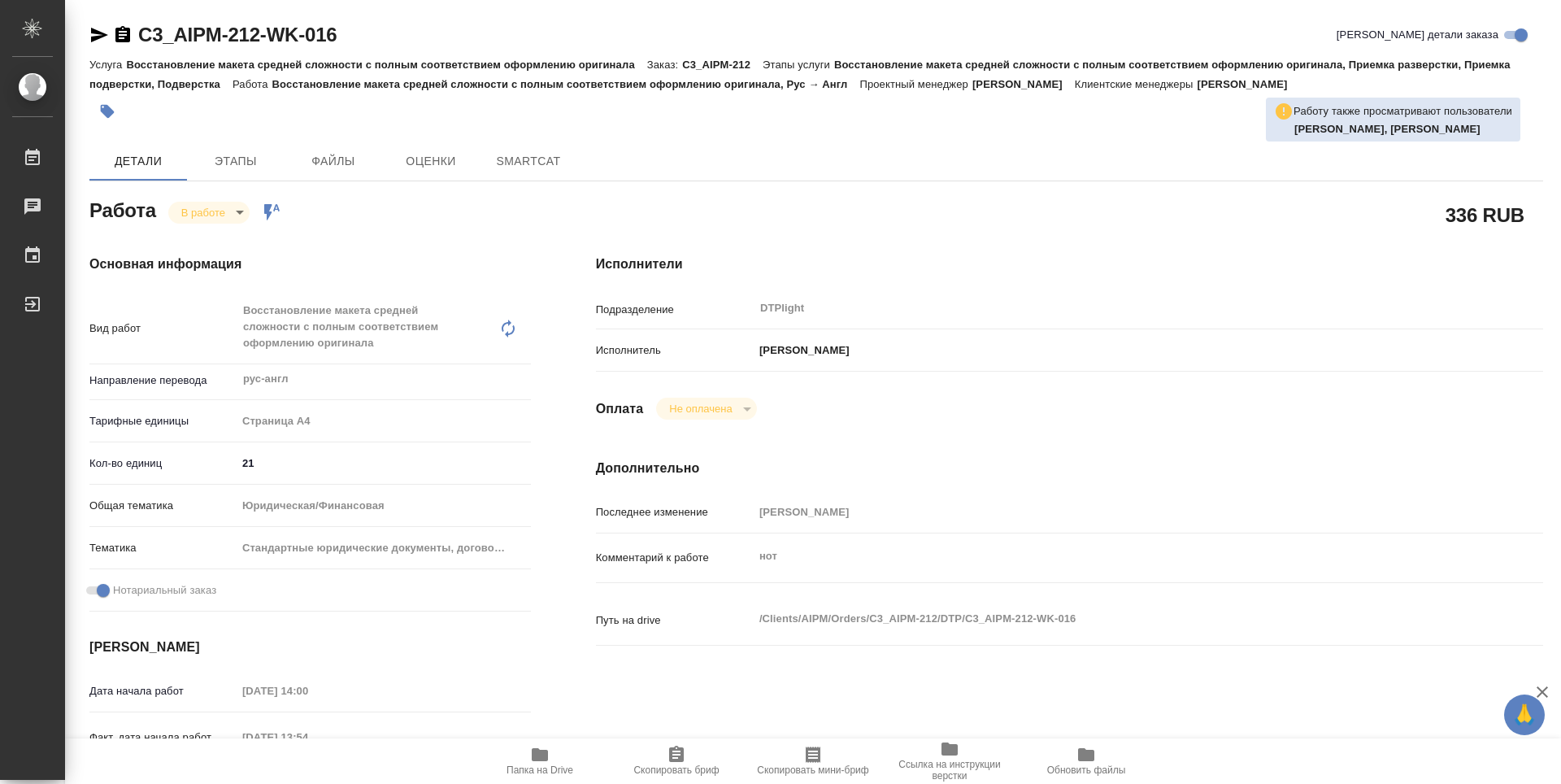
type textarea "x"
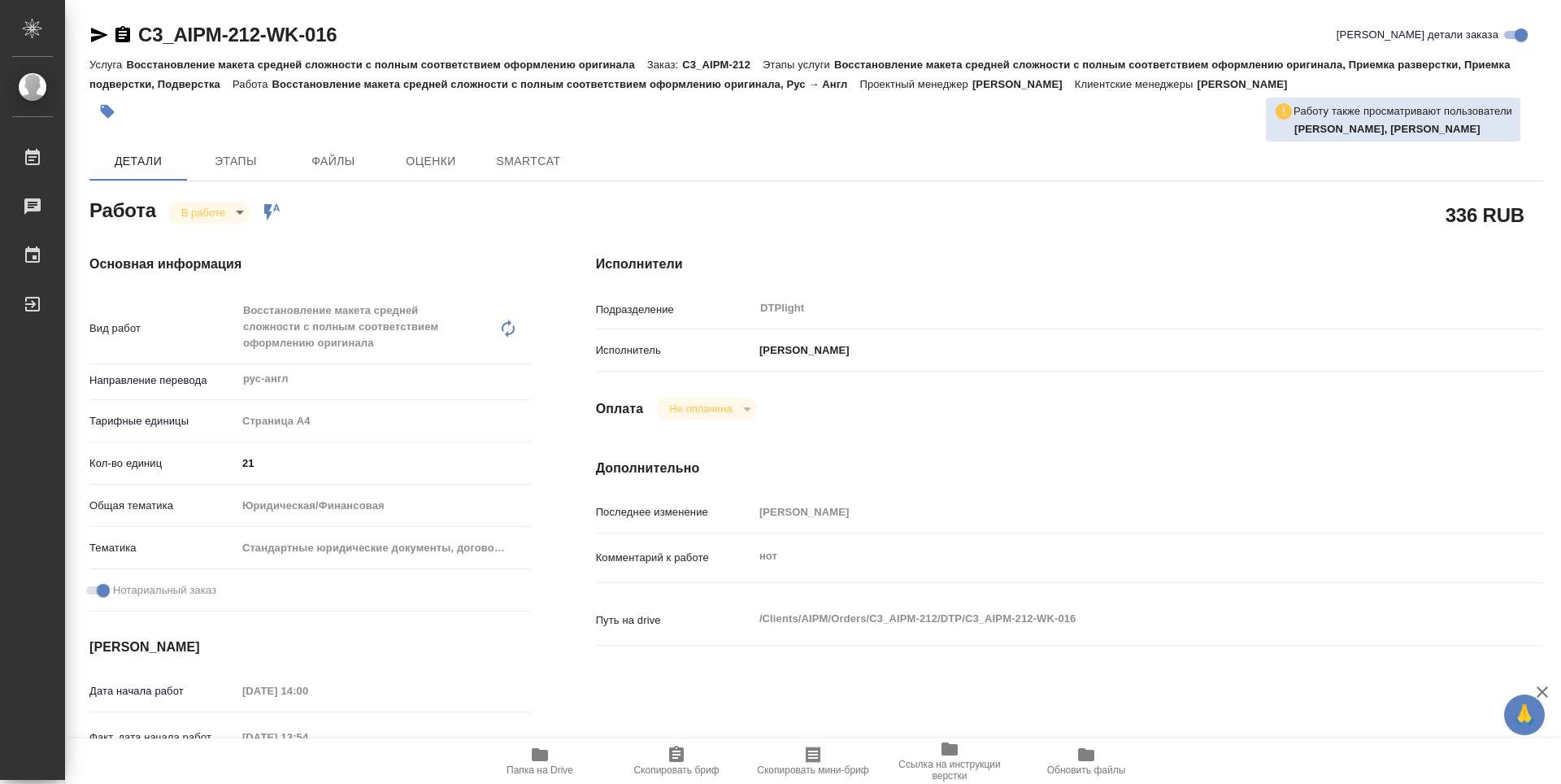
type textarea "x"
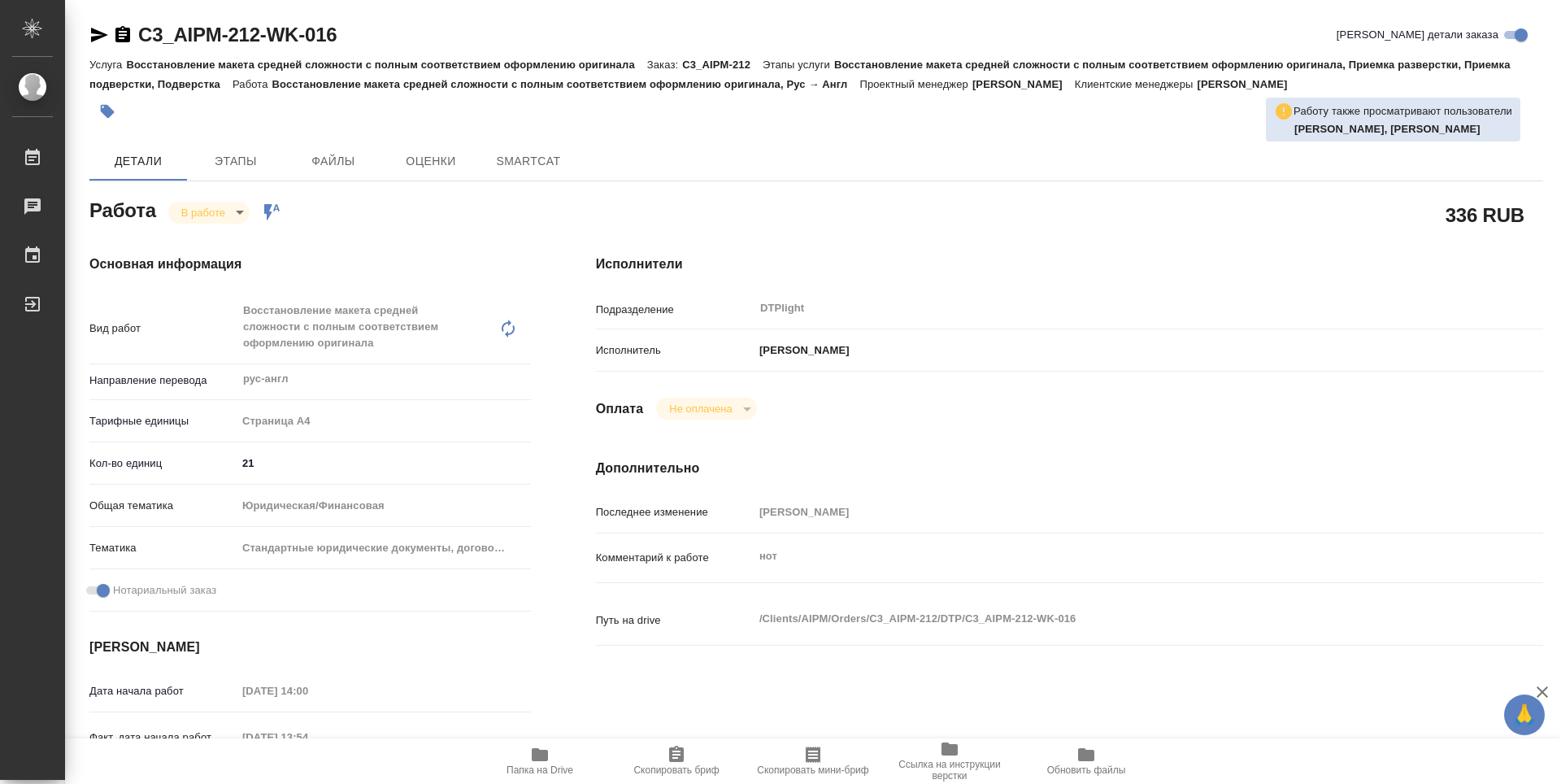
type textarea "x"
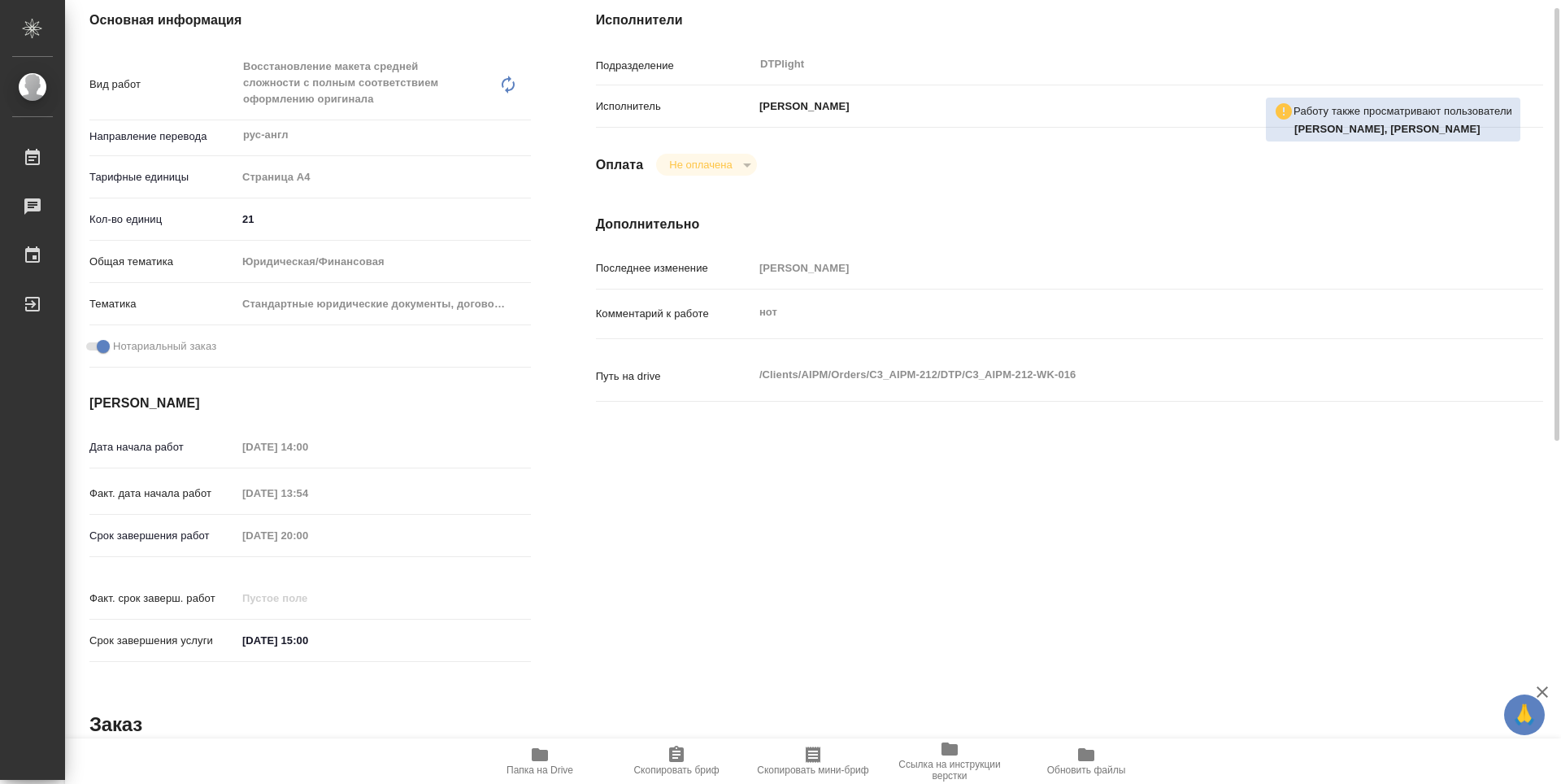
scroll to position [407, 0]
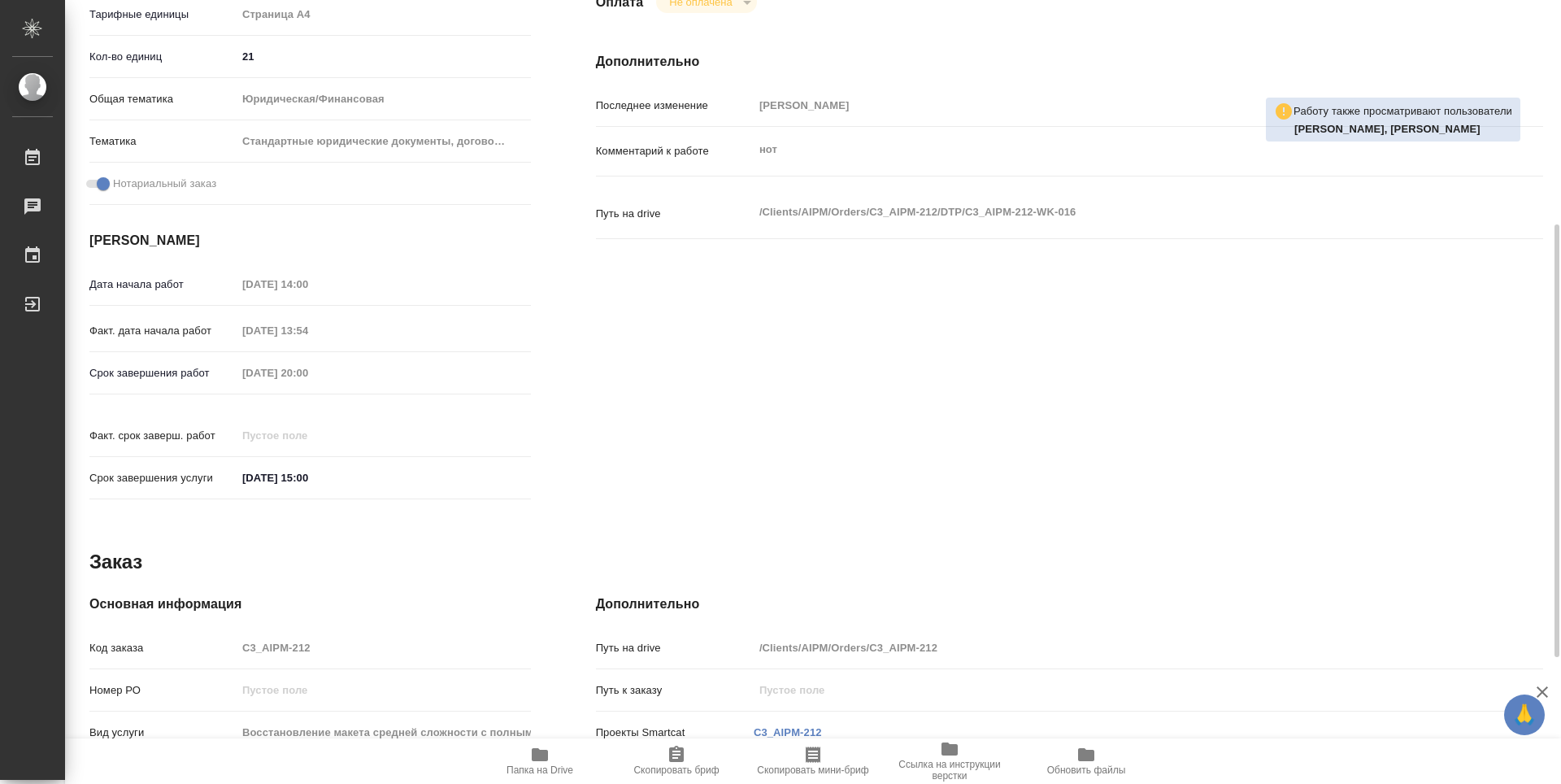
type textarea "x"
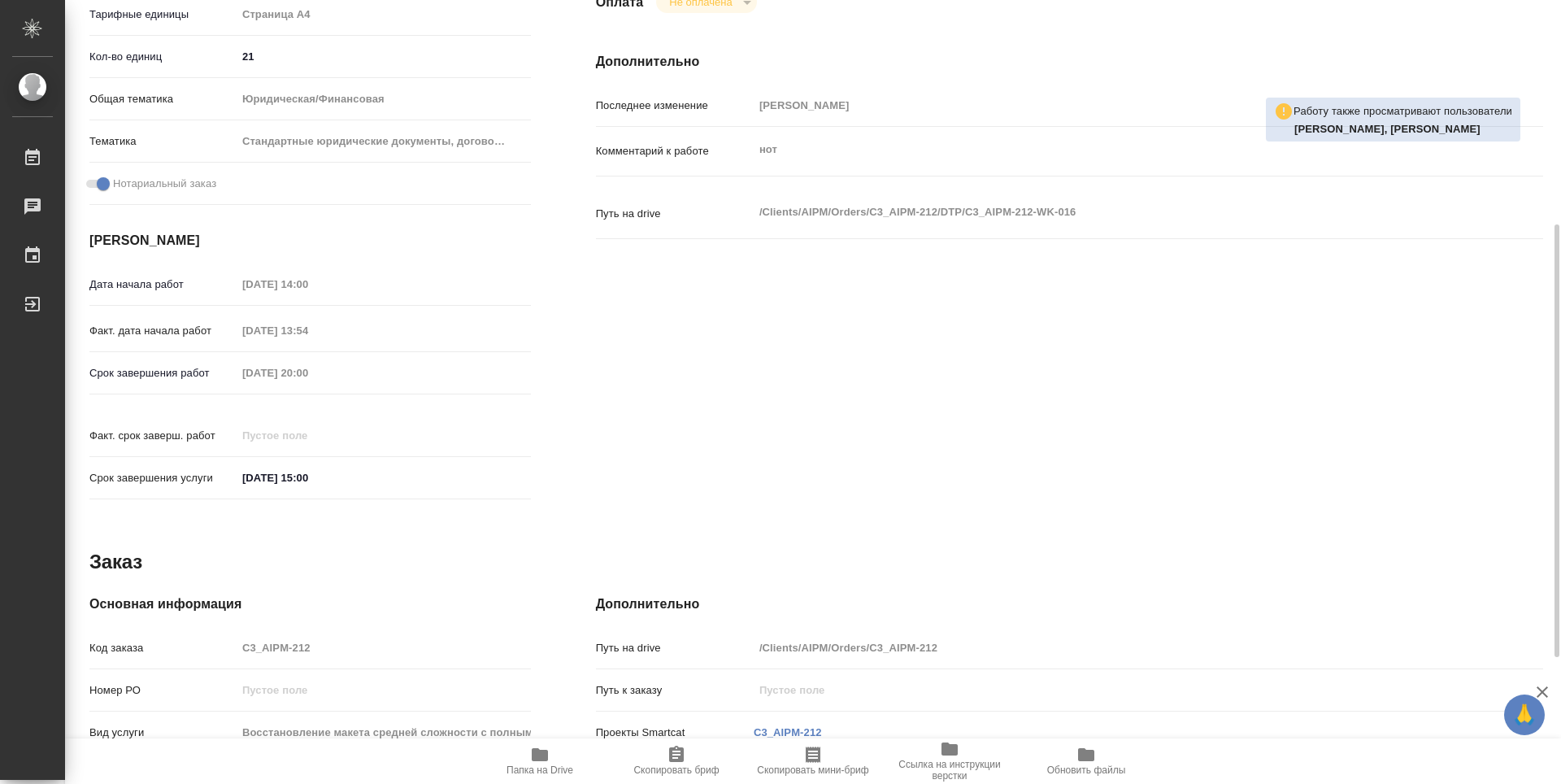
scroll to position [636, 0]
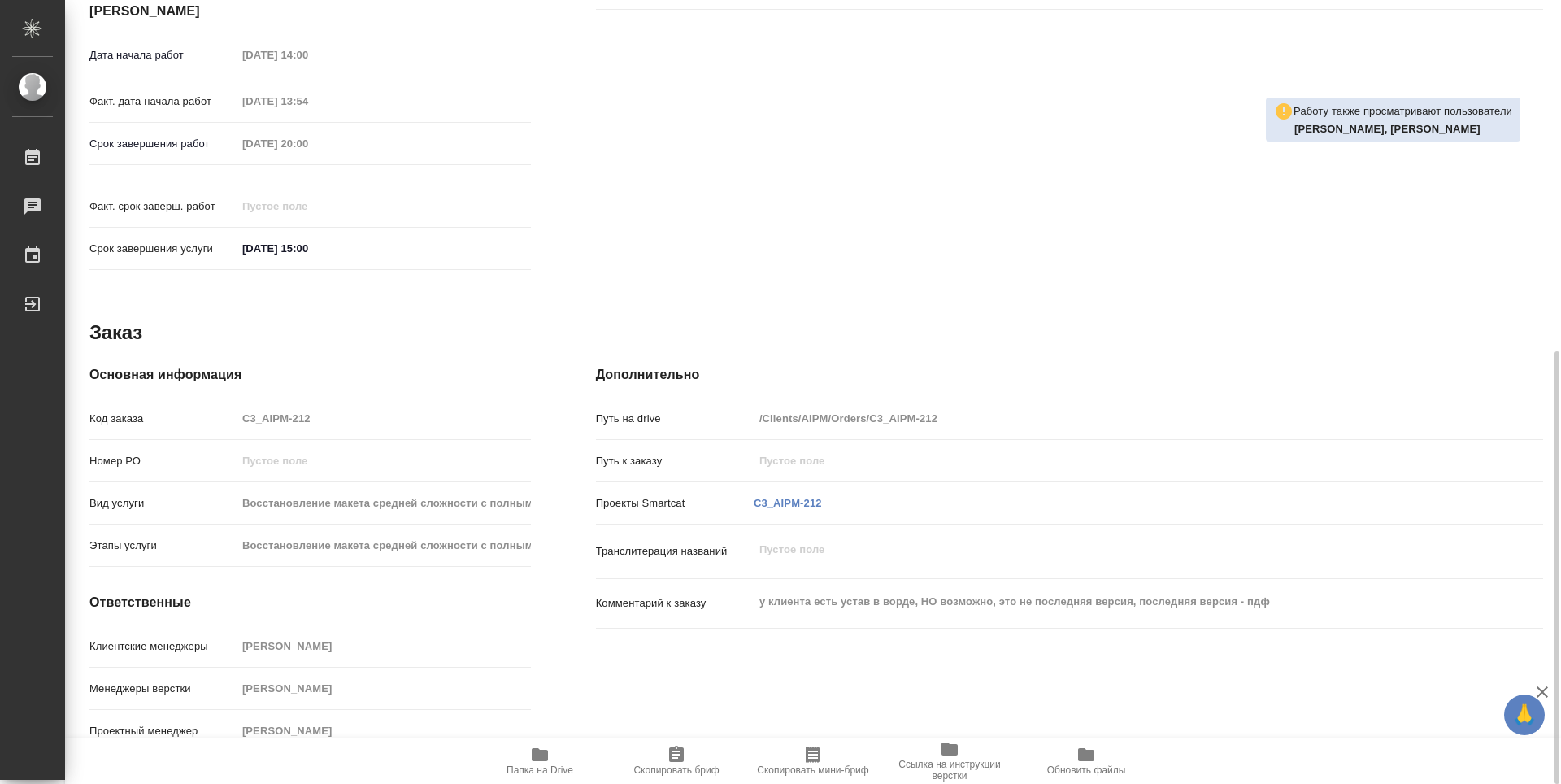
type textarea "x"
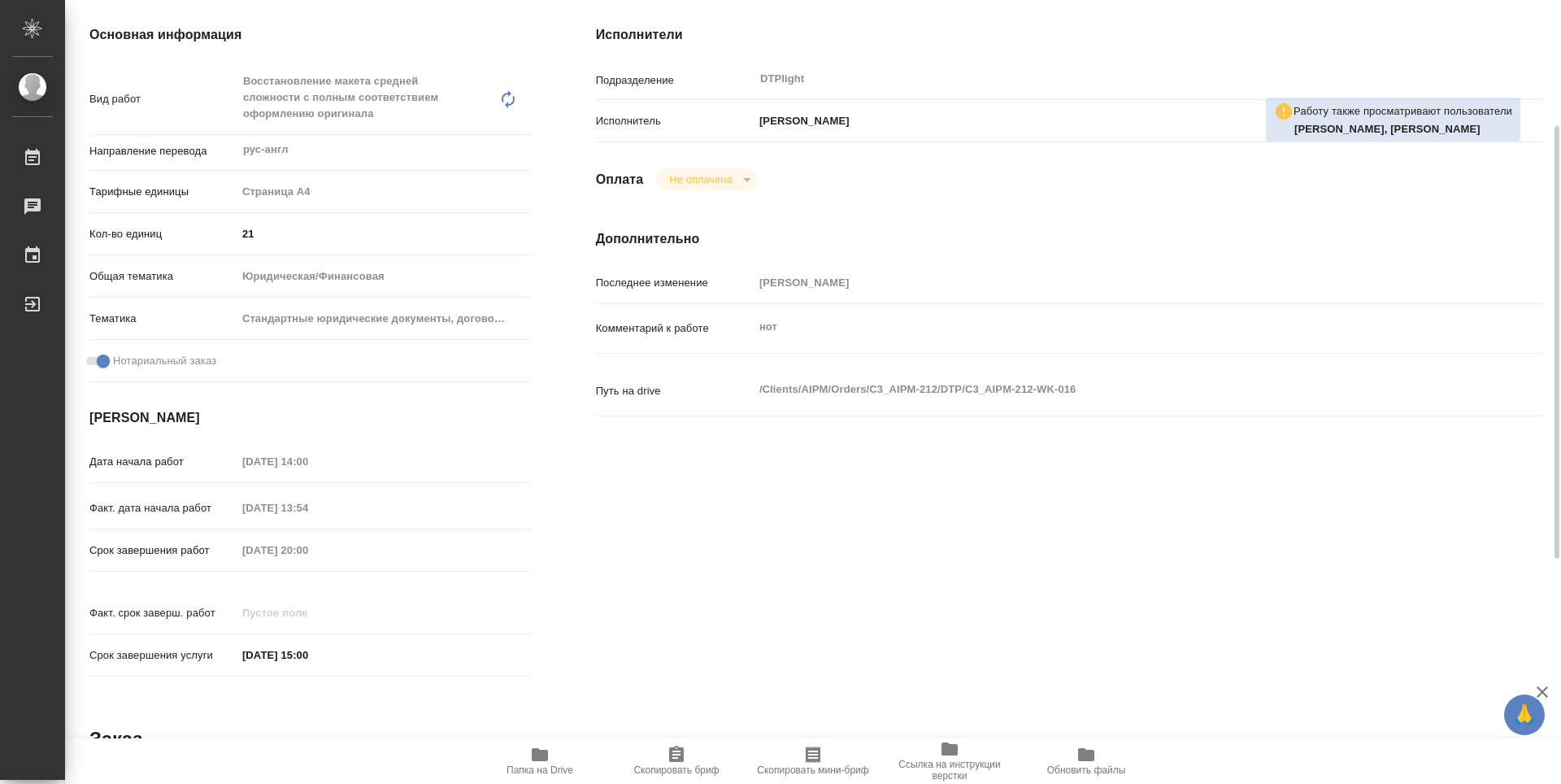
scroll to position [66, 0]
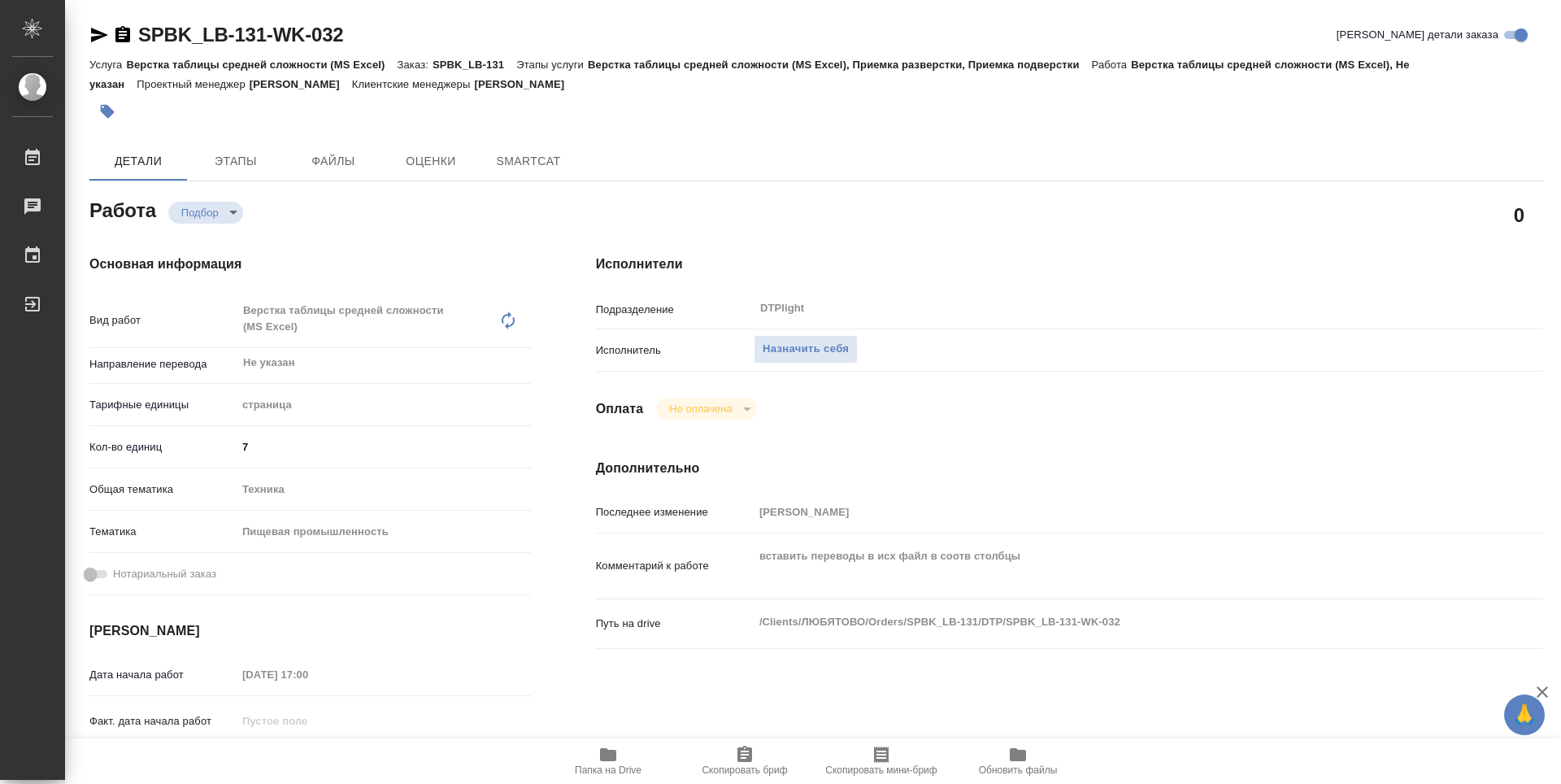
type textarea "x"
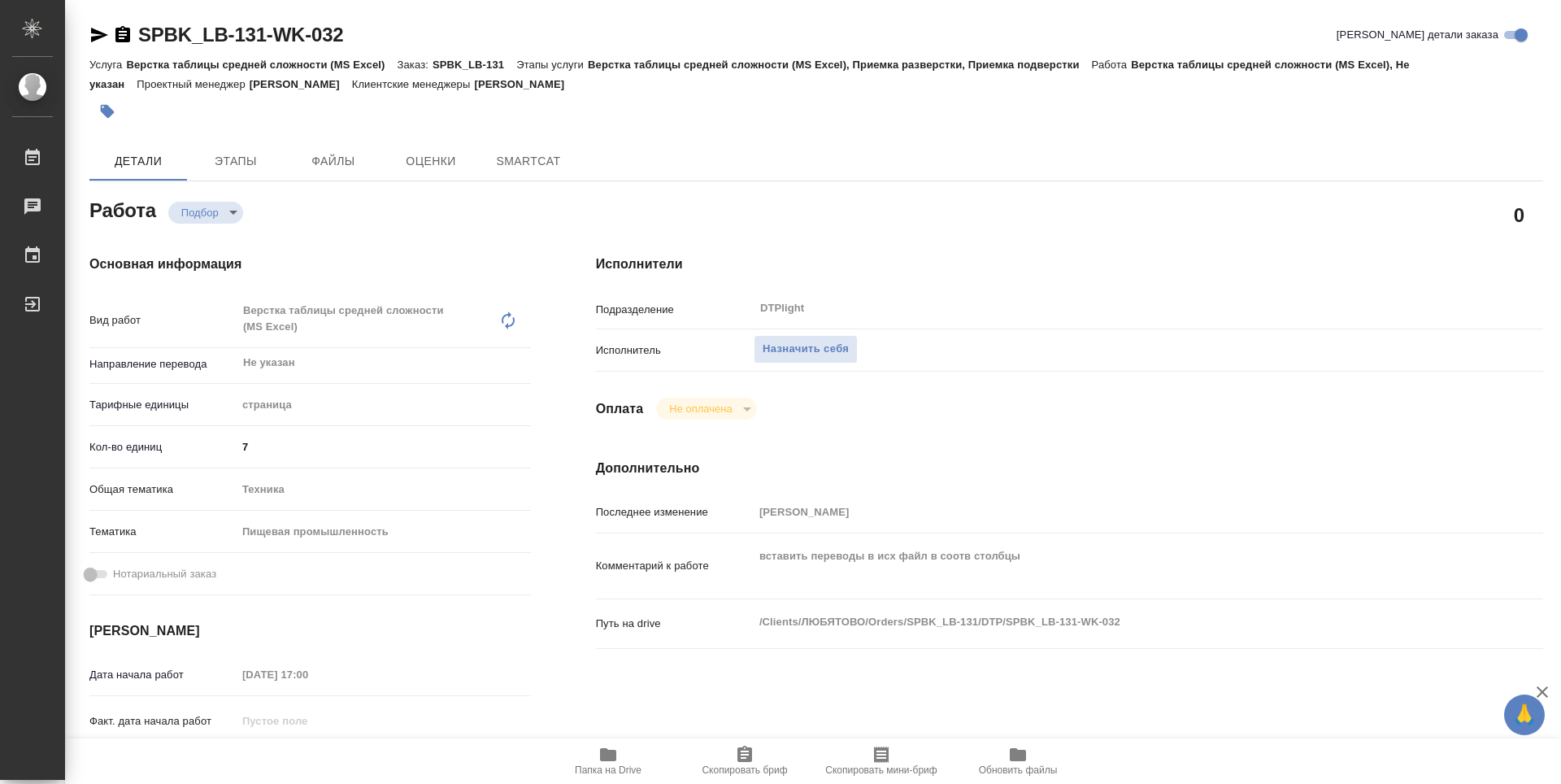
type textarea "x"
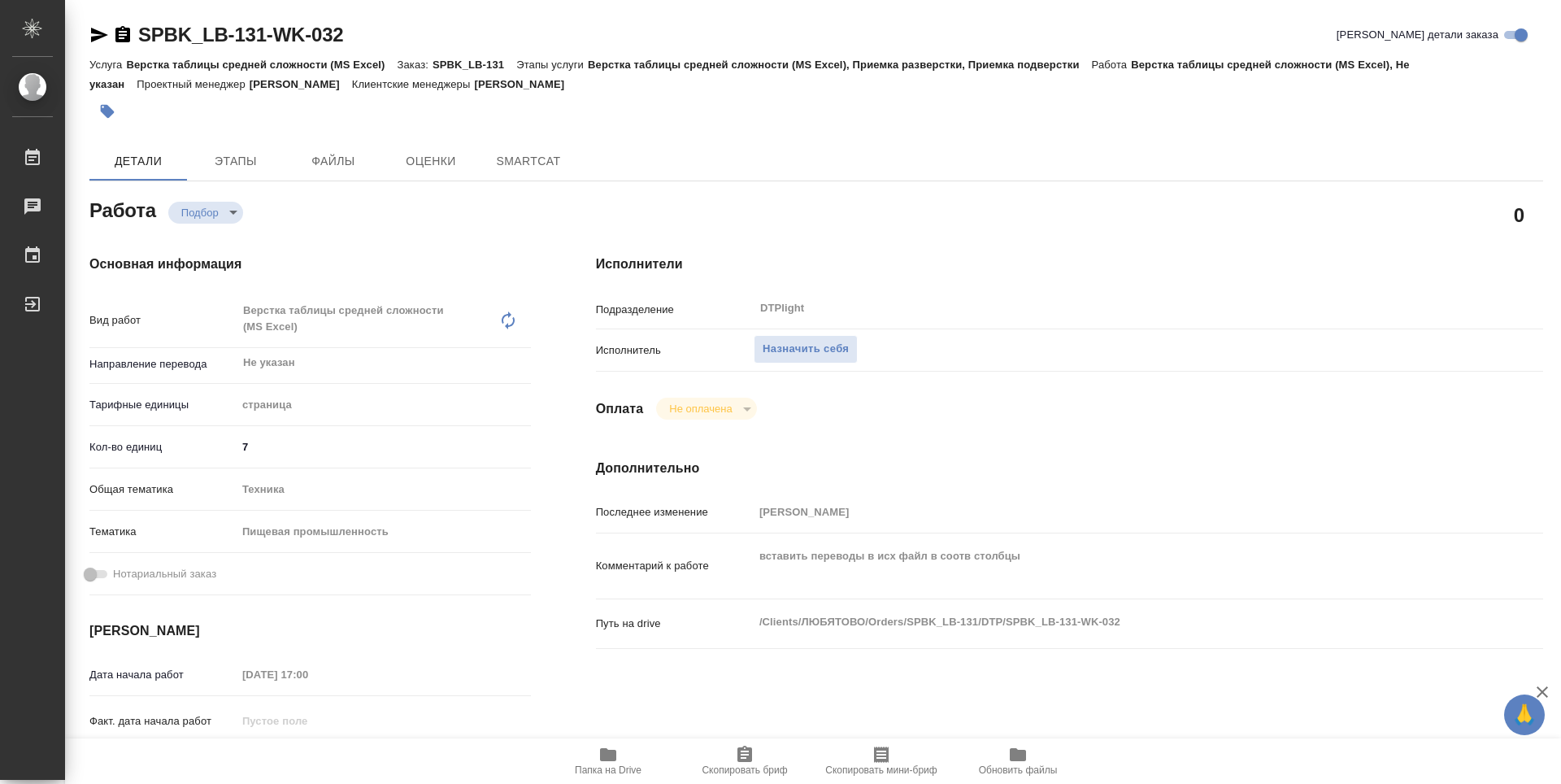
type textarea "x"
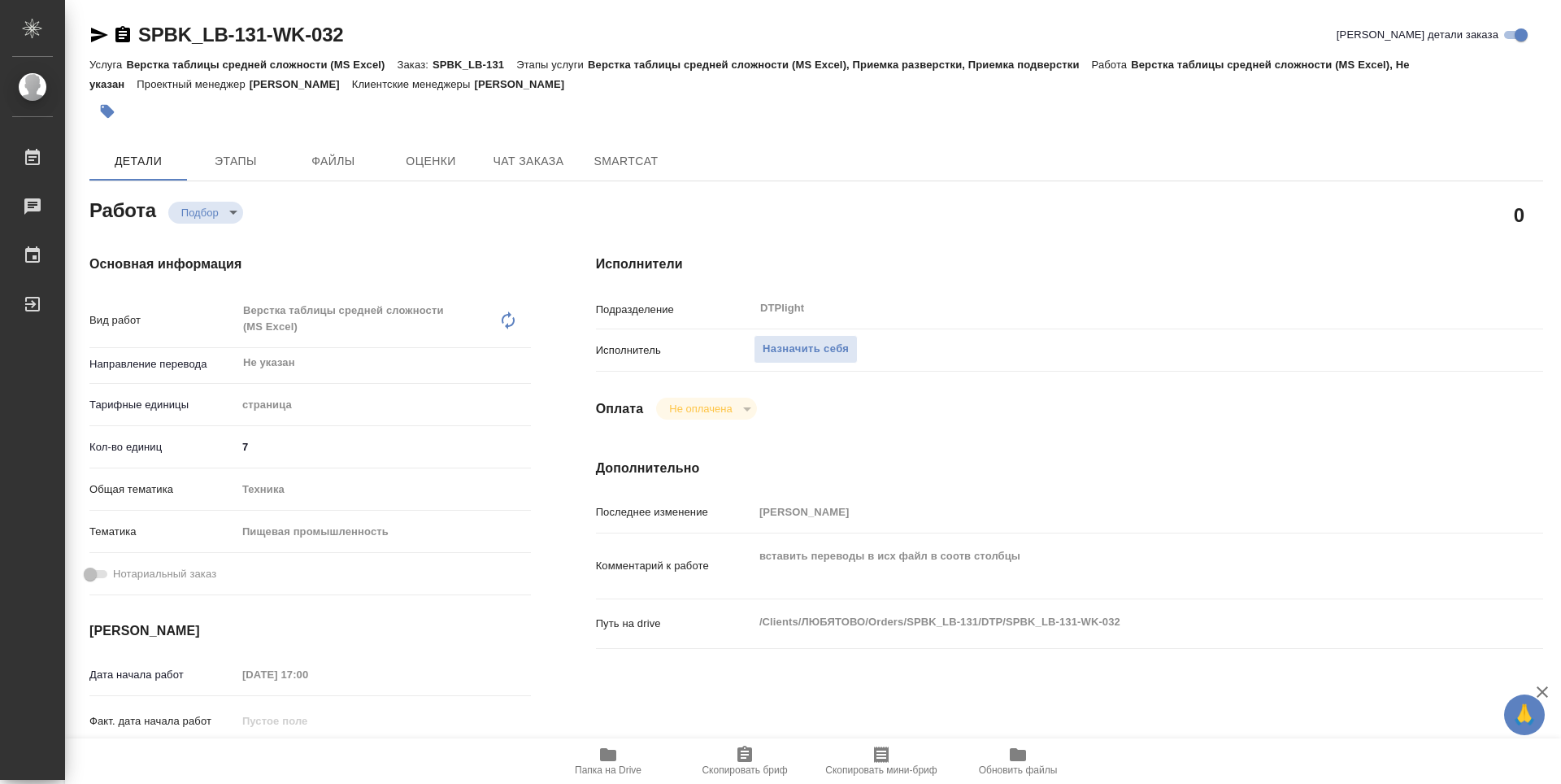
type textarea "x"
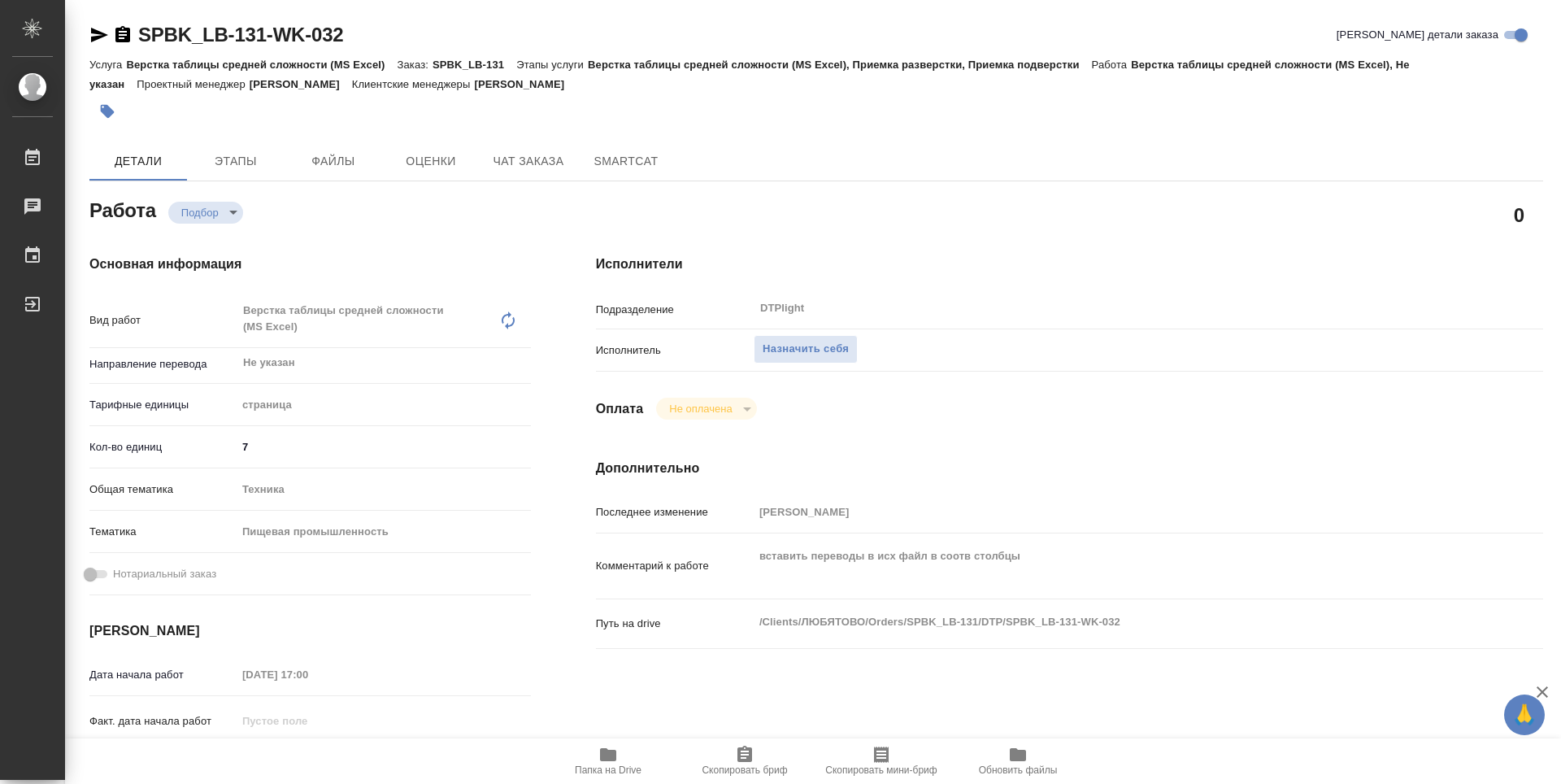
click at [617, 753] on icon "button" at bounding box center [608, 754] width 20 height 20
type textarea "x"
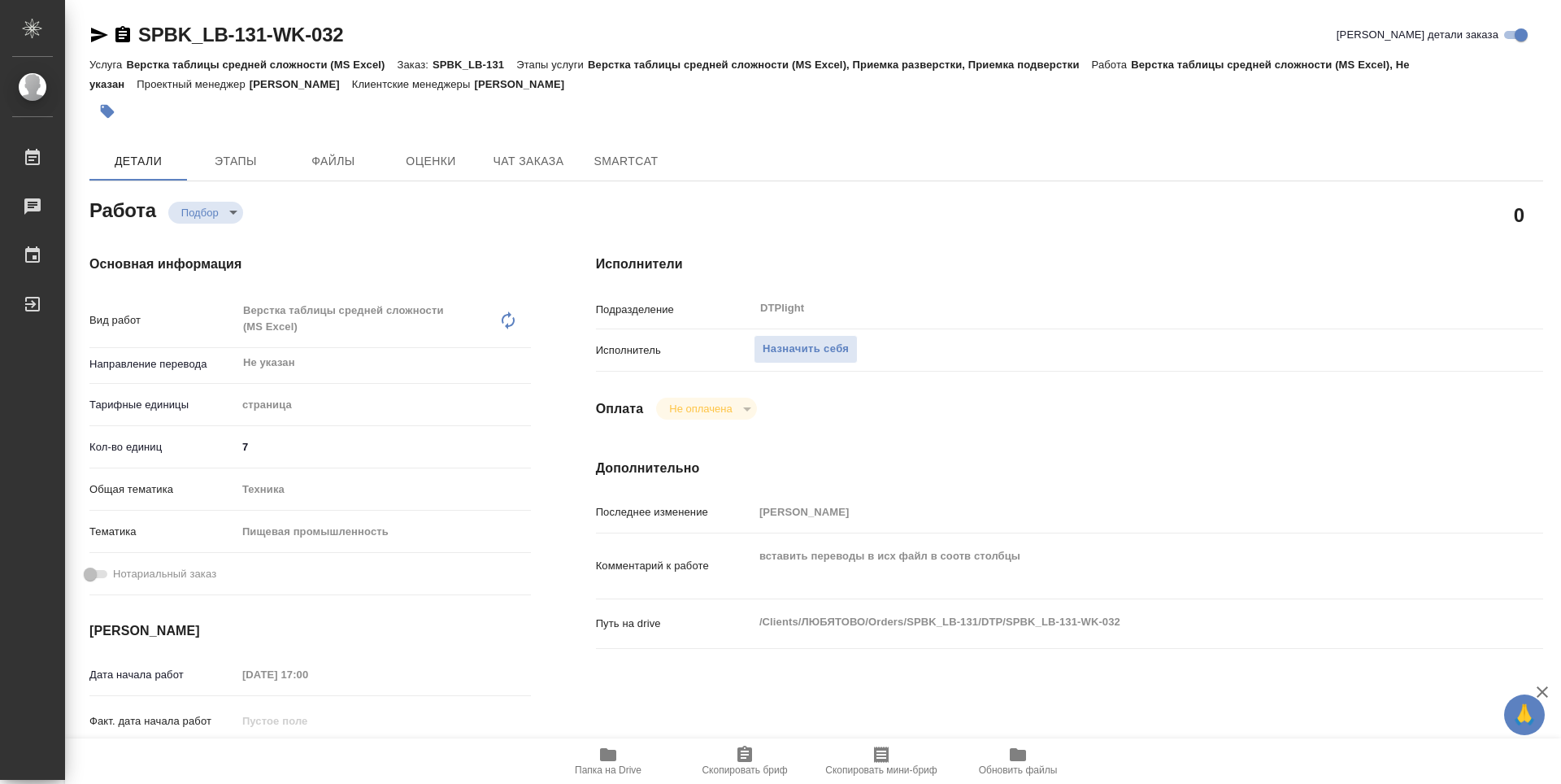
type textarea "x"
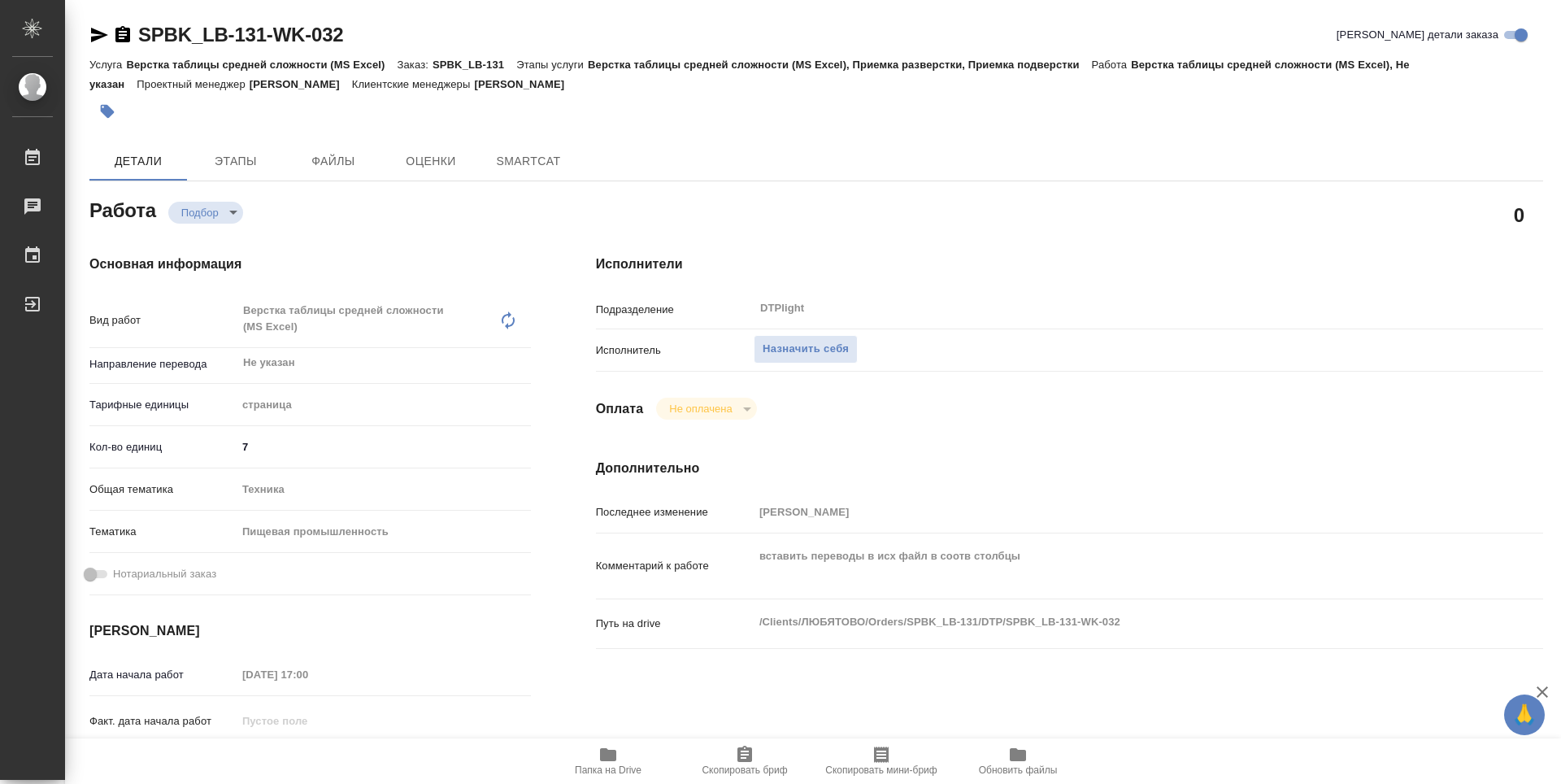
type textarea "x"
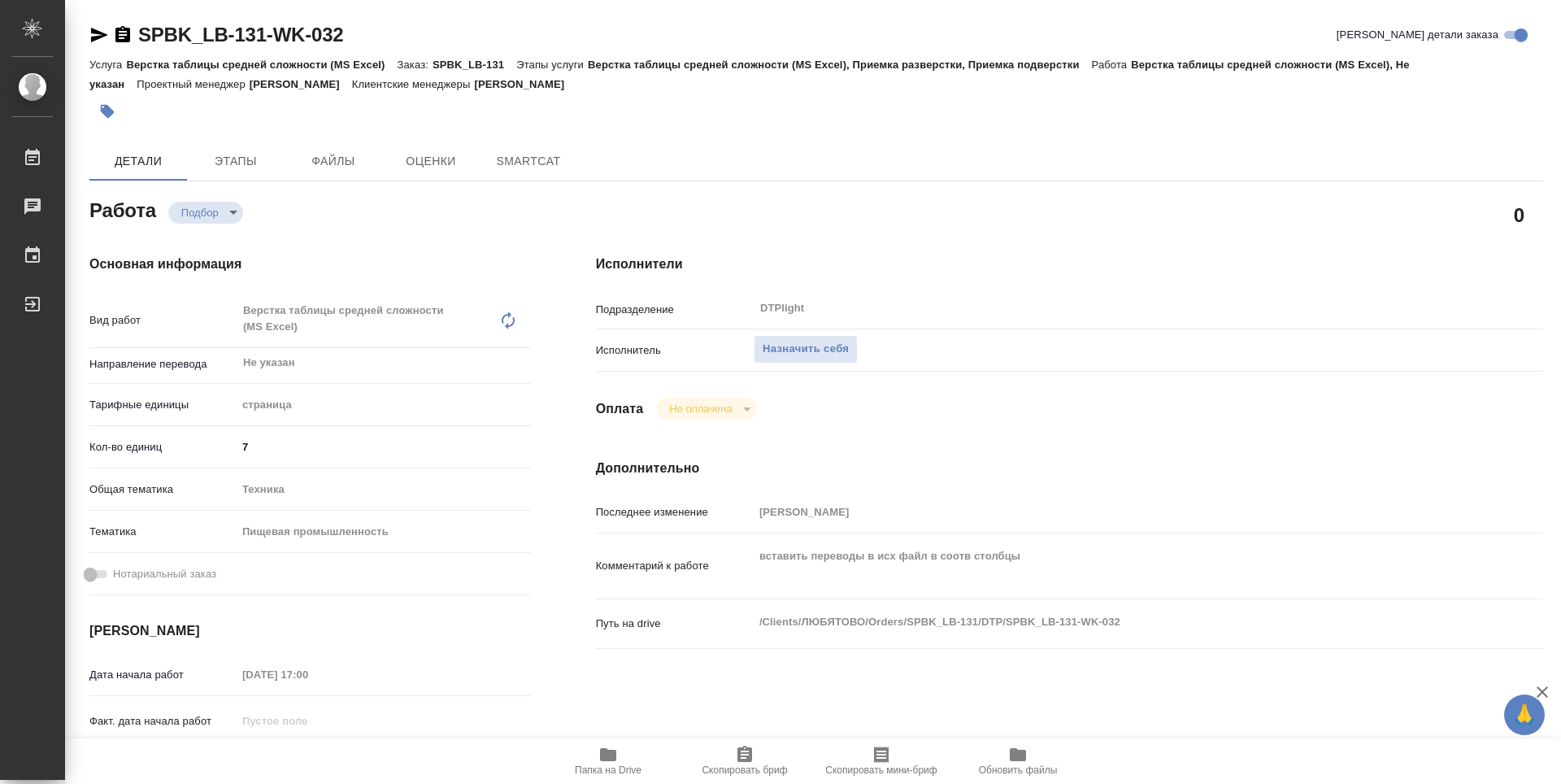
type textarea "x"
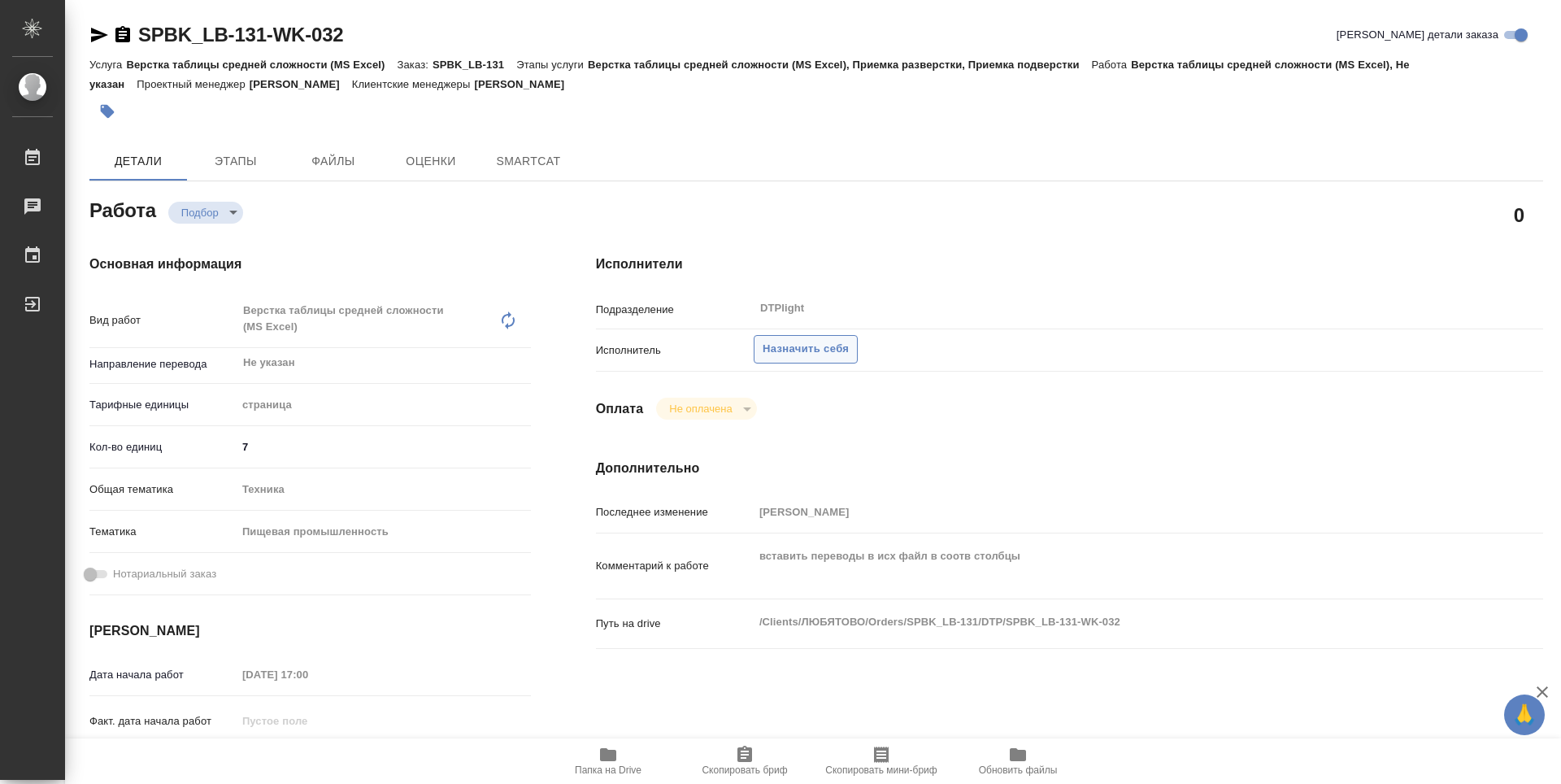
type textarea "x"
click at [797, 348] on span "Назначить себя" at bounding box center [806, 348] width 86 height 19
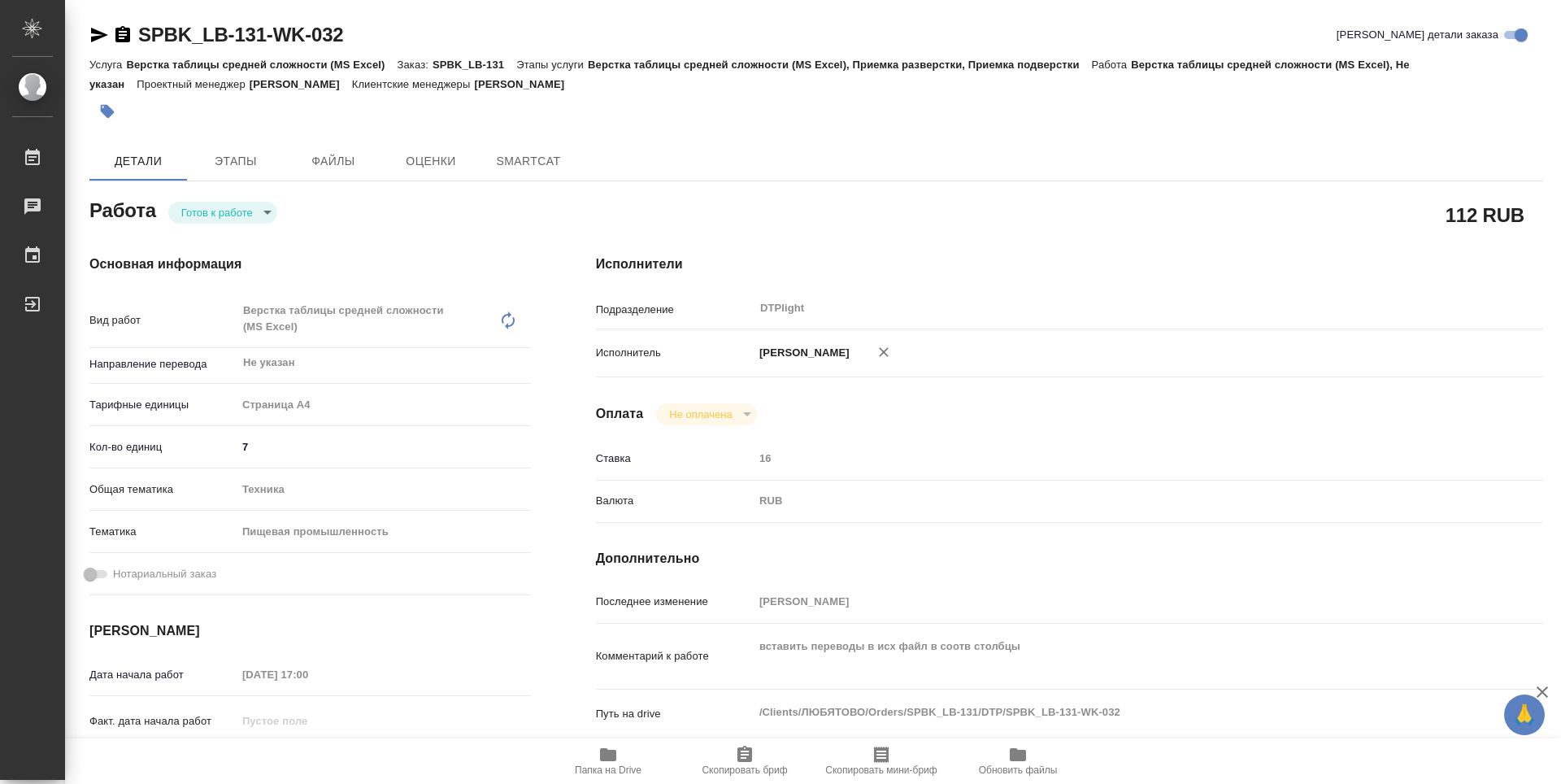
type textarea "x"
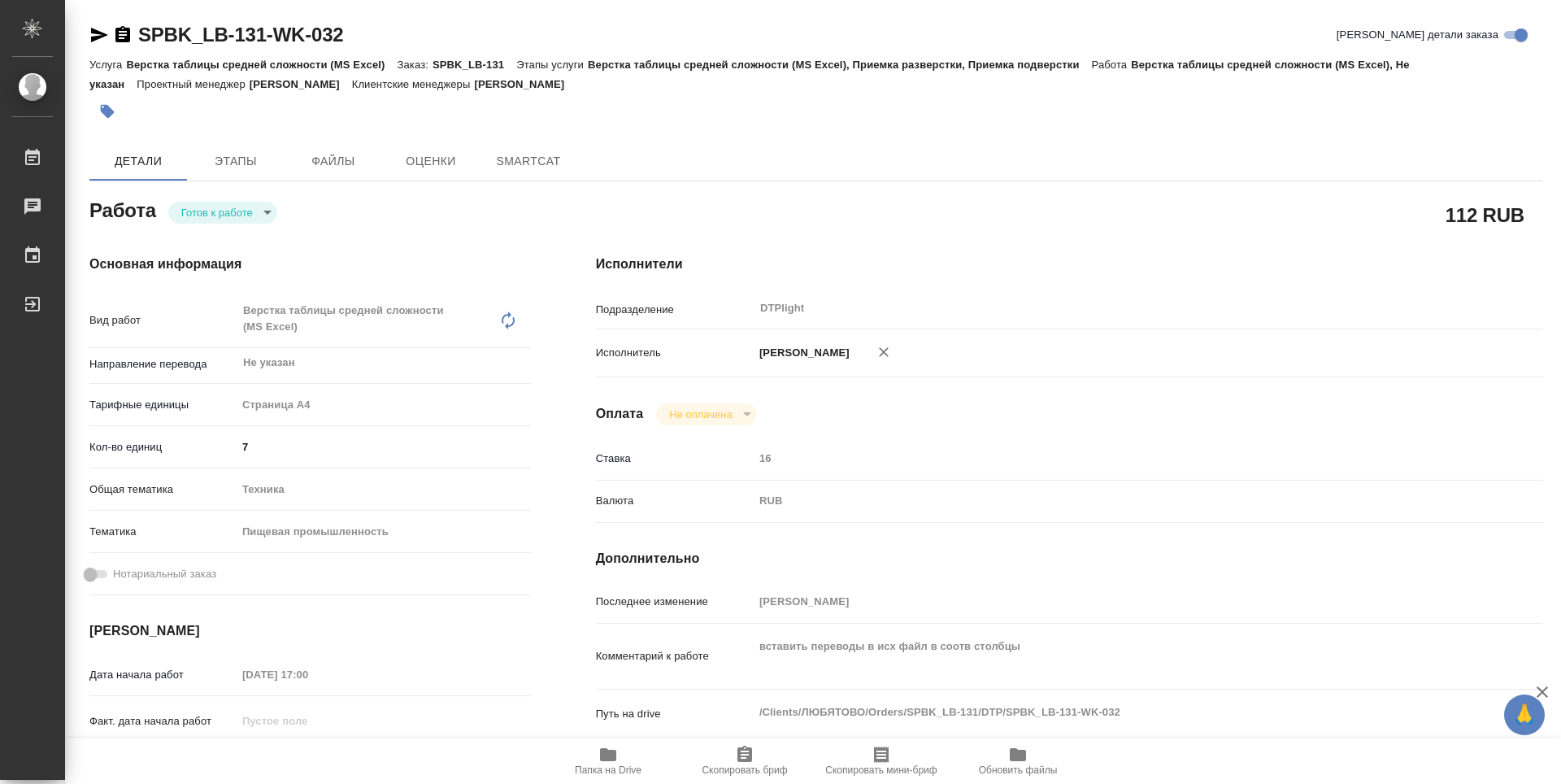
type textarea "x"
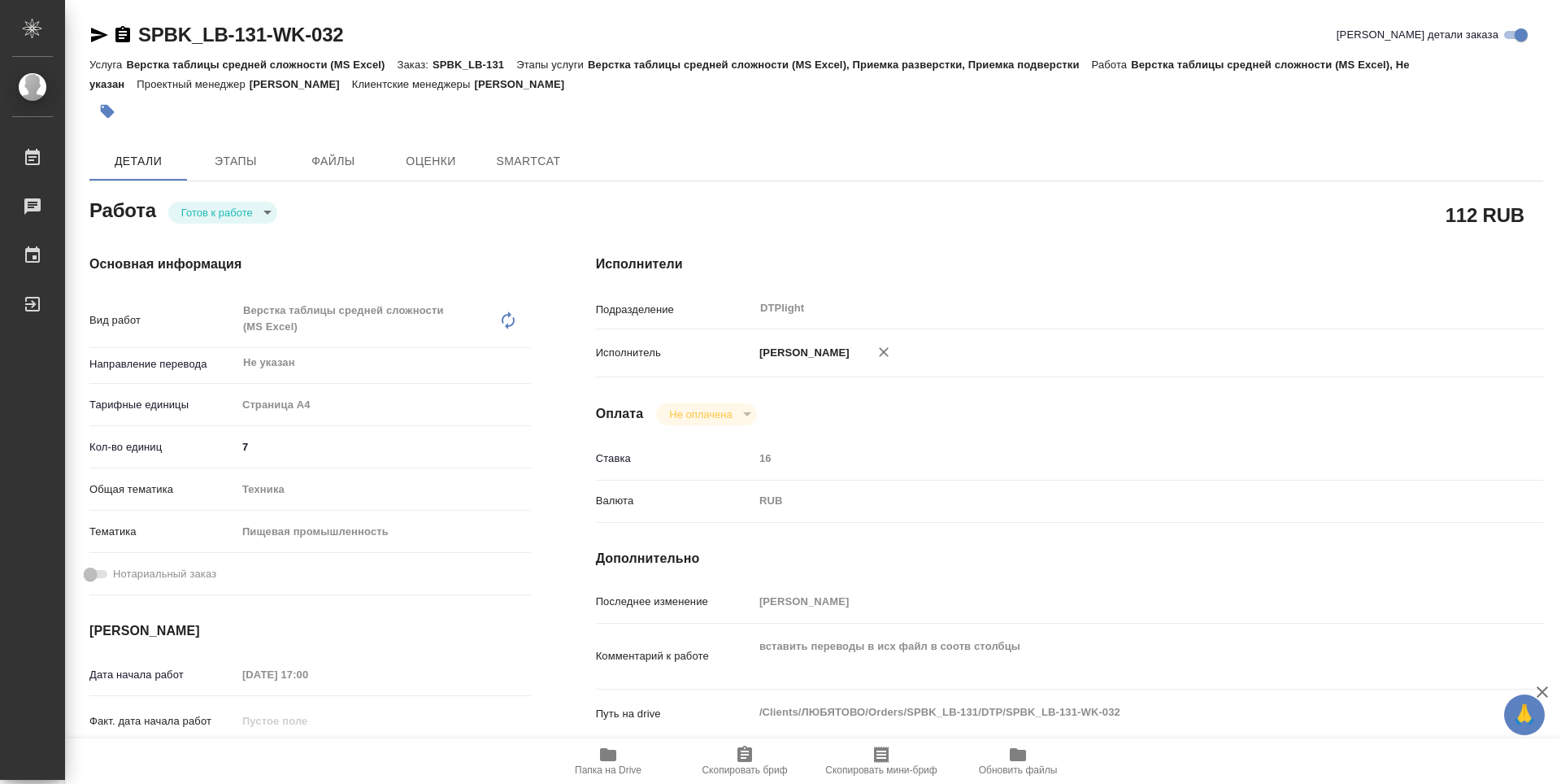
type textarea "x"
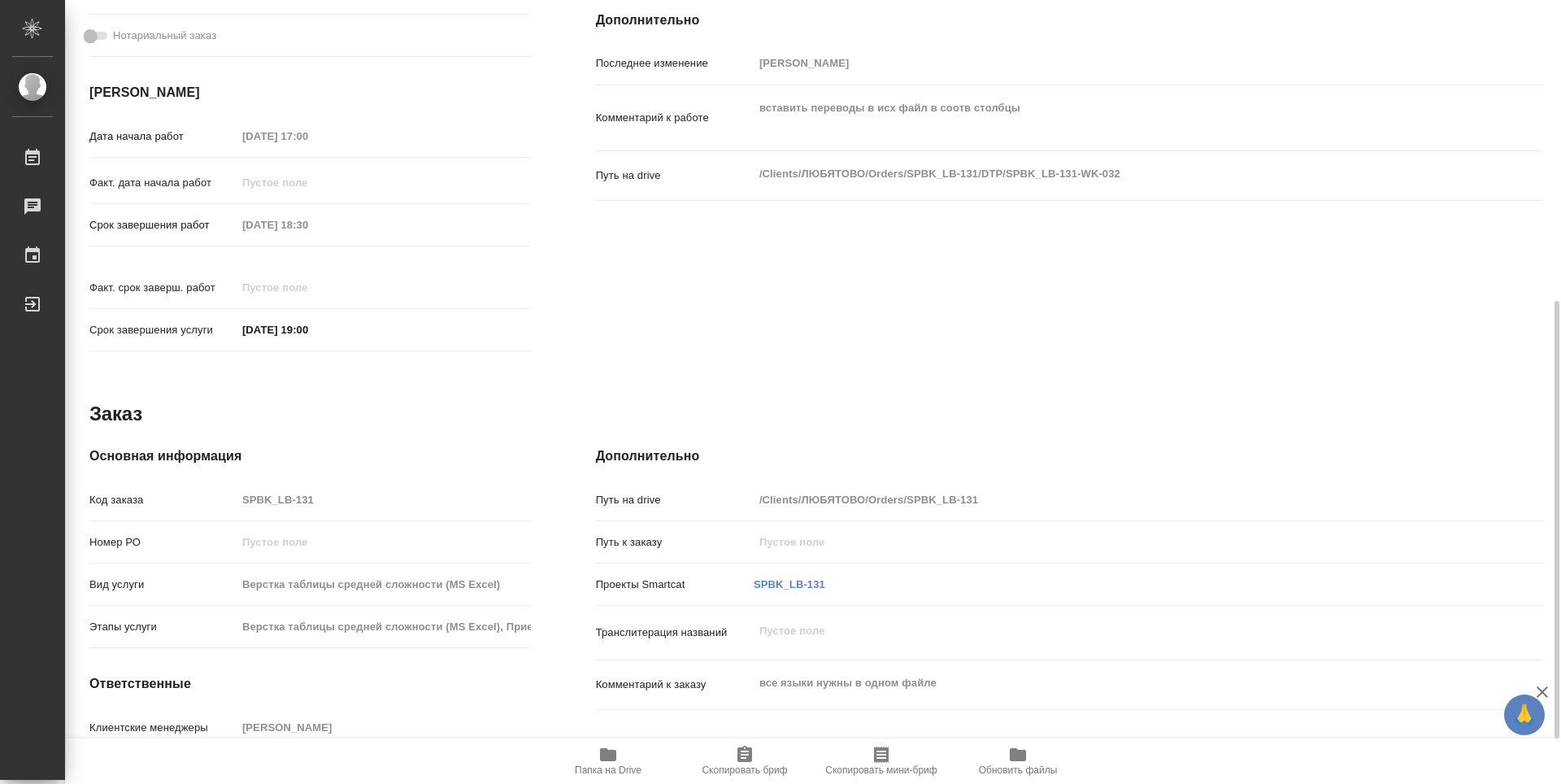
type textarea "x"
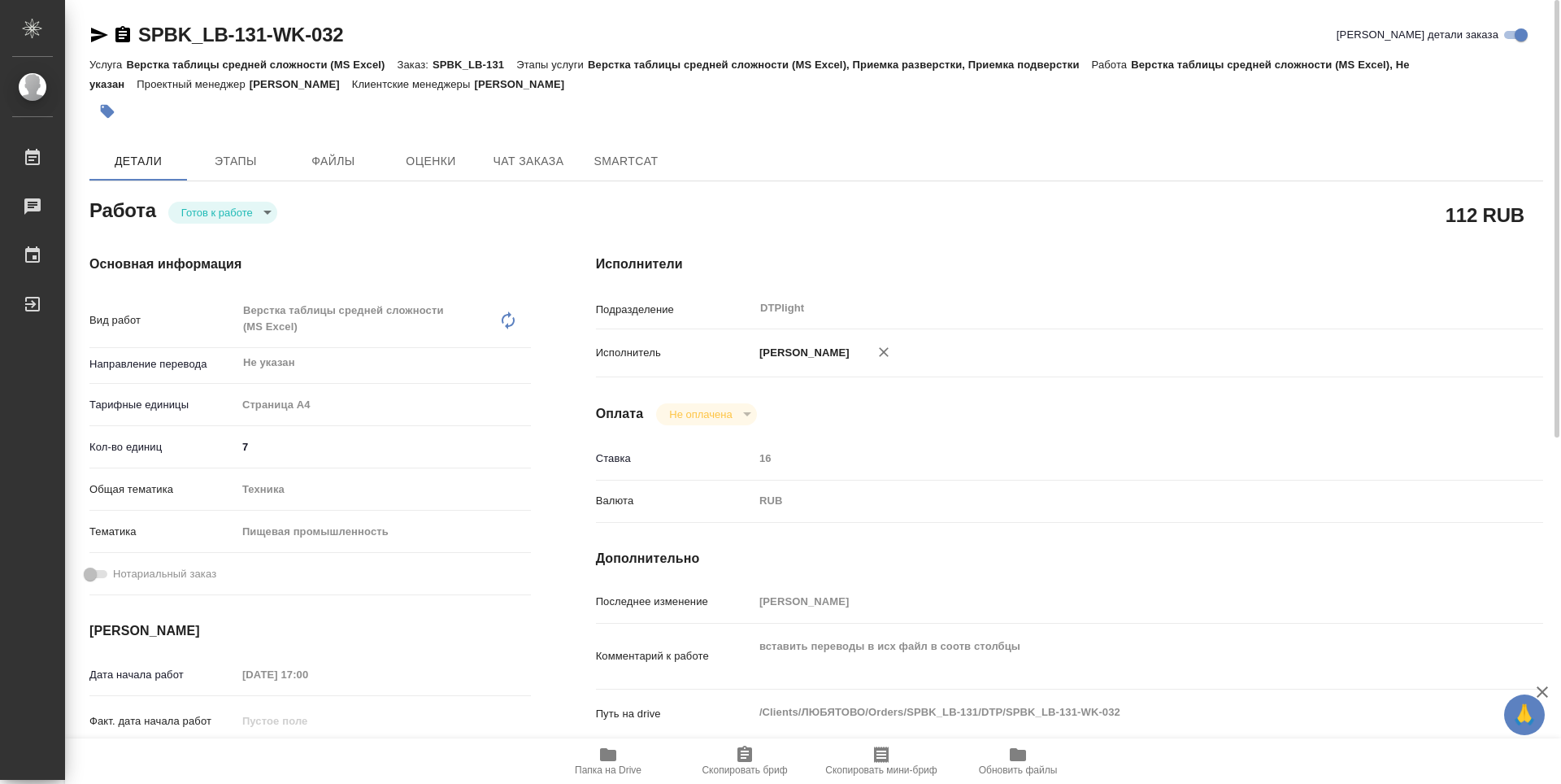
type textarea "x"
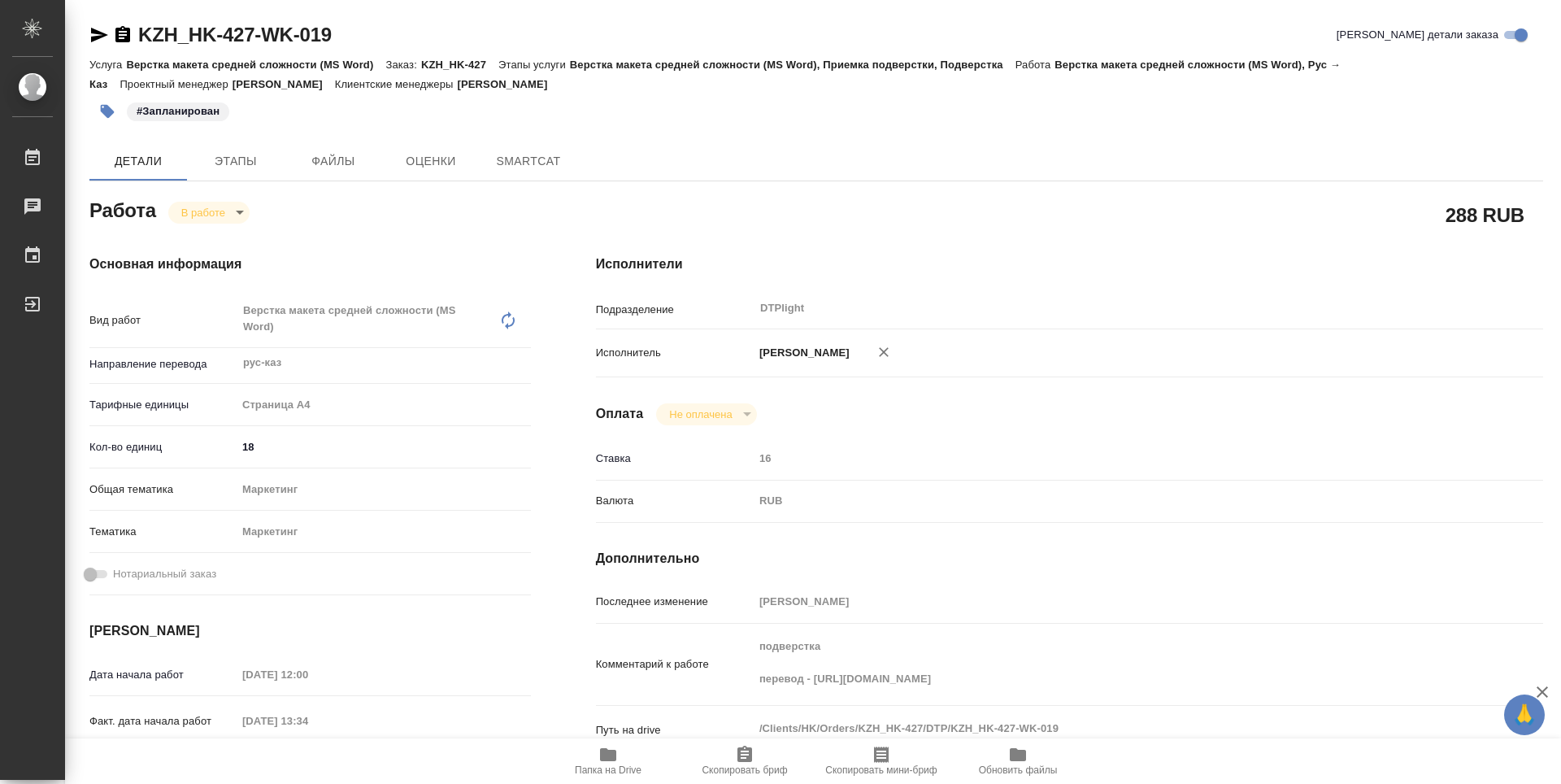
type textarea "x"
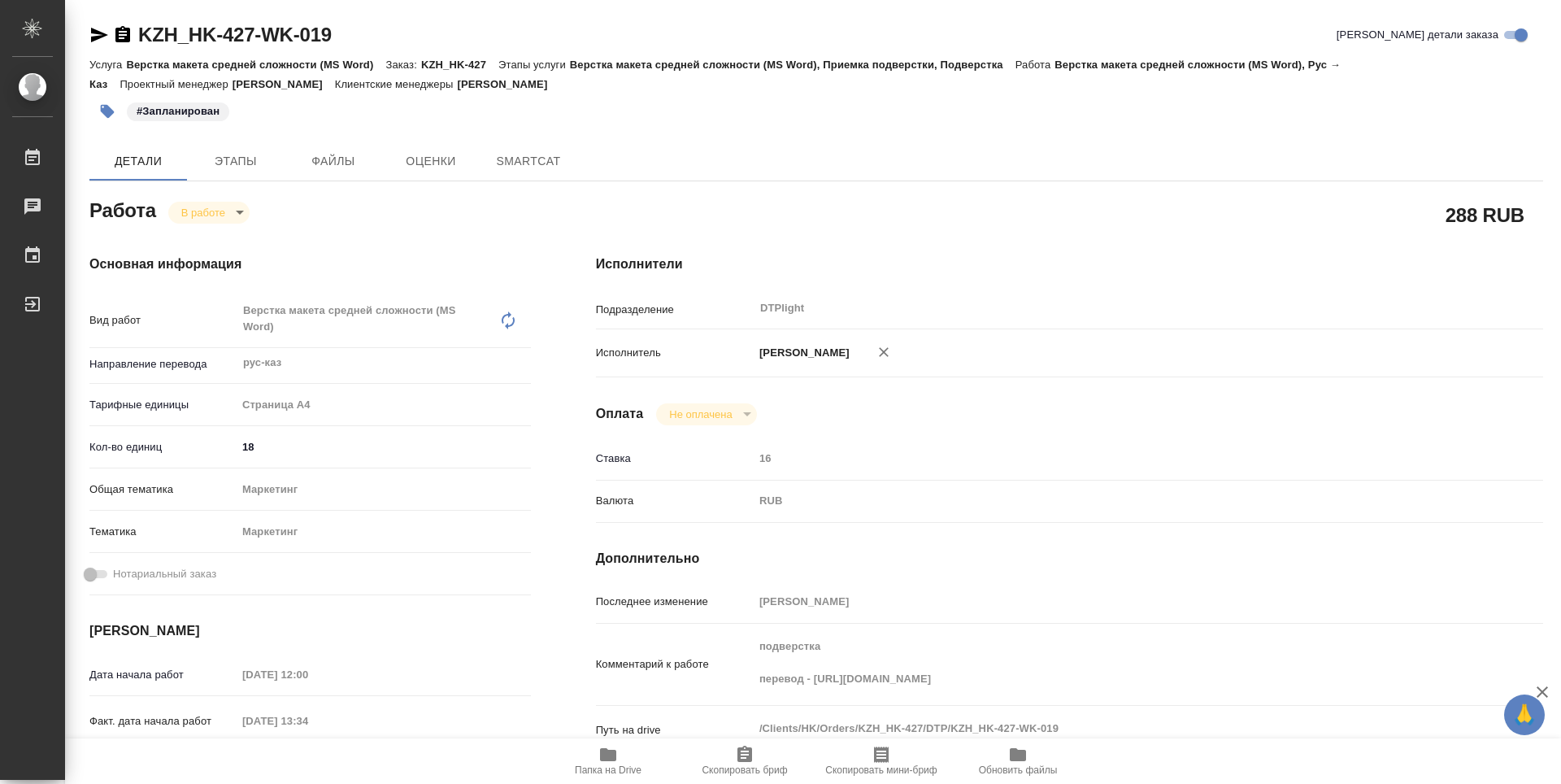
type textarea "x"
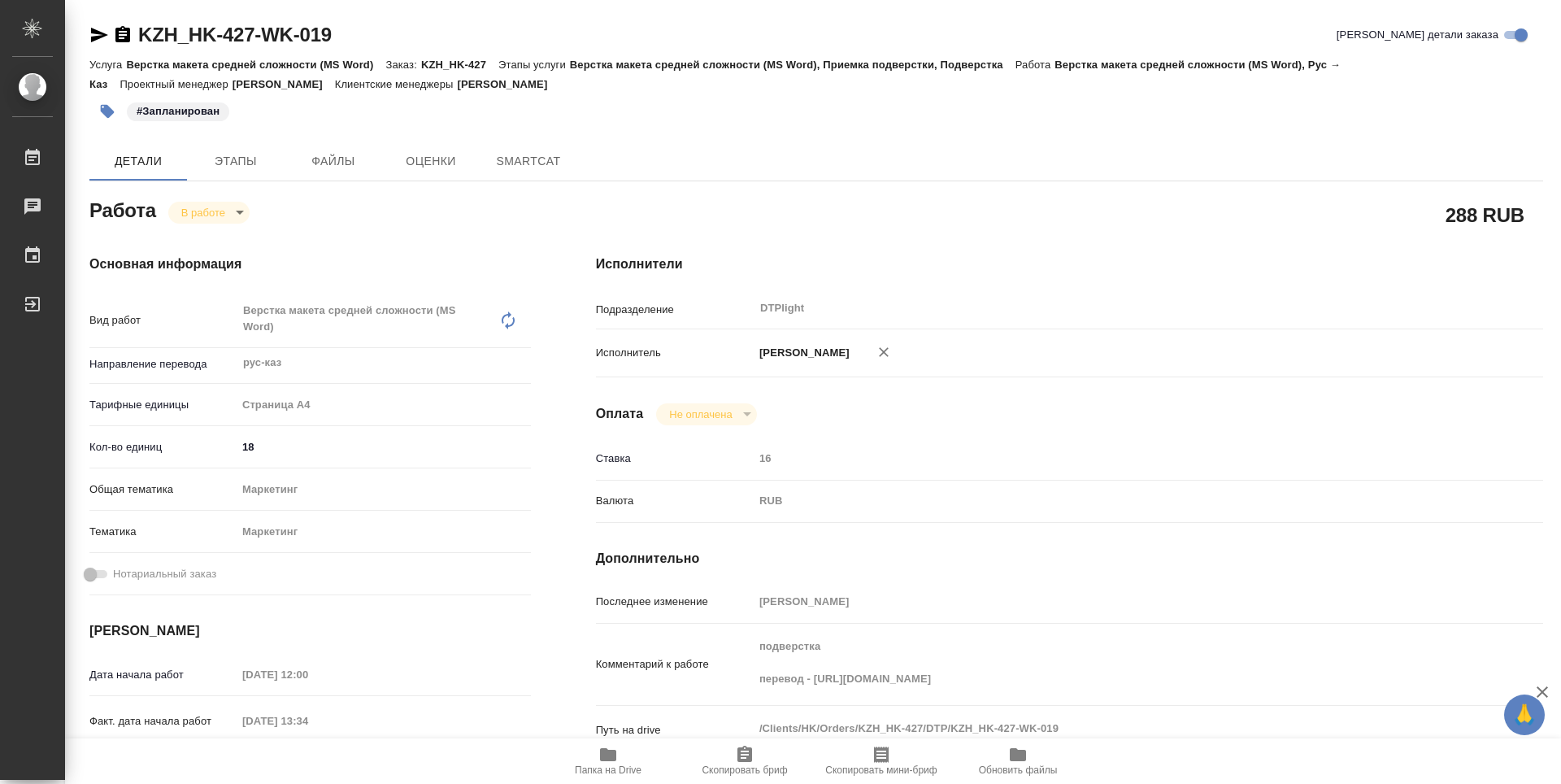
type textarea "x"
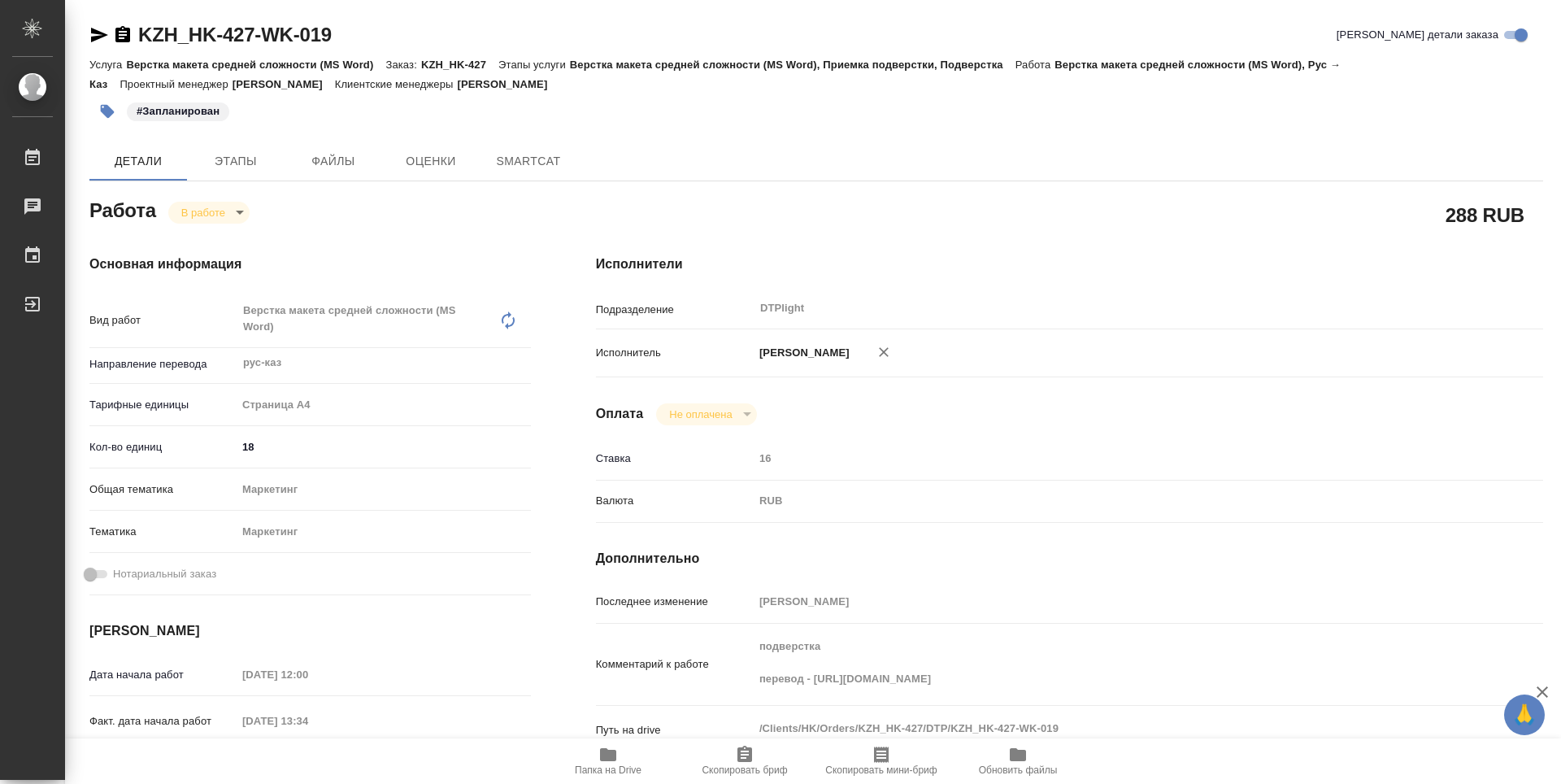
type textarea "x"
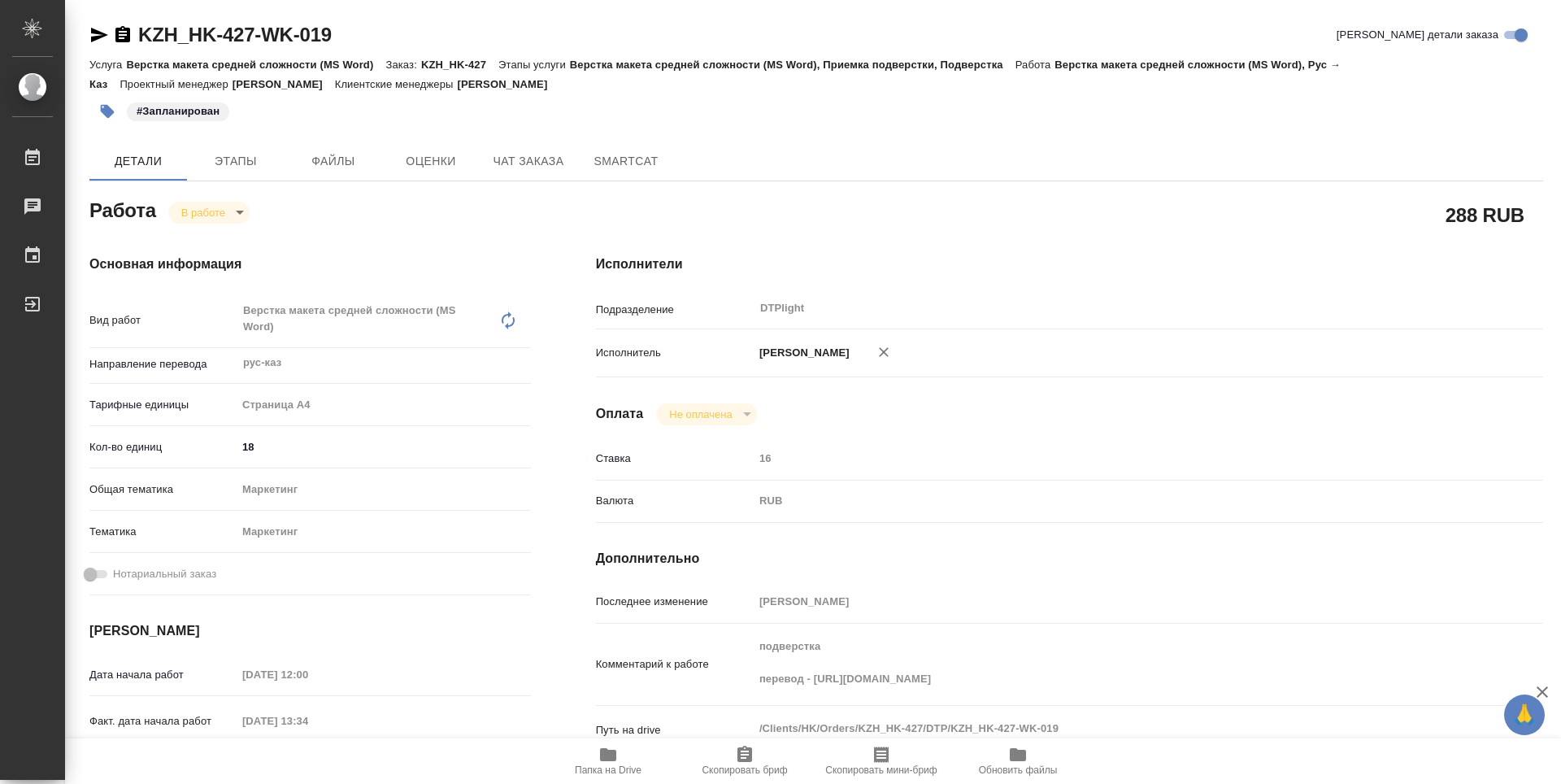
type textarea "x"
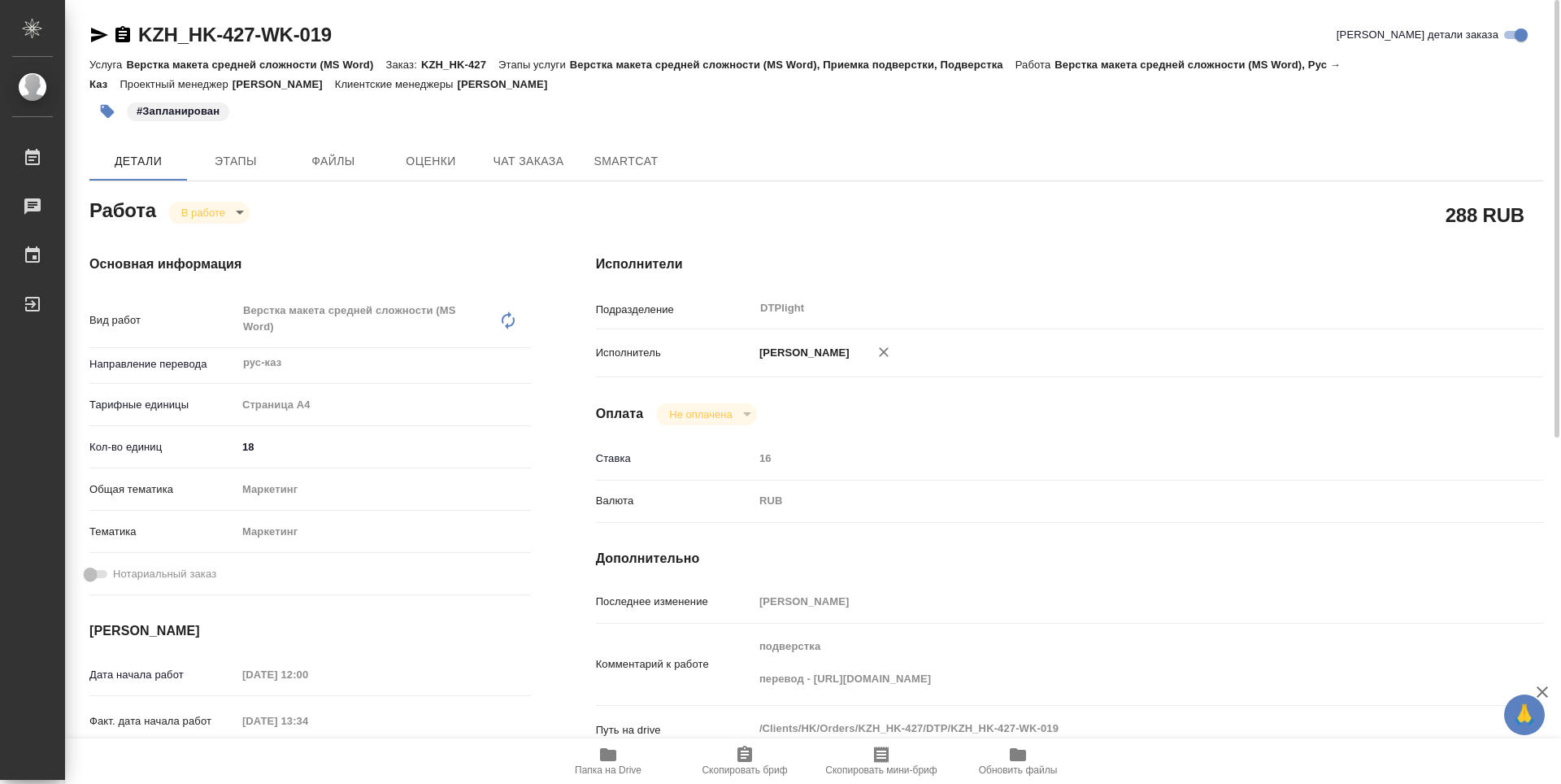
type textarea "x"
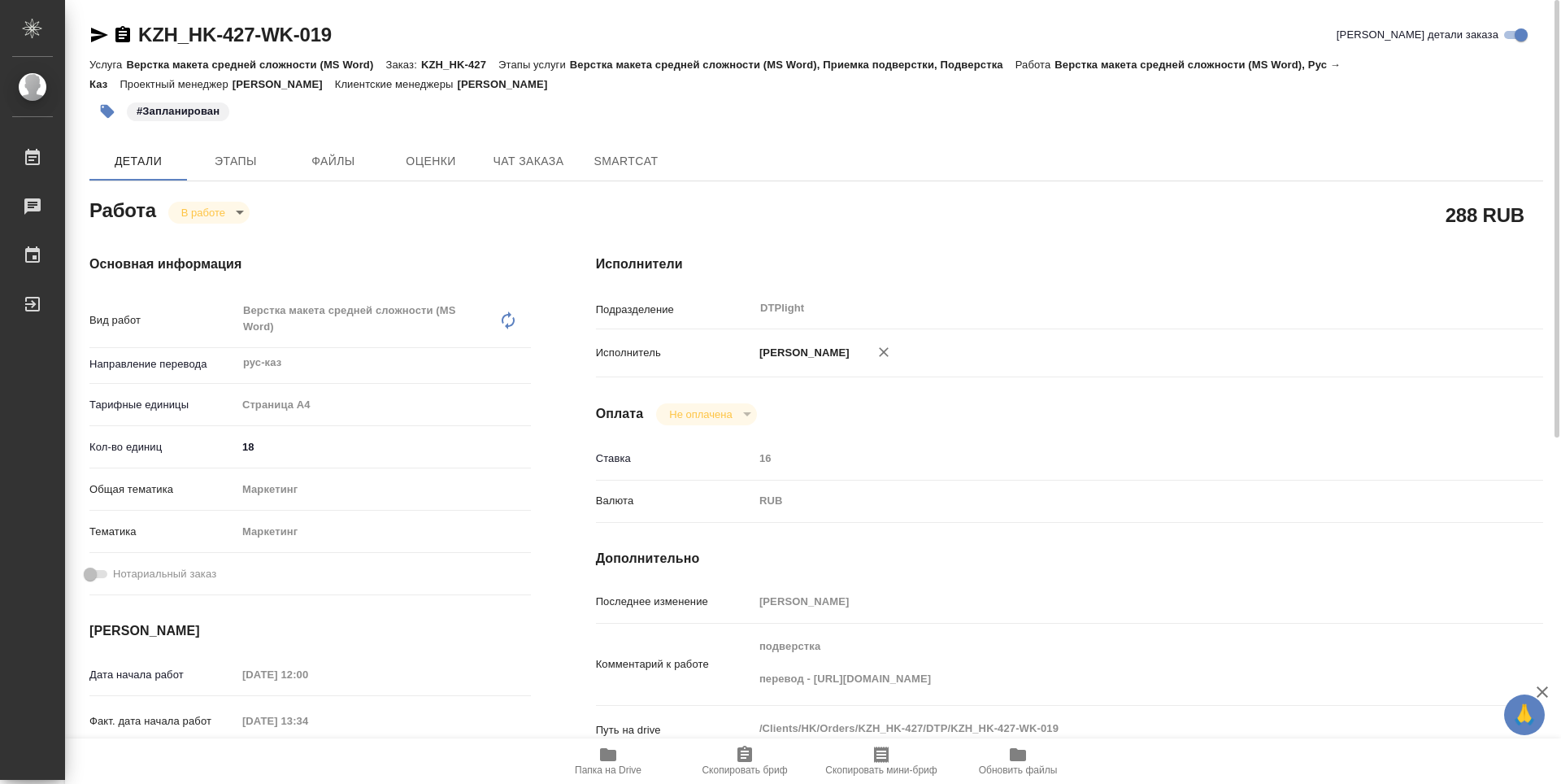
click at [614, 771] on span "Папка на Drive" at bounding box center [608, 770] width 66 height 12
click at [238, 210] on body "🙏 .cls-1 fill:#fff; AWATERA Guselnikov Roman Работы 0 Чаты График Выйти KZH_HK-…" at bounding box center [780, 392] width 1561 height 784
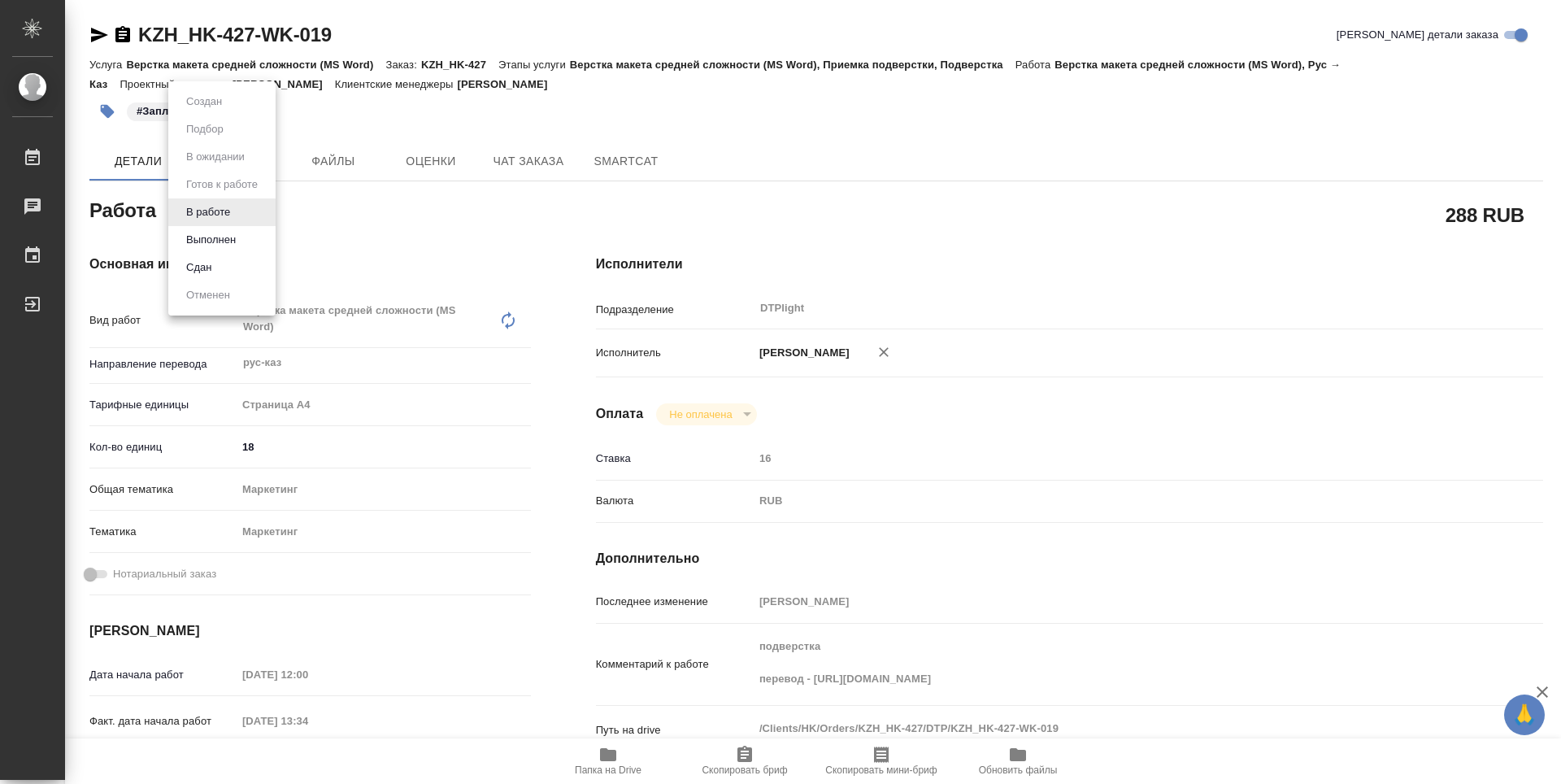
click at [217, 240] on button "Выполнен" at bounding box center [211, 240] width 59 height 18
type textarea "x"
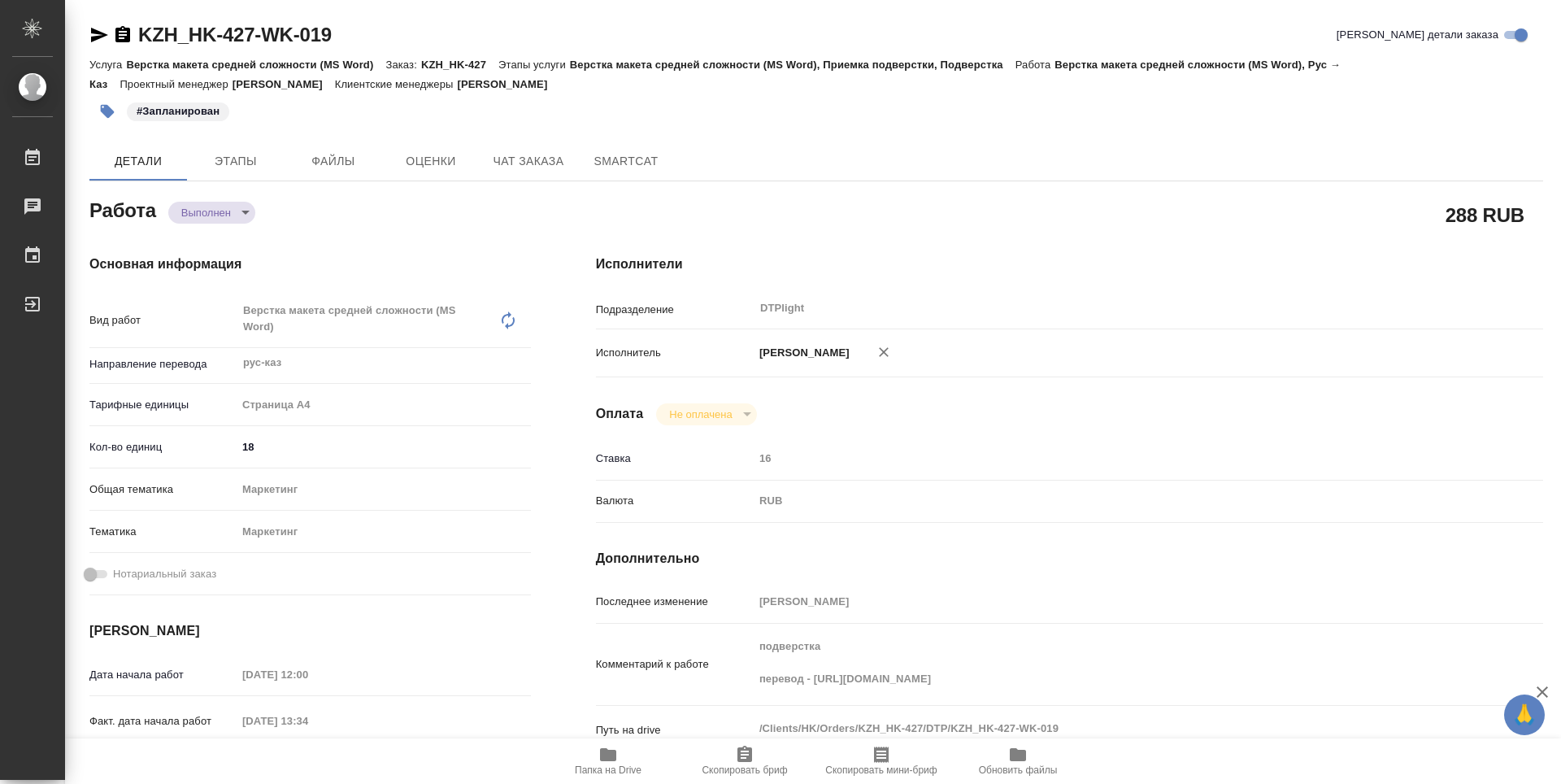
type textarea "x"
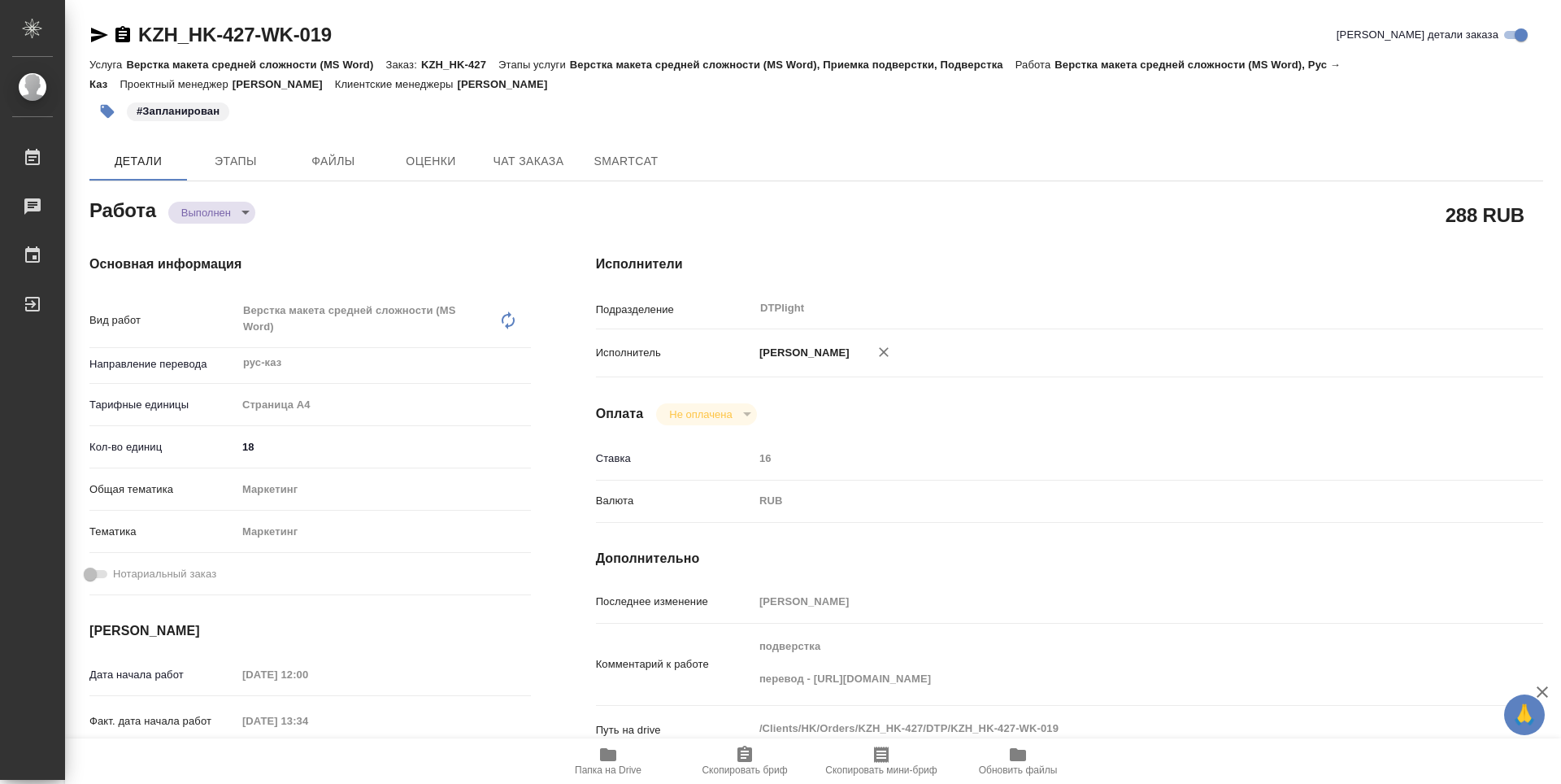
type textarea "x"
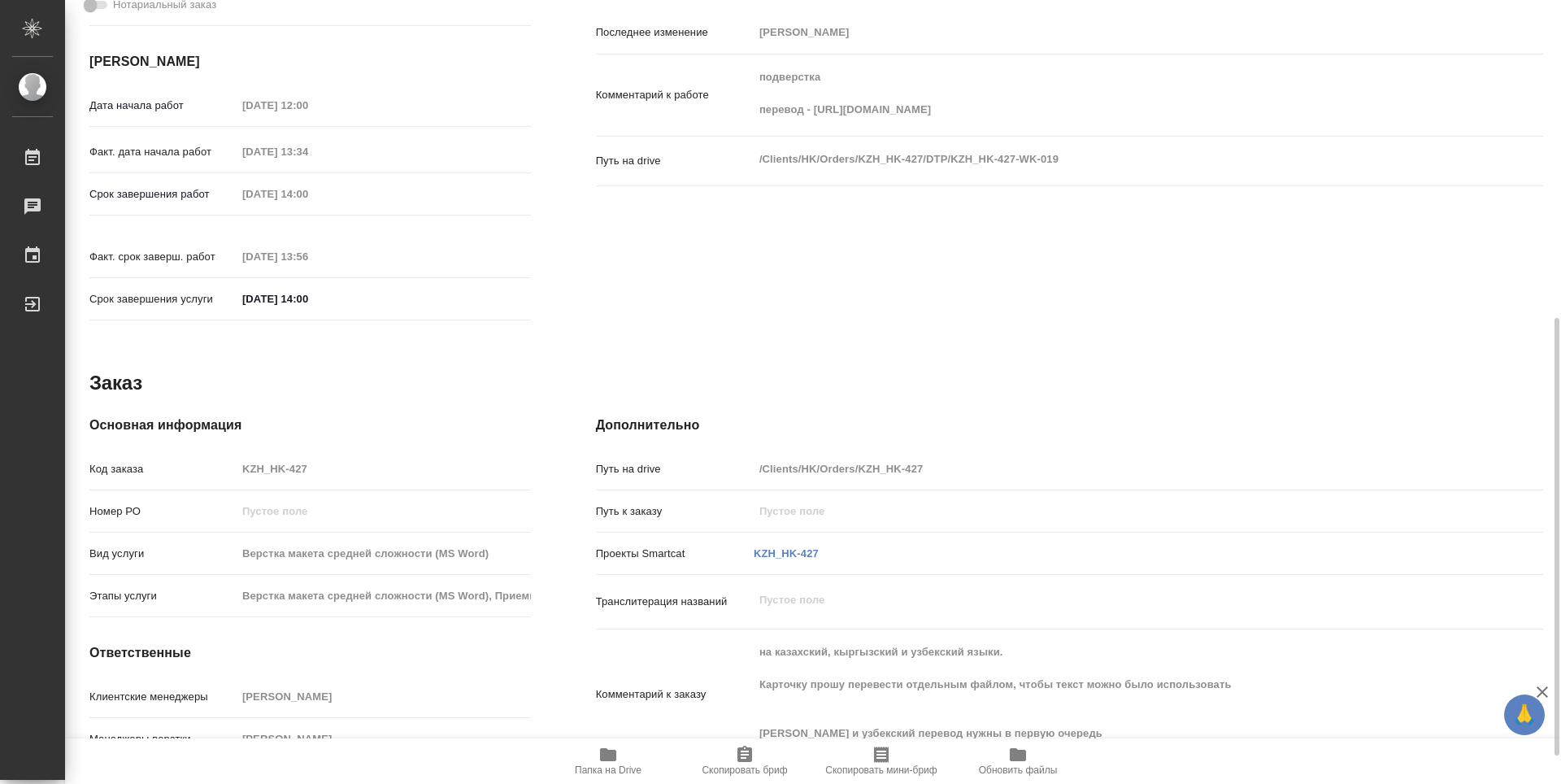
scroll to position [620, 0]
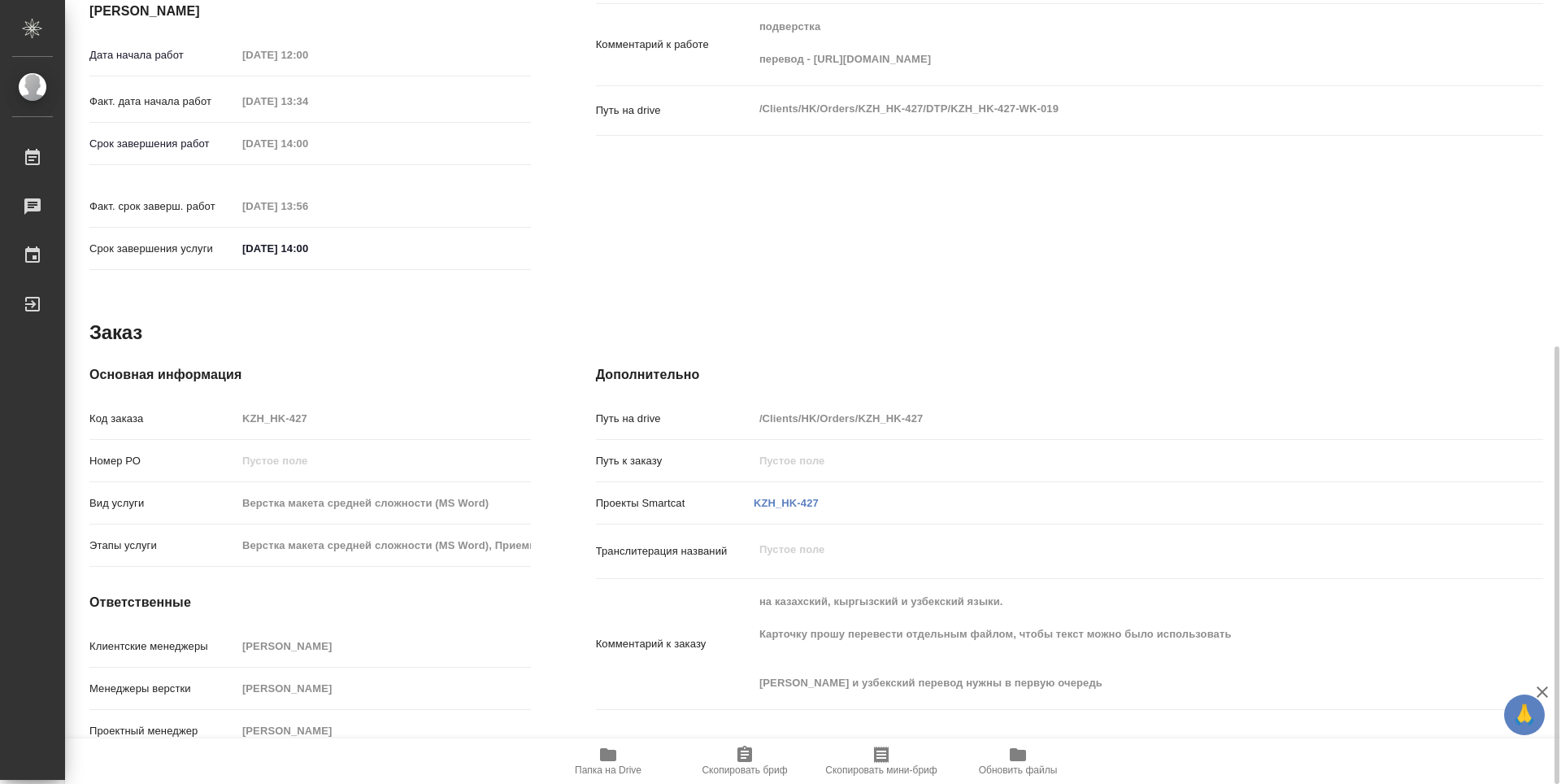
type textarea "x"
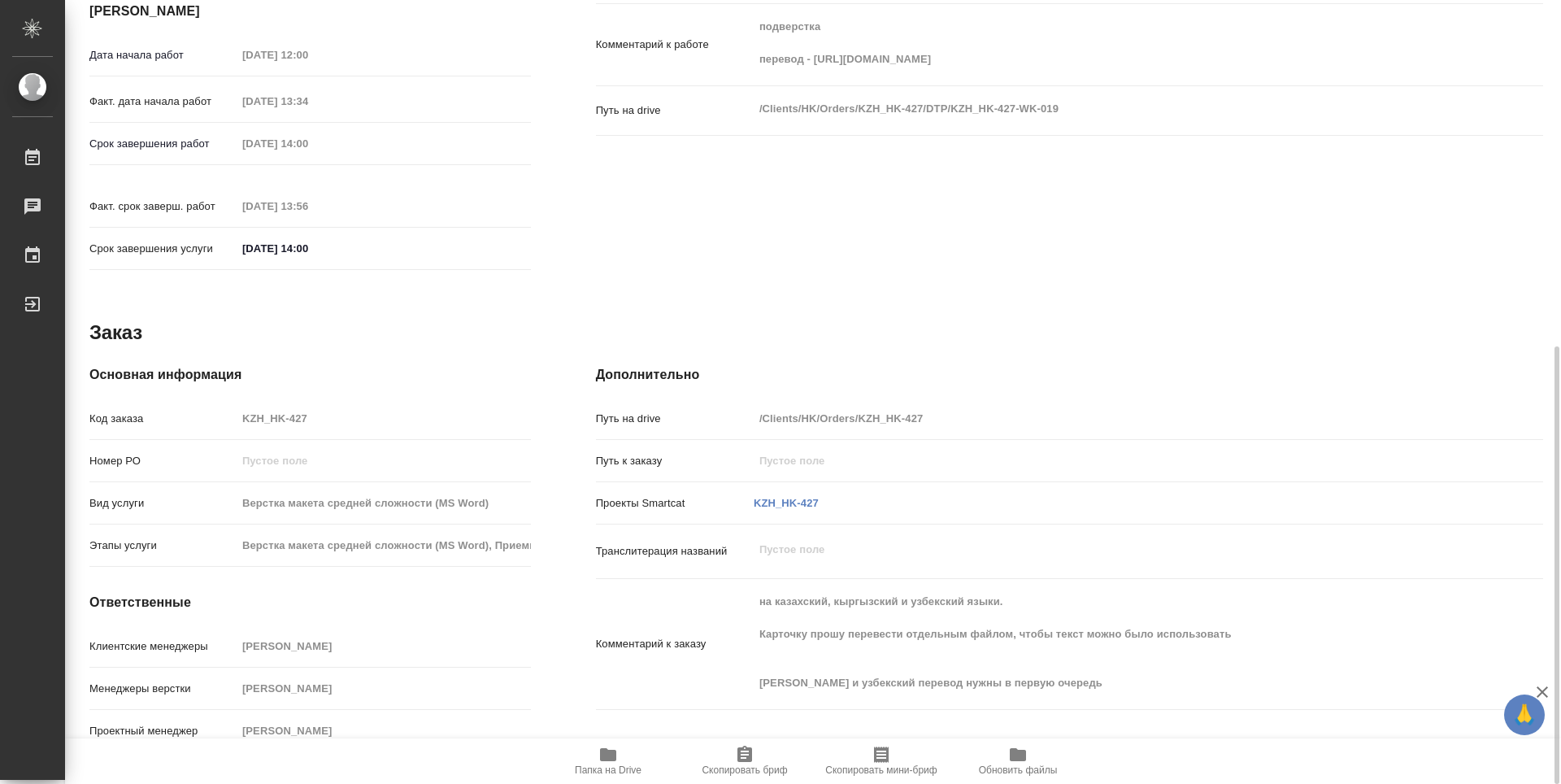
scroll to position [0, 0]
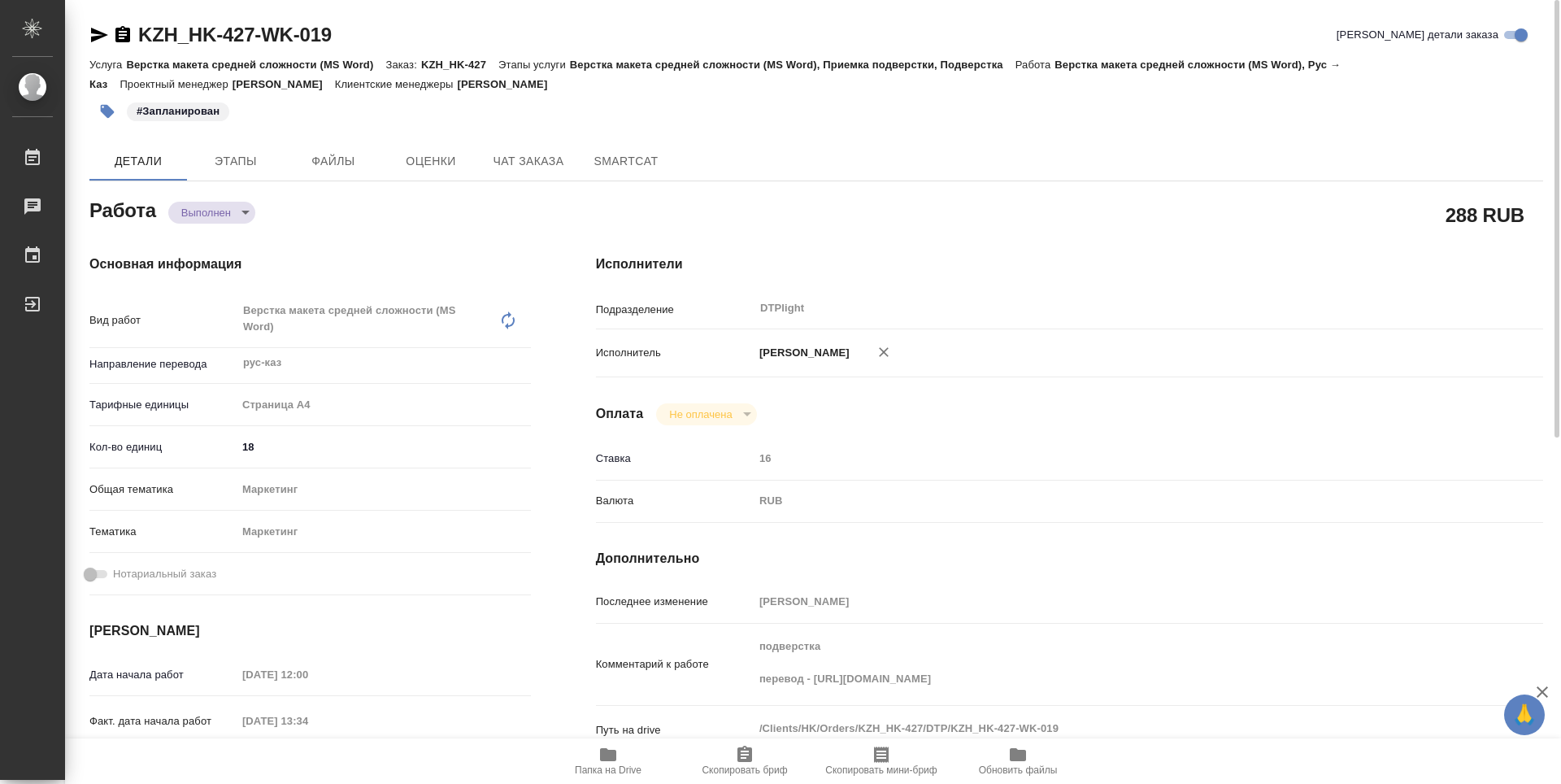
click at [123, 34] on icon "button" at bounding box center [123, 34] width 14 height 16
